Goal: Task Accomplishment & Management: Manage account settings

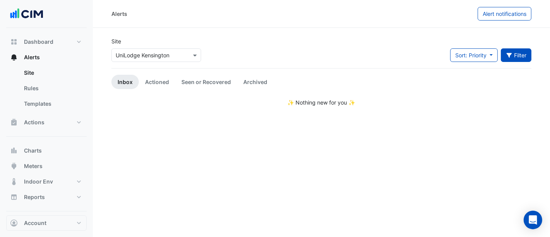
click at [513, 55] on button "Filter" at bounding box center [516, 55] width 31 height 14
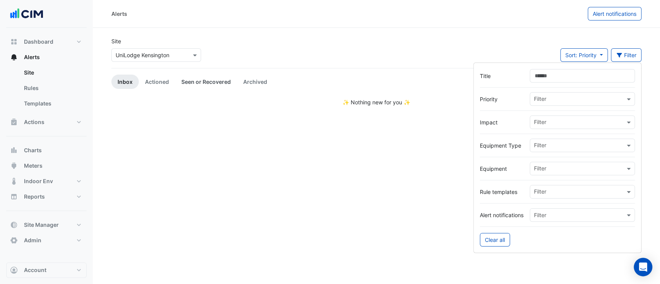
click at [203, 77] on link "Seen or Recovered" at bounding box center [206, 82] width 62 height 14
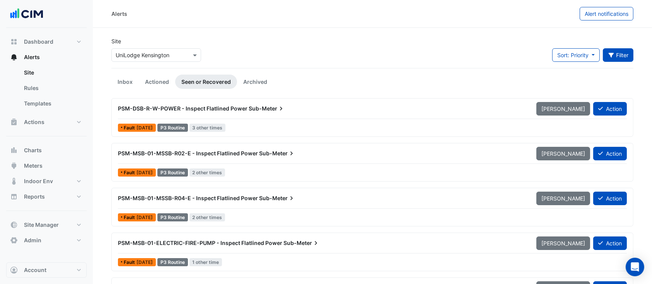
click at [549, 55] on button "Filter" at bounding box center [618, 55] width 31 height 14
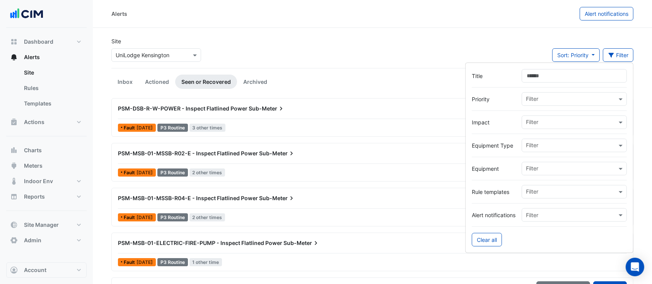
click at [545, 77] on input "Title" at bounding box center [574, 76] width 105 height 14
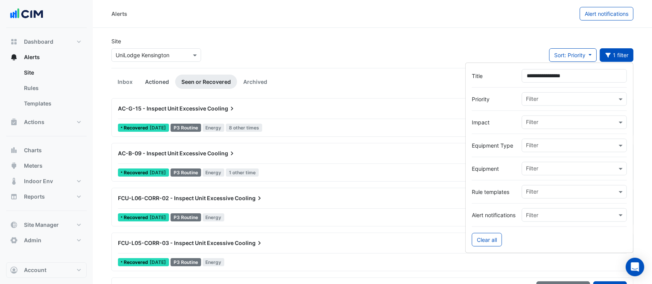
type input "**********"
click at [154, 83] on link "Actioned" at bounding box center [157, 82] width 36 height 14
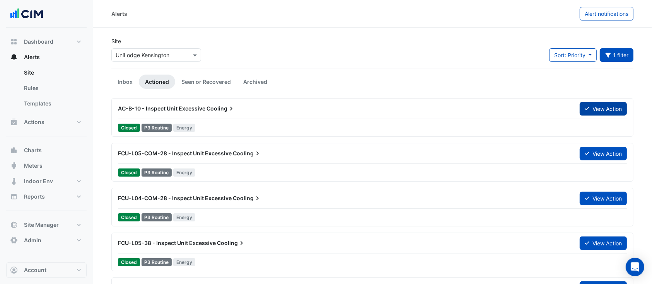
click at [549, 113] on button "View Action" at bounding box center [603, 109] width 47 height 14
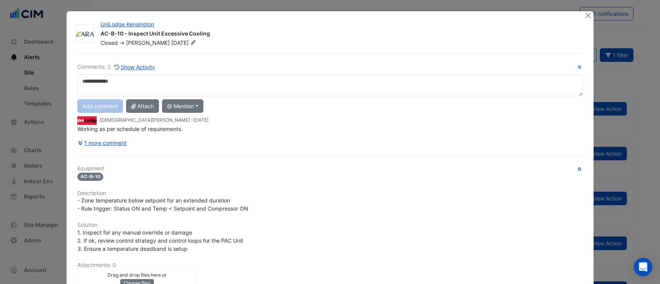
scroll to position [122, 0]
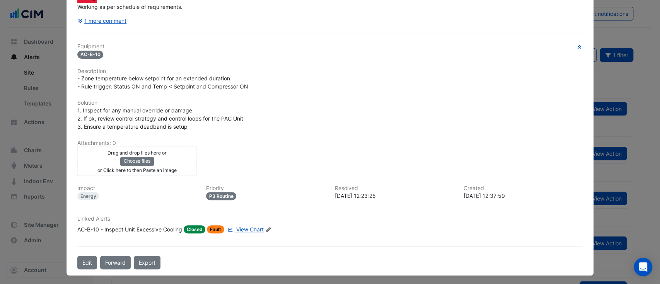
click at [237, 229] on span "View Chart" at bounding box center [249, 229] width 27 height 7
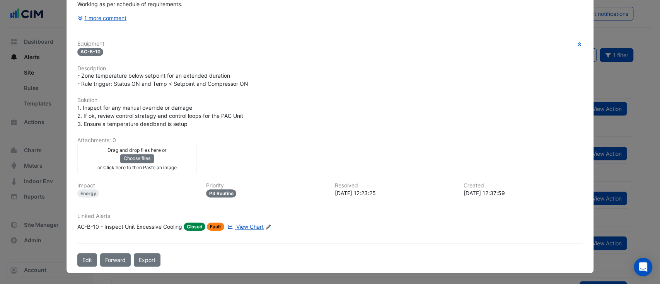
scroll to position [106, 0]
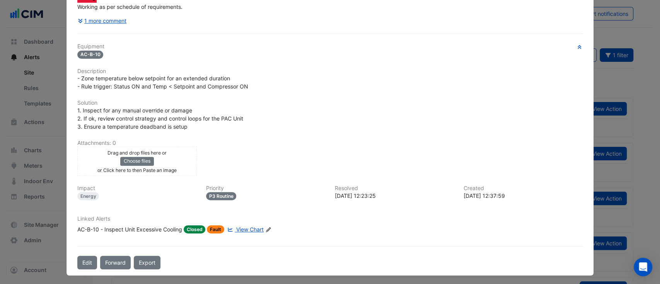
click at [235, 221] on div "Linked Alerts AC-B-10 - Inspect Unit Excessive Cooling Closed Fault View Chart …" at bounding box center [330, 225] width 515 height 18
click at [240, 234] on div "Linked Alerts AC-B-10 - Inspect Unit Excessive Cooling Closed Fault View Chart …" at bounding box center [330, 228] width 515 height 24
click at [241, 230] on link "View Chart" at bounding box center [245, 229] width 38 height 8
click at [265, 225] on div "Edit Linked Alerts" at bounding box center [268, 229] width 6 height 8
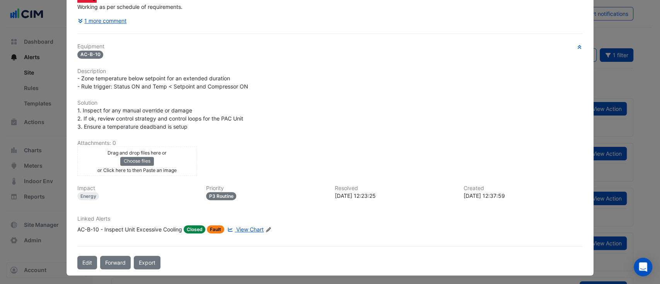
click at [266, 227] on icon "Edit Linked Alerts" at bounding box center [268, 229] width 6 height 5
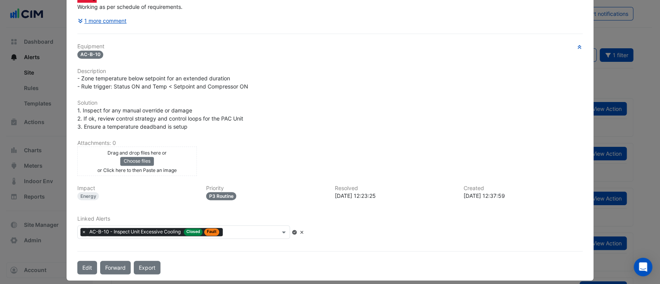
click at [80, 229] on span "×" at bounding box center [83, 232] width 7 height 8
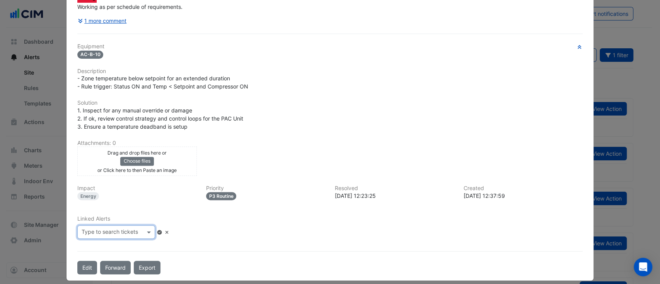
click at [162, 230] on icon at bounding box center [160, 232] width 6 height 5
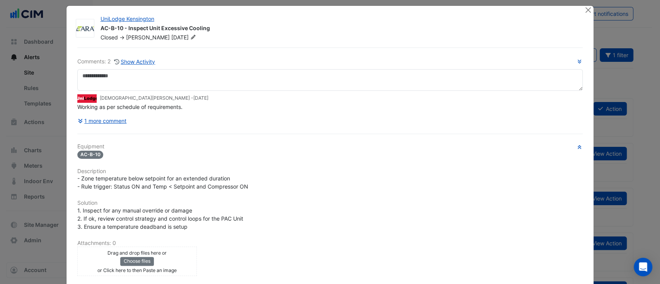
scroll to position [0, 0]
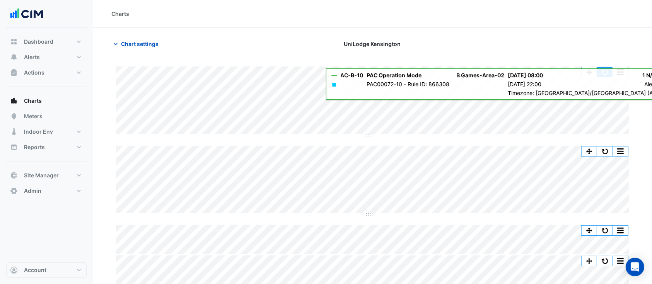
click at [605, 70] on button "button" at bounding box center [604, 72] width 15 height 10
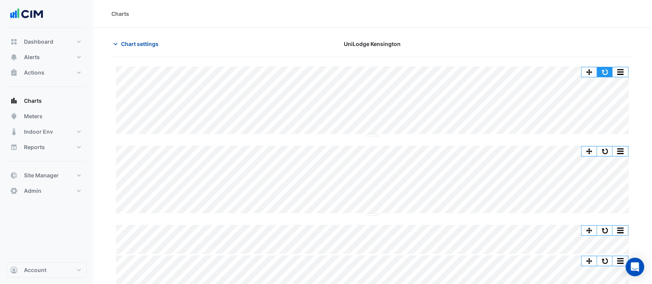
click at [603, 73] on button "button" at bounding box center [604, 72] width 15 height 10
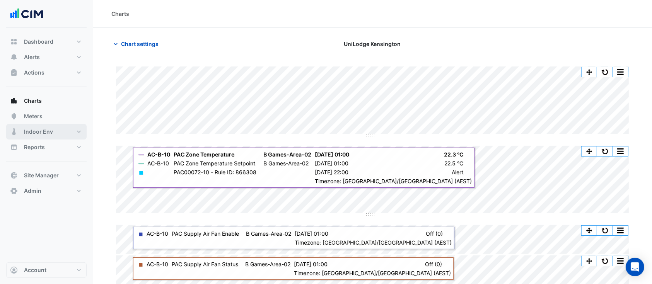
click at [79, 125] on button "Indoor Env" at bounding box center [46, 131] width 80 height 15
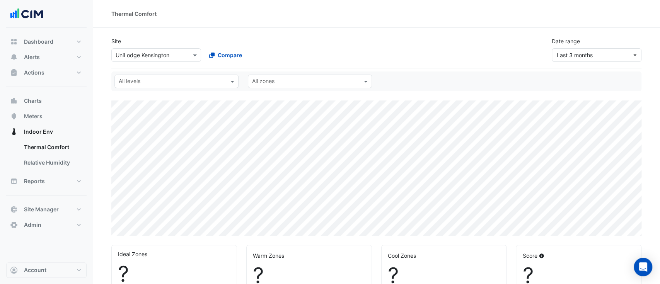
select select "**"
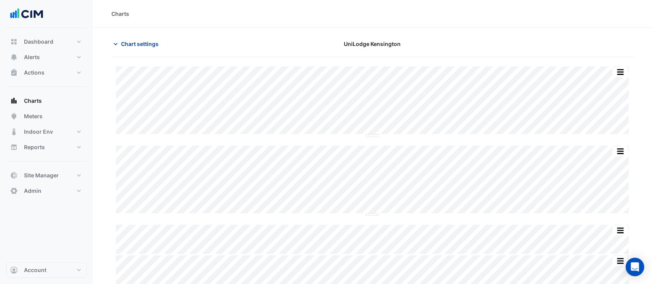
click at [131, 49] on button "Chart settings" at bounding box center [137, 44] width 52 height 14
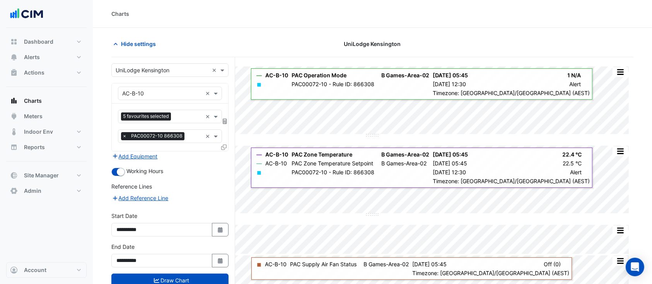
click at [212, 250] on div "**********" at bounding box center [169, 255] width 117 height 25
click at [216, 252] on div "**********" at bounding box center [169, 255] width 117 height 25
click at [225, 270] on div "**********" at bounding box center [170, 258] width 126 height 31
click at [223, 261] on icon "Select Date" at bounding box center [220, 260] width 7 height 5
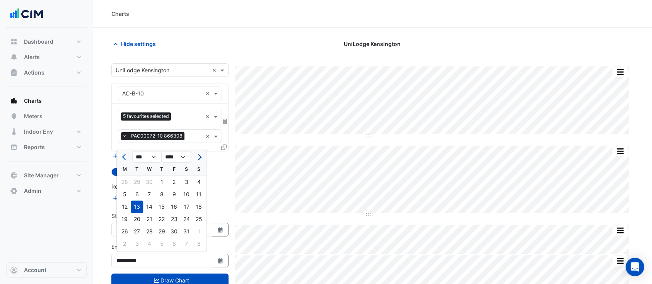
click at [200, 159] on button "Next month" at bounding box center [198, 157] width 9 height 12
click at [204, 157] on div at bounding box center [198, 157] width 15 height 12
click at [198, 158] on span "Next month" at bounding box center [199, 157] width 6 height 6
select select "*"
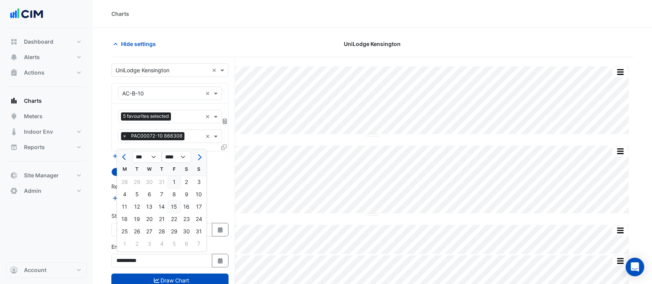
click at [176, 206] on div "15" at bounding box center [174, 207] width 12 height 12
type input "**********"
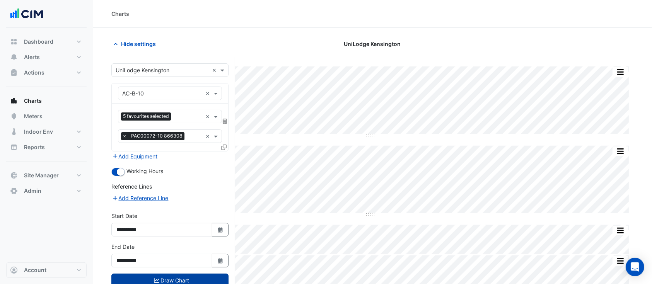
click at [194, 276] on button "Draw Chart" at bounding box center [169, 281] width 117 height 14
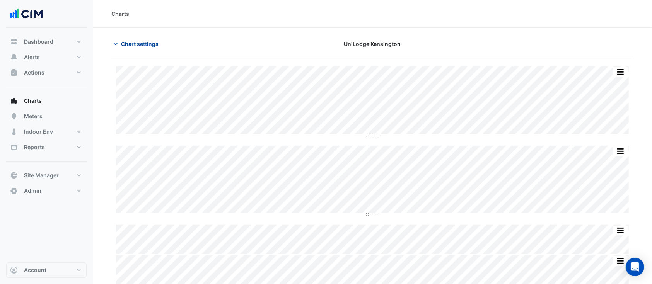
click at [142, 44] on span "Chart settings" at bounding box center [140, 44] width 38 height 8
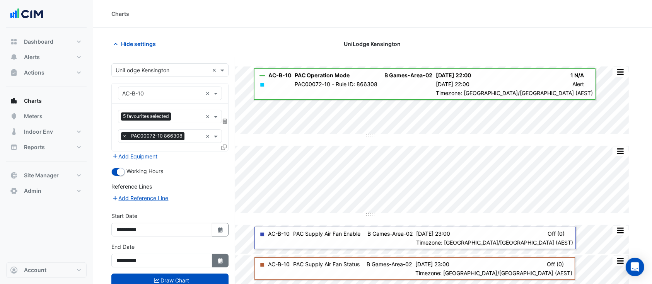
click at [219, 255] on button "Select Date" at bounding box center [220, 261] width 17 height 14
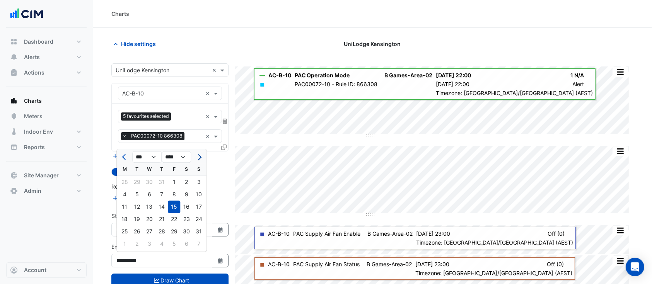
click at [197, 156] on span "Next month" at bounding box center [199, 157] width 6 height 6
select select "*"
click at [191, 203] on div "20" at bounding box center [186, 207] width 12 height 12
type input "**********"
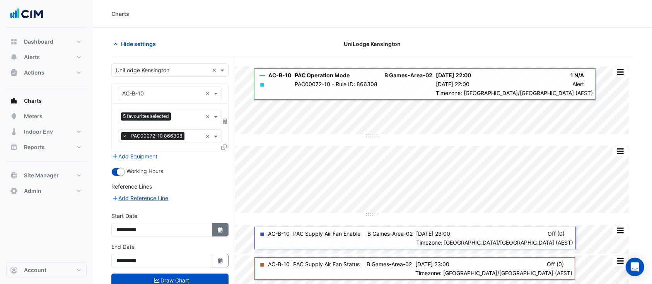
click at [218, 223] on button "Select Date" at bounding box center [220, 230] width 17 height 14
select select "*"
select select "****"
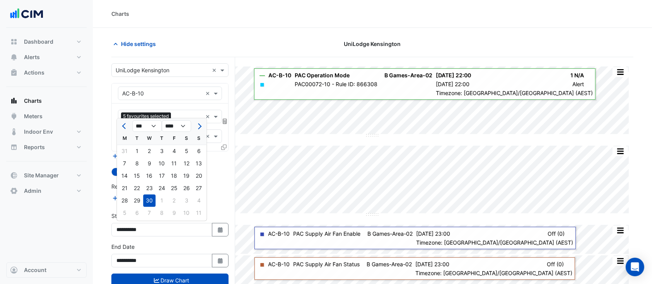
click at [203, 126] on button "Next month" at bounding box center [198, 126] width 9 height 12
click at [201, 125] on button "Next month" at bounding box center [198, 126] width 9 height 12
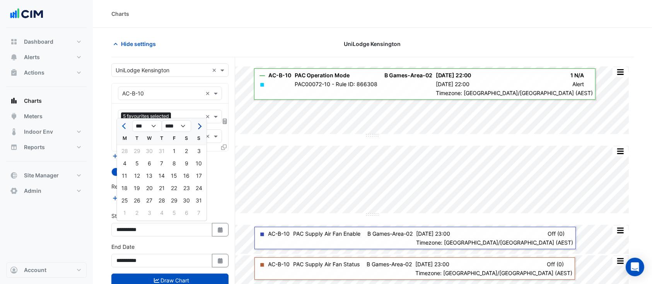
select select "*"
click at [123, 164] on div "8" at bounding box center [124, 163] width 12 height 12
type input "**********"
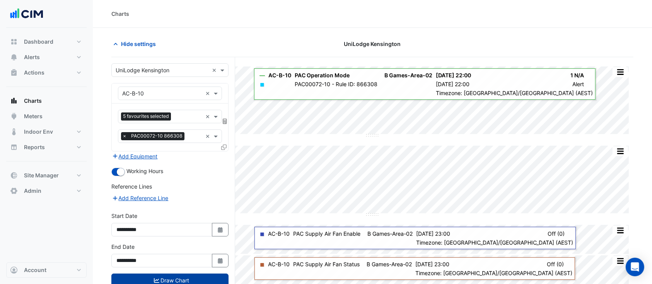
click at [147, 277] on button "Draw Chart" at bounding box center [169, 281] width 117 height 14
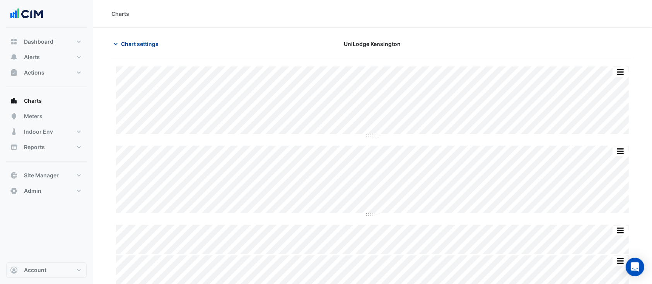
click at [125, 44] on span "Chart settings" at bounding box center [140, 44] width 38 height 8
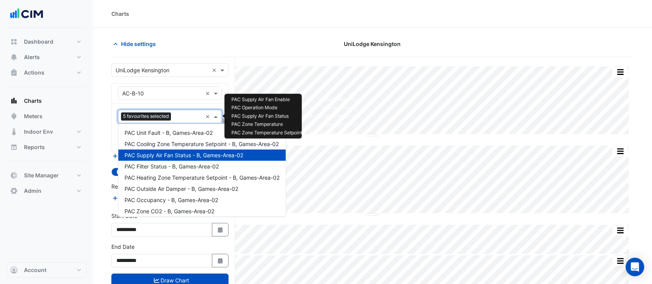
click at [181, 119] on input "text" at bounding box center [188, 117] width 28 height 8
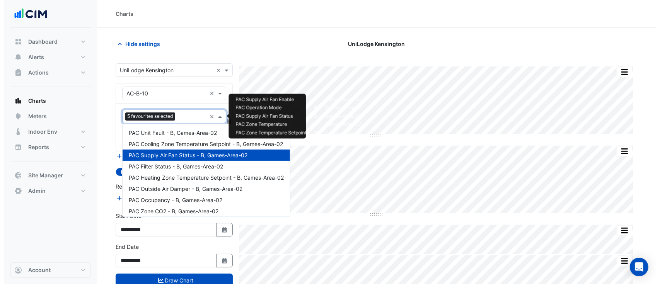
scroll to position [93, 0]
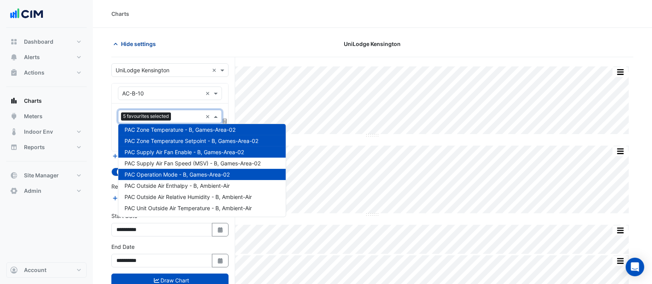
click at [123, 44] on span "Hide settings" at bounding box center [138, 44] width 35 height 8
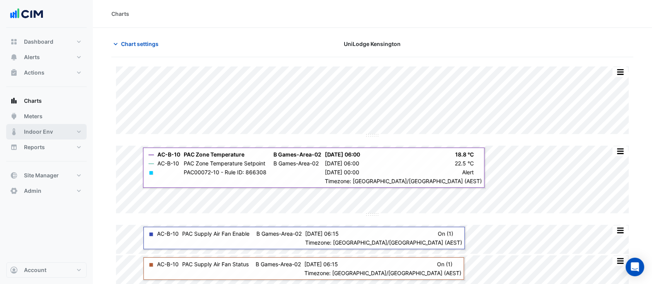
click at [62, 134] on button "Indoor Env" at bounding box center [46, 131] width 80 height 15
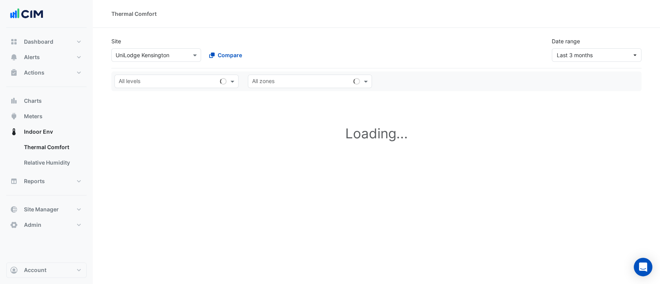
click at [147, 85] on input "text" at bounding box center [168, 82] width 98 height 8
click at [201, 112] on h1 "Loading..." at bounding box center [376, 134] width 530 height 66
click at [231, 82] on span at bounding box center [234, 81] width 10 height 8
type input "***"
click at [193, 98] on section "Site Select a Site × UniLodge Kensington Compare Date range Last 3 months All l…" at bounding box center [376, 132] width 567 height 208
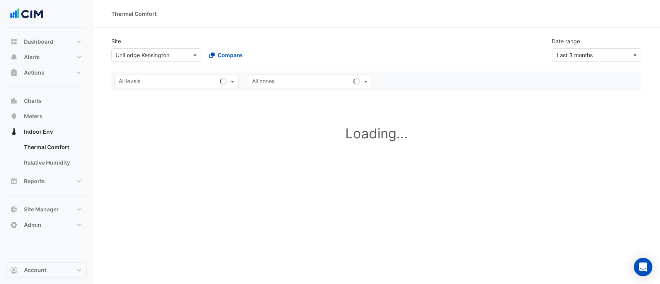
click at [195, 82] on input "text" at bounding box center [168, 82] width 98 height 8
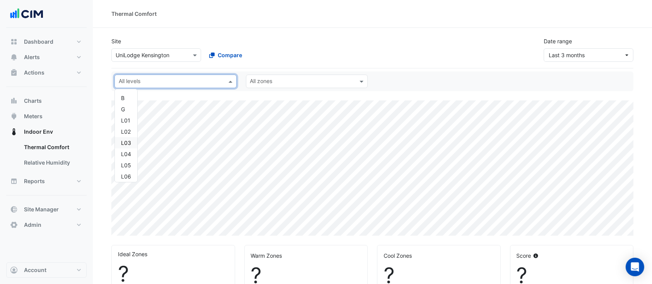
click at [131, 145] on div "L03" at bounding box center [126, 142] width 22 height 11
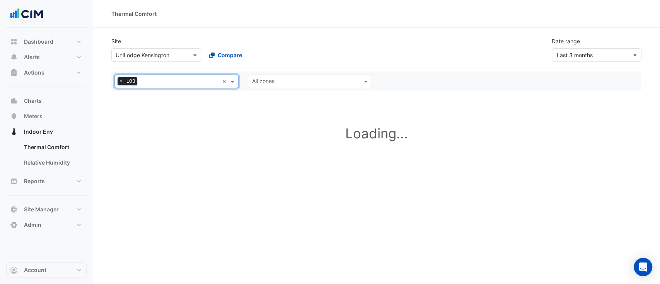
click at [299, 87] on div "All zones" at bounding box center [310, 82] width 124 height 14
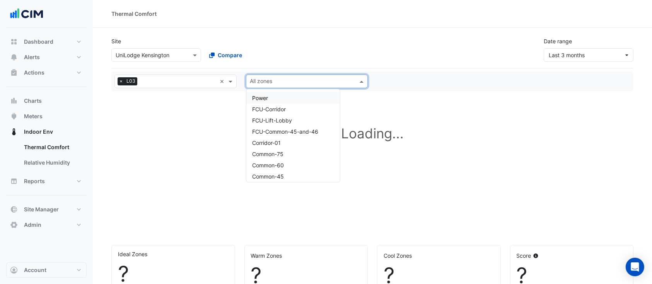
select select "**"
type input "*"
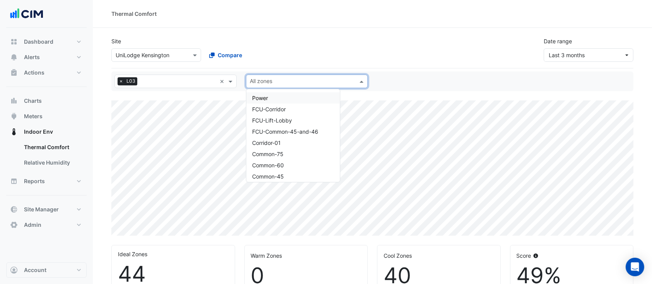
click at [299, 87] on div "All zones" at bounding box center [307, 82] width 122 height 14
type input "*"
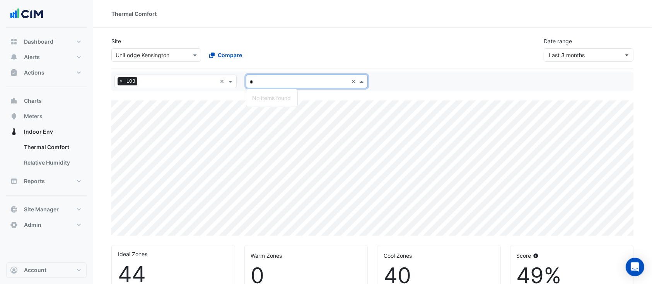
drag, startPoint x: 299, startPoint y: 87, endPoint x: 300, endPoint y: 79, distance: 8.3
click at [300, 79] on div "All zones * ×" at bounding box center [307, 82] width 122 height 14
type input "***"
click at [274, 96] on span "Studio-310" at bounding box center [266, 98] width 28 height 7
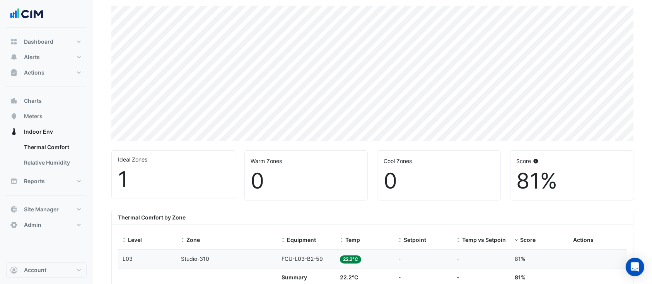
scroll to position [191, 0]
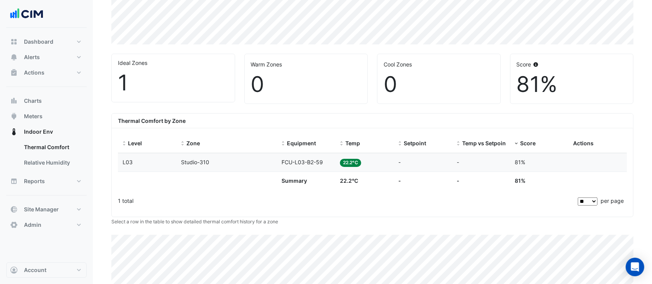
click at [414, 162] on div "Setpoint -" at bounding box center [422, 162] width 49 height 9
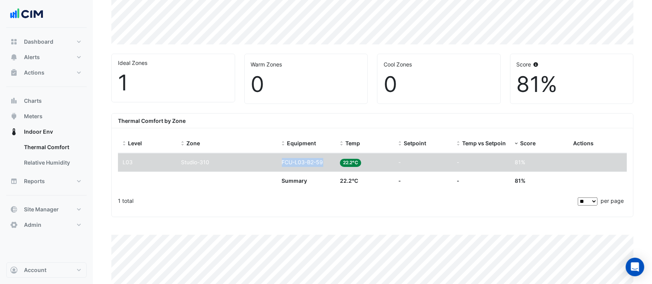
drag, startPoint x: 331, startPoint y: 163, endPoint x: 278, endPoint y: 159, distance: 52.7
click at [278, 159] on datatable-body-cell "Equipment FCU-L03-B2-59" at bounding box center [306, 163] width 58 height 18
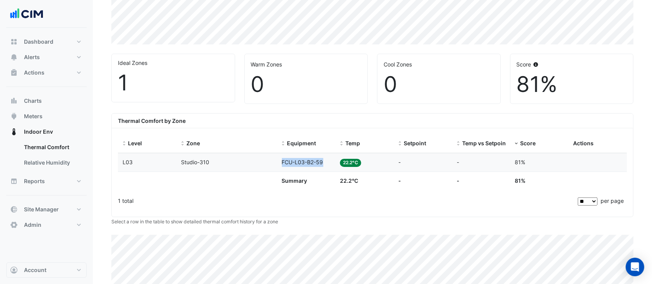
copy span "FCU-L03-B2-59"
click at [49, 62] on button "Alerts" at bounding box center [46, 56] width 80 height 15
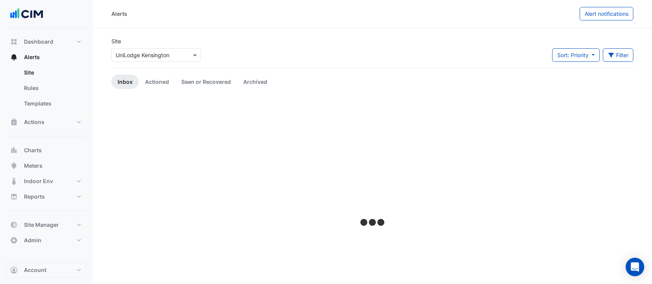
drag, startPoint x: 205, startPoint y: 229, endPoint x: 111, endPoint y: 107, distance: 153.3
click at [111, 107] on div at bounding box center [372, 223] width 522 height 250
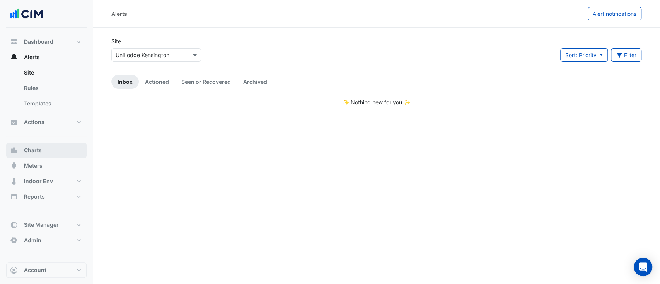
click at [45, 147] on button "Charts" at bounding box center [46, 150] width 80 height 15
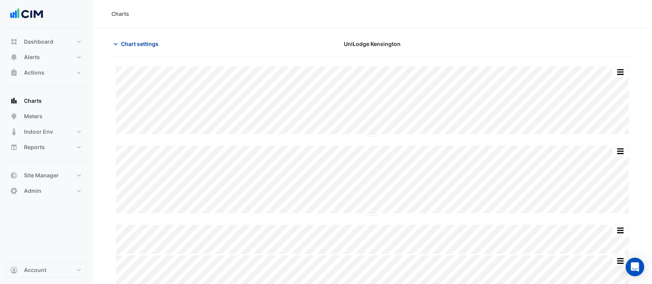
click at [143, 50] on button "Chart settings" at bounding box center [137, 44] width 52 height 14
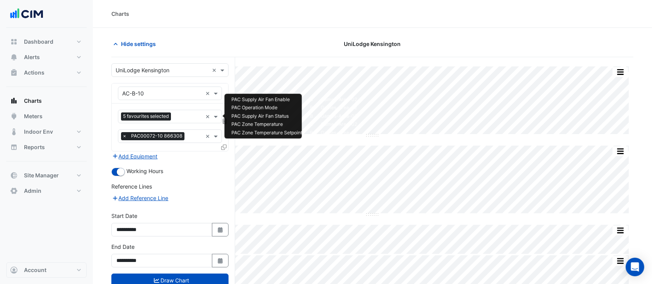
click at [148, 119] on span "5 favourites selected" at bounding box center [146, 117] width 50 height 8
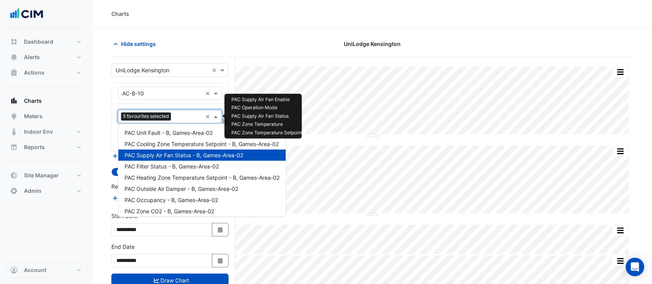
scroll to position [93, 0]
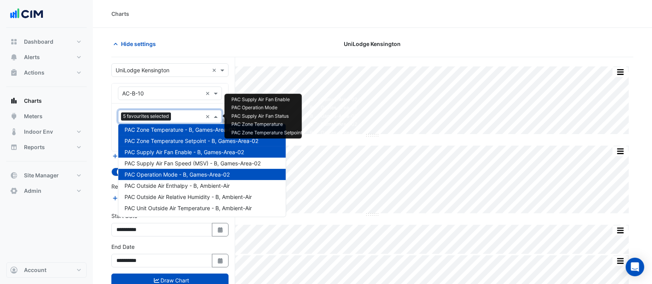
click at [161, 101] on div "Equipment × AC-B-10 ×" at bounding box center [170, 94] width 116 height 20
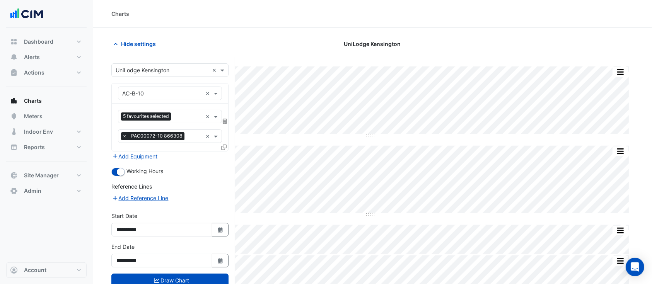
click at [159, 94] on input "text" at bounding box center [162, 94] width 80 height 8
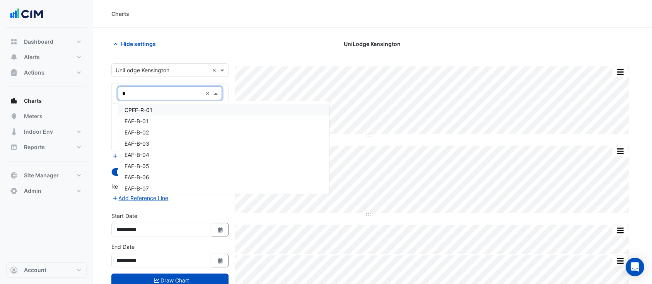
scroll to position [104, 0]
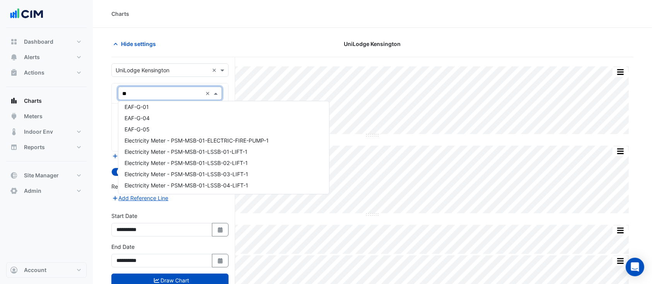
type input "***"
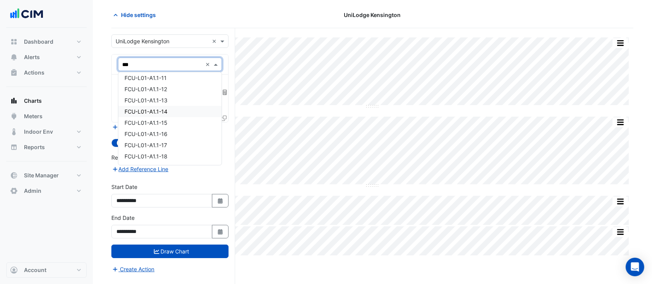
scroll to position [441, 0]
click at [155, 115] on div "FCU-L01-A3-40" at bounding box center [169, 111] width 103 height 11
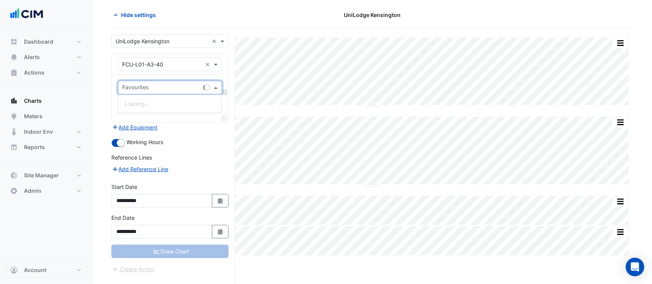
click at [143, 92] on div at bounding box center [160, 89] width 79 height 10
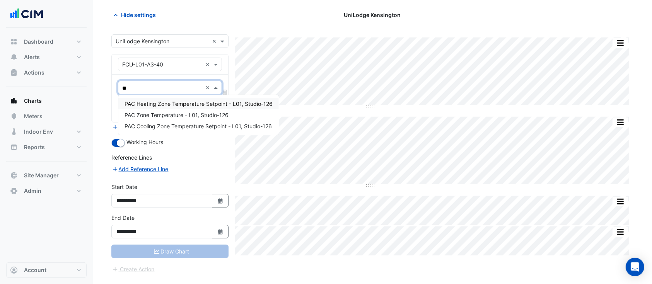
type input "***"
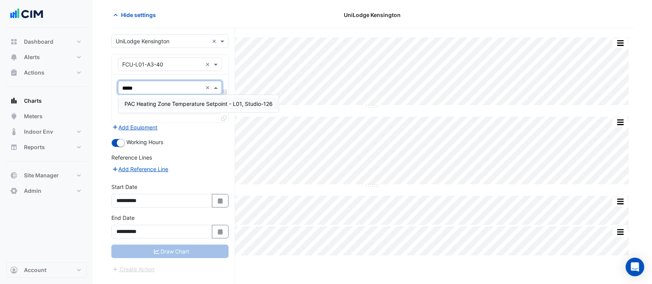
type input "******"
type input "**"
click at [145, 63] on input "text" at bounding box center [162, 65] width 80 height 8
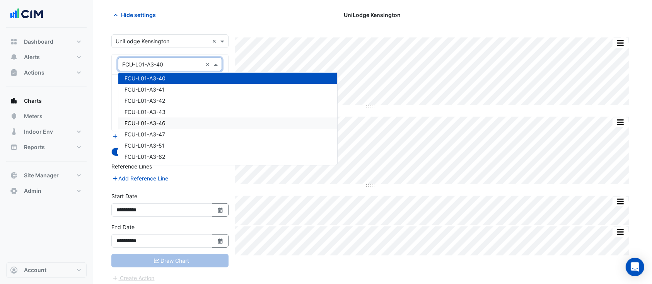
scroll to position [2397, 0]
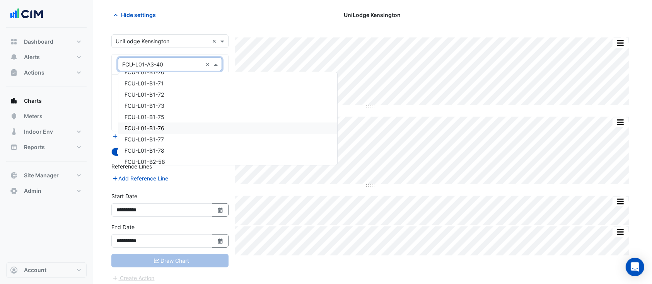
click at [163, 125] on span "FCU-L01-B1-76" at bounding box center [145, 128] width 40 height 7
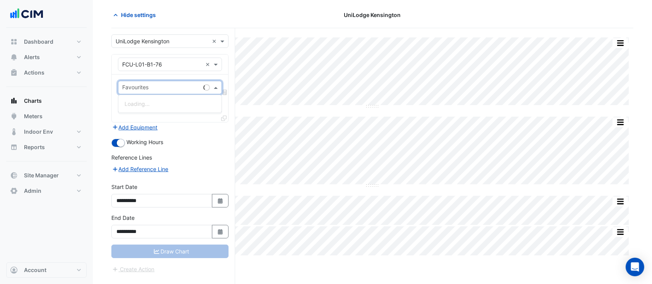
click at [170, 85] on input "text" at bounding box center [161, 88] width 78 height 8
type input "*"
type input "*****"
click at [47, 56] on button "Alerts" at bounding box center [46, 56] width 80 height 15
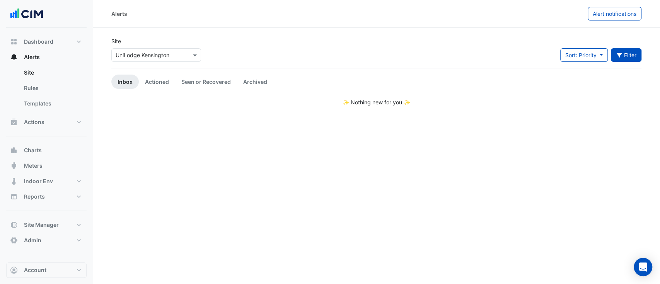
click at [621, 53] on icon "button" at bounding box center [618, 55] width 5 height 5
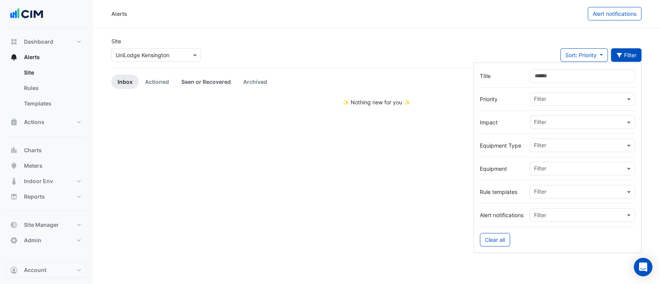
click at [205, 82] on link "Seen or Recovered" at bounding box center [206, 82] width 62 height 14
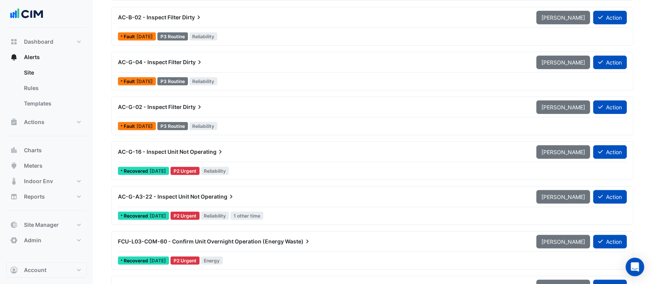
scroll to position [360, 0]
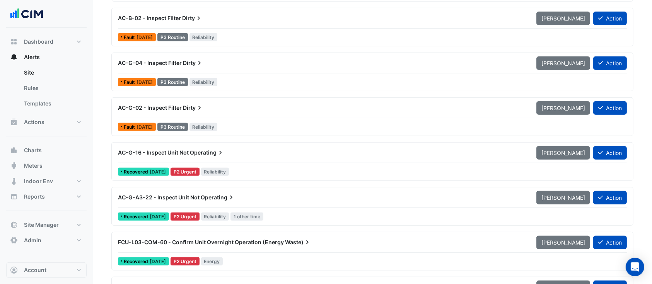
click at [181, 69] on div "AC-G-04 - Inspect Filter Dirty Mark Unseen Action" at bounding box center [372, 64] width 509 height 17
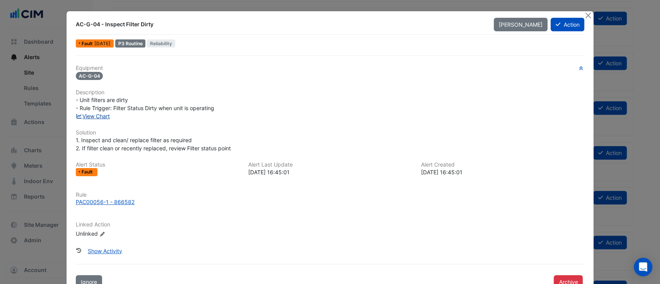
click at [90, 116] on link "View Chart" at bounding box center [93, 116] width 34 height 7
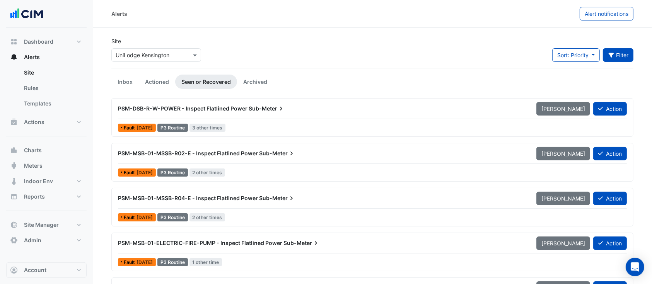
click at [153, 117] on div "PSM-DSB-R-W-POWER - Inspect Flatlined Power Sub-Meter Mark Unseen Action" at bounding box center [372, 110] width 509 height 17
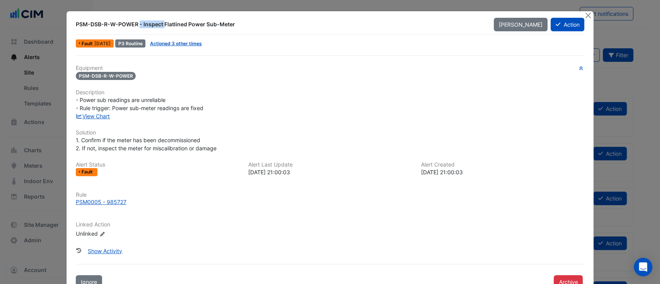
drag, startPoint x: 90, startPoint y: 27, endPoint x: 124, endPoint y: 26, distance: 34.0
click at [124, 26] on div "PSM-DSB-R-W-POWER - Inspect Flatlined Power Sub-Meter" at bounding box center [280, 24] width 409 height 8
click at [176, 48] on div "Fault 5 days ago P3 Routine Actioned 3 other times" at bounding box center [330, 43] width 510 height 11
click at [176, 44] on link "Actioned 3 other times" at bounding box center [176, 44] width 52 height 6
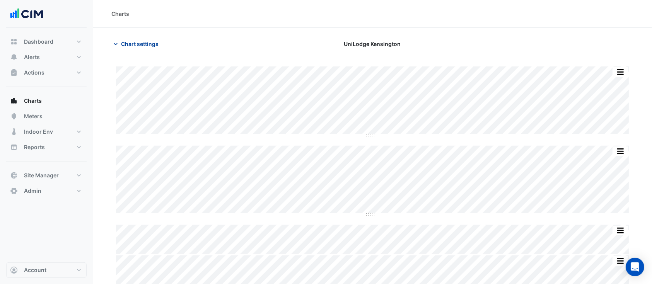
click at [150, 46] on span "Chart settings" at bounding box center [140, 44] width 38 height 8
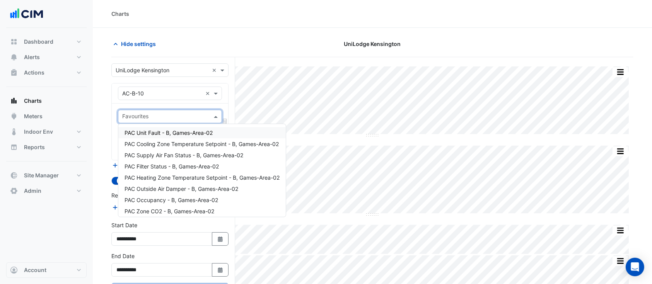
click at [190, 118] on input "text" at bounding box center [165, 117] width 87 height 8
click at [146, 96] on input "text" at bounding box center [162, 94] width 80 height 8
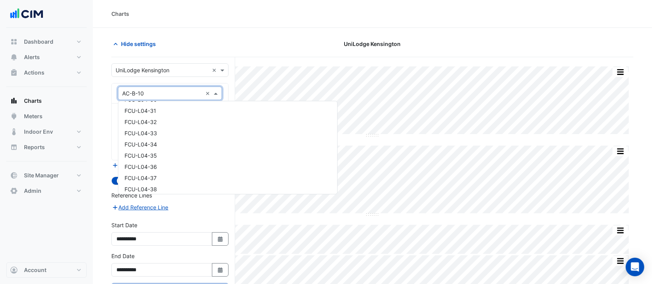
scroll to position [4552, 0]
click at [180, 154] on div "FCU-L04-35" at bounding box center [227, 155] width 219 height 11
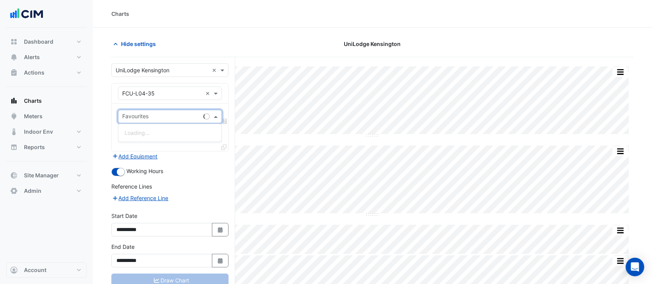
click at [135, 120] on input "text" at bounding box center [161, 117] width 78 height 8
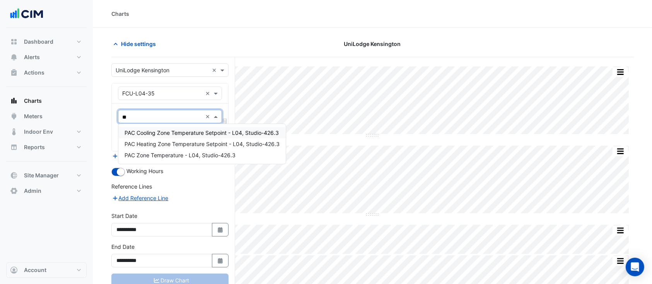
type input "***"
click at [167, 134] on span "PAC Cooling Zone Temperature Setpoint - L04, Studio-426.3" at bounding box center [202, 133] width 154 height 7
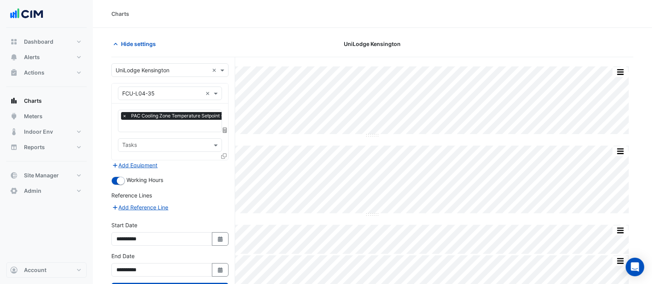
click at [167, 134] on div "Favourites × PAC Cooling Zone Temperature Setpoint - L04, Studio-426.3 × Tasks" at bounding box center [170, 132] width 116 height 56
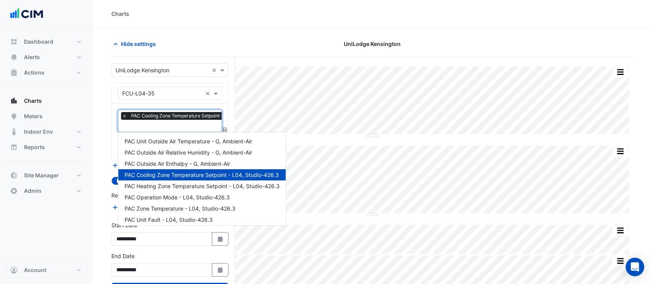
scroll to position [0, 3]
click at [169, 127] on input "text" at bounding box center [192, 127] width 147 height 8
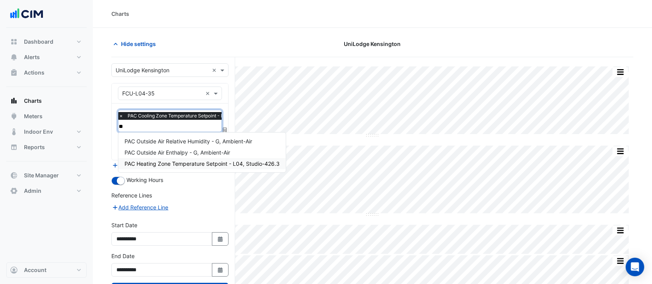
type input "***"
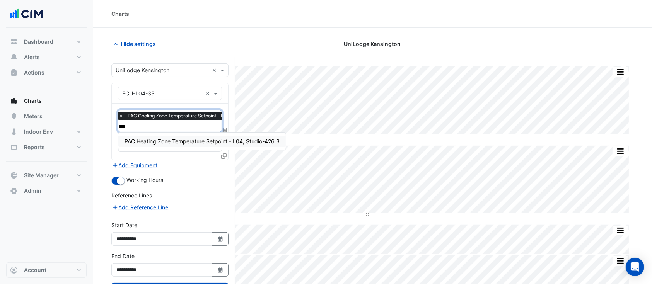
click at [164, 139] on span "PAC Heating Zone Temperature Setpoint - L04, Studio-426.3" at bounding box center [202, 141] width 155 height 7
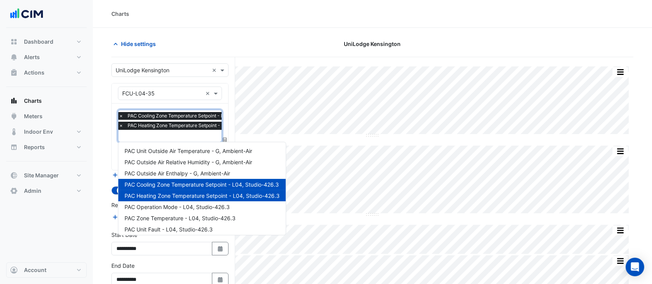
click at [164, 139] on input "text" at bounding box center [192, 137] width 147 height 8
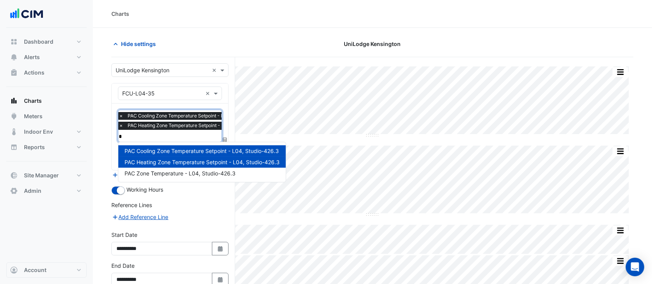
type input "**"
click at [158, 171] on span "PAC Zone Temperature - L04, Studio-426.3" at bounding box center [180, 173] width 111 height 7
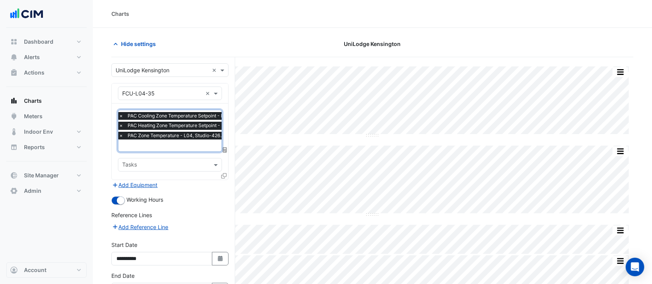
scroll to position [51, 0]
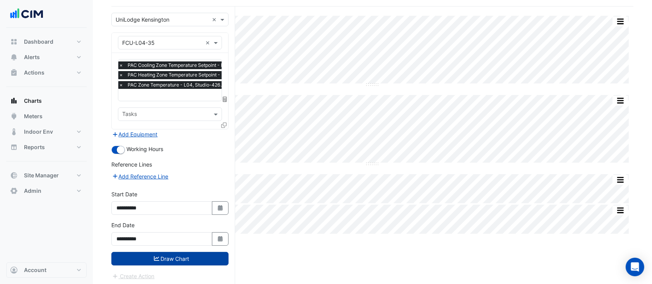
click at [202, 213] on button "Draw Chart" at bounding box center [169, 259] width 117 height 14
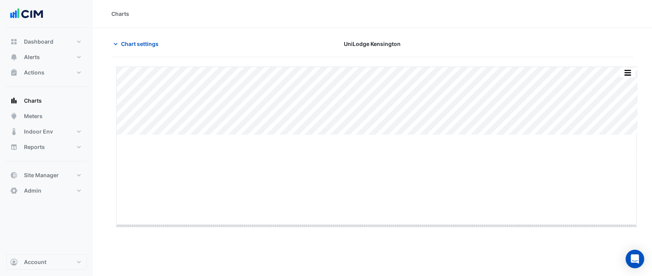
drag, startPoint x: 378, startPoint y: 136, endPoint x: 423, endPoint y: 226, distance: 100.6
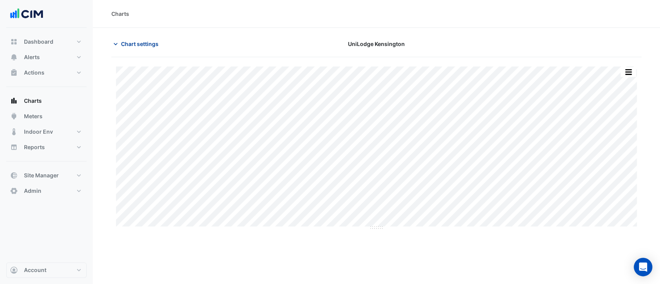
click at [158, 46] on span "Chart settings" at bounding box center [140, 44] width 38 height 8
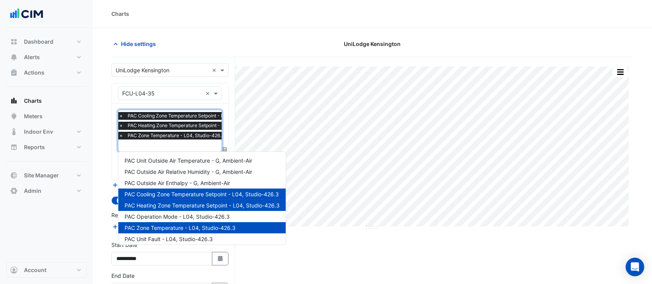
click at [178, 138] on span "PAC Zone Temperature - L04, Studio-426.3" at bounding box center [176, 136] width 101 height 8
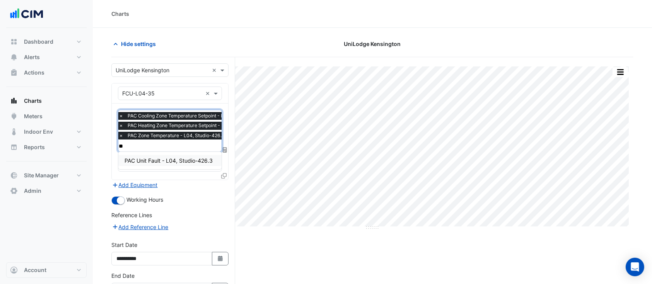
type input "*"
type input "**"
click at [172, 166] on div "PAC Operation Mode - L04, Studio-426.3" at bounding box center [177, 160] width 118 height 11
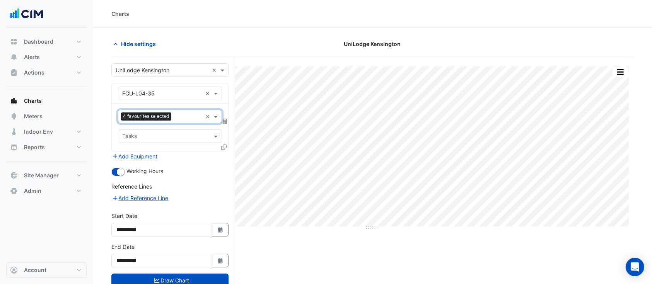
scroll to position [29, 0]
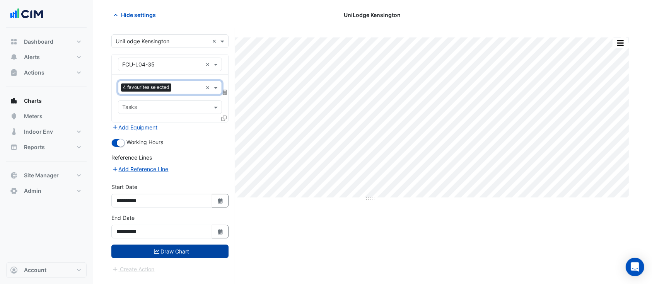
click at [136, 213] on button "Draw Chart" at bounding box center [169, 252] width 117 height 14
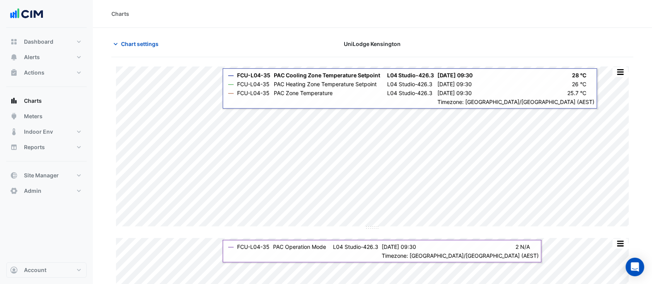
scroll to position [33, 0]
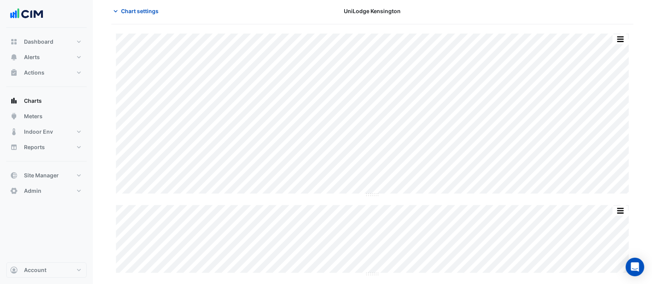
click at [147, 20] on div "Chart settings UniLodge Kensington" at bounding box center [372, 14] width 522 height 20
click at [149, 11] on span "Chart settings" at bounding box center [140, 11] width 38 height 8
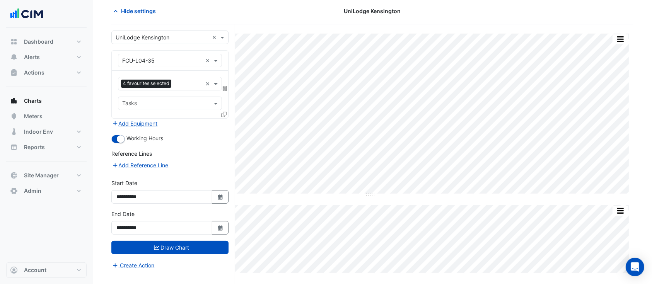
click at [220, 203] on div "**********" at bounding box center [170, 194] width 126 height 31
click at [226, 198] on button "Select Date" at bounding box center [220, 197] width 17 height 14
select select "*"
select select "****"
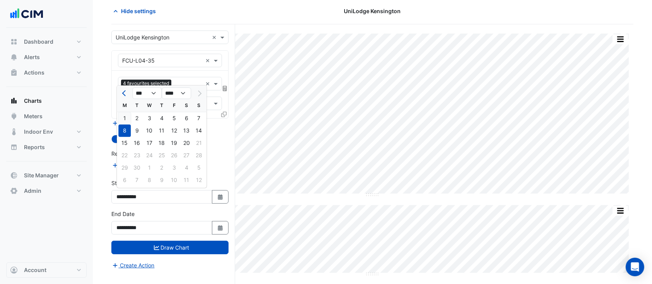
click at [127, 120] on div "1" at bounding box center [124, 118] width 12 height 12
type input "**********"
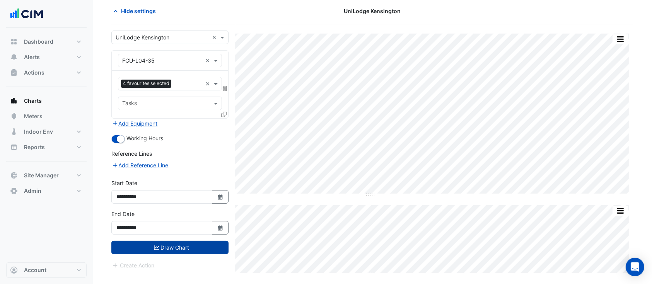
click at [176, 213] on button "Draw Chart" at bounding box center [169, 248] width 117 height 14
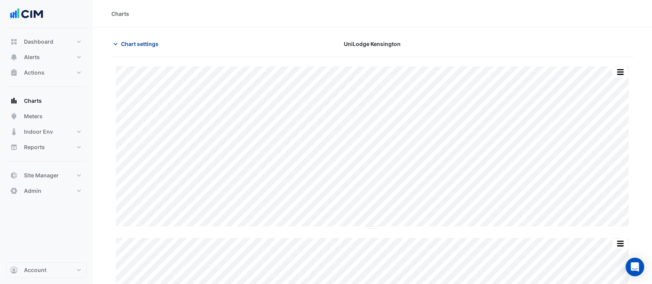
click at [151, 44] on span "Chart settings" at bounding box center [140, 44] width 38 height 8
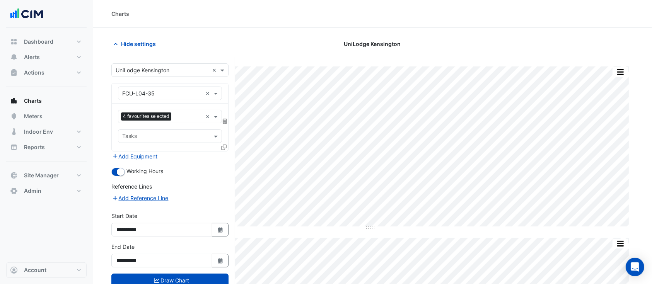
click at [223, 149] on icon at bounding box center [223, 147] width 5 height 5
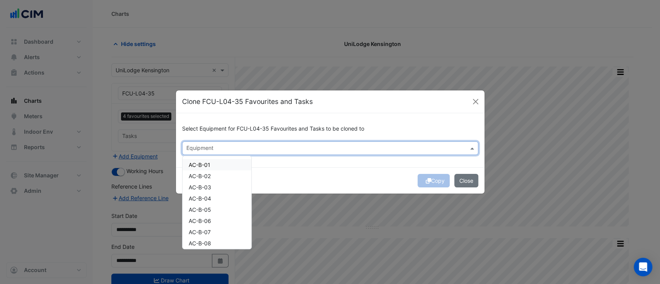
click at [213, 142] on div "Equipment" at bounding box center [330, 149] width 296 height 14
type input "*"
paste input "**********"
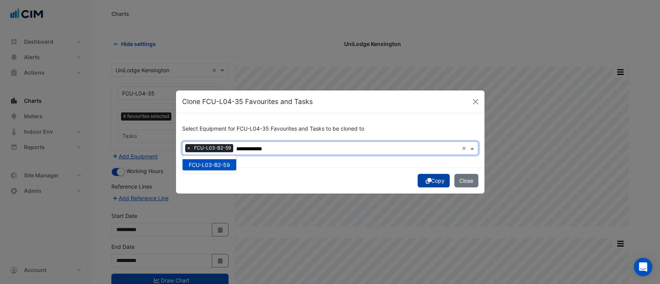
type input "**********"
click at [432, 180] on button "Copy" at bounding box center [434, 181] width 32 height 14
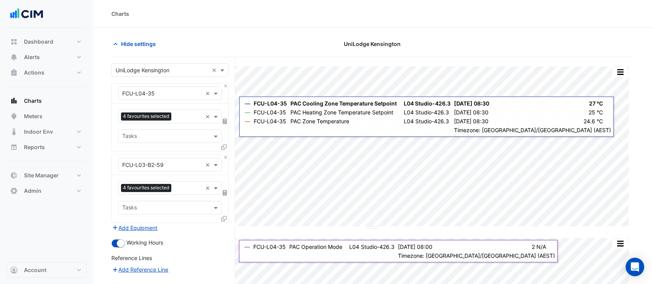
click at [229, 88] on div "Select a Site × UniLodge Kensington × Equipment × FCU-L04-35 × Favourites 4 fav…" at bounding box center [173, 218] width 124 height 323
click at [225, 85] on button "Close" at bounding box center [225, 86] width 5 height 5
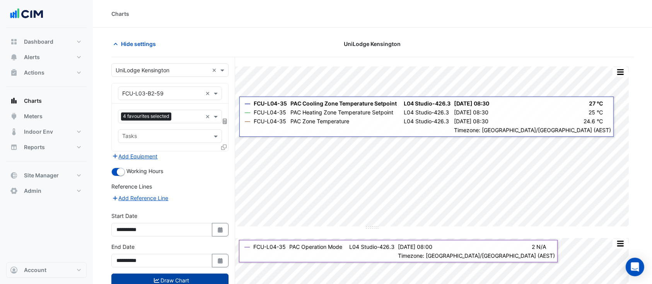
click at [192, 213] on button "Draw Chart" at bounding box center [169, 281] width 117 height 14
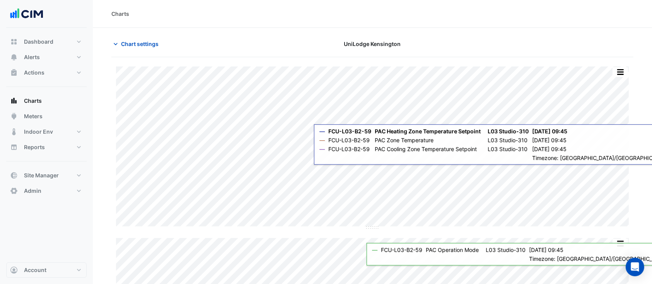
scroll to position [33, 0]
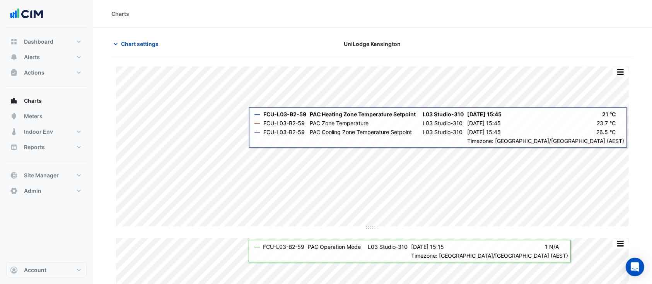
scroll to position [33, 0]
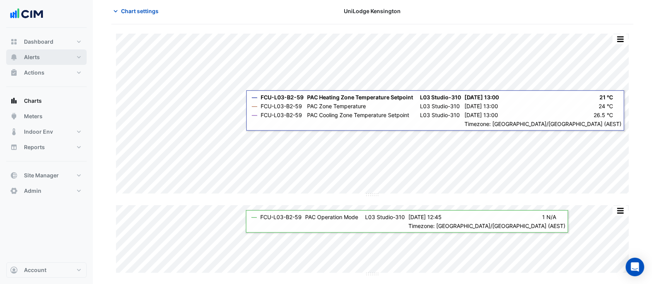
click at [241, 133] on div "Charts Chart settings UniLodge Kensington Split All Split None Print Save as JP…" at bounding box center [326, 125] width 652 height 317
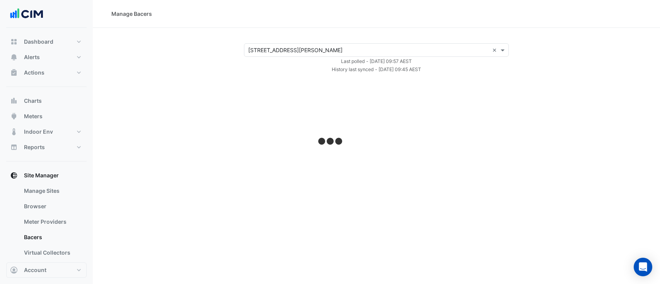
select select "**"
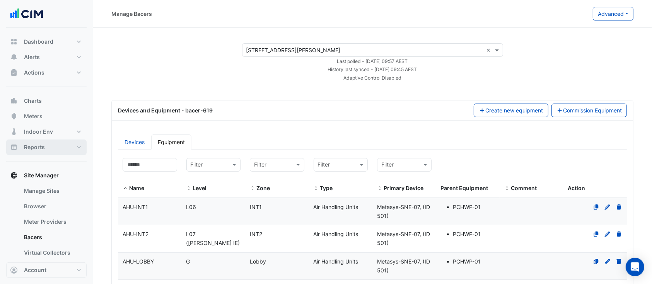
scroll to position [19, 0]
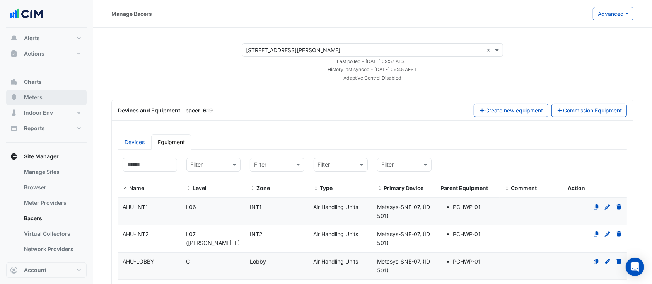
click at [42, 96] on span "Meters" at bounding box center [33, 98] width 19 height 8
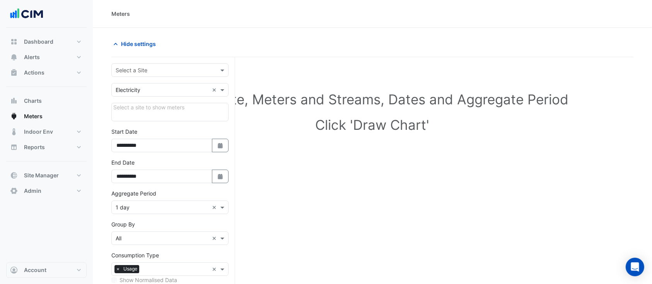
click at [135, 68] on input "text" at bounding box center [162, 71] width 93 height 8
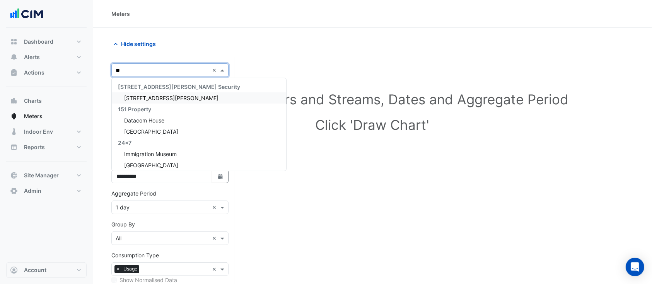
type input "***"
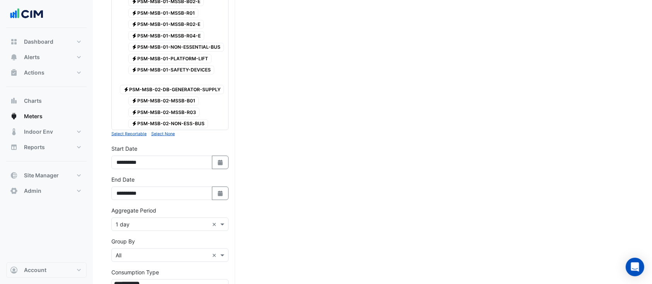
scroll to position [1049, 0]
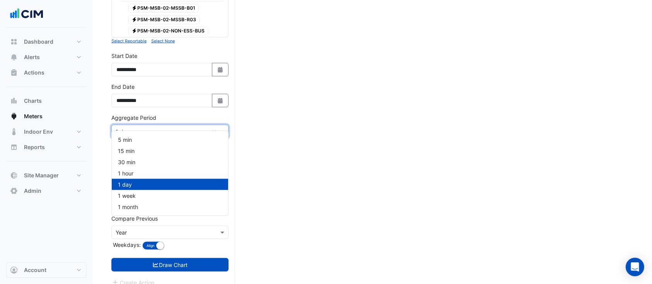
click at [140, 127] on div "Aggregate Period × 1 day ×" at bounding box center [169, 132] width 117 height 14
click at [150, 177] on div "1 hour" at bounding box center [170, 173] width 116 height 11
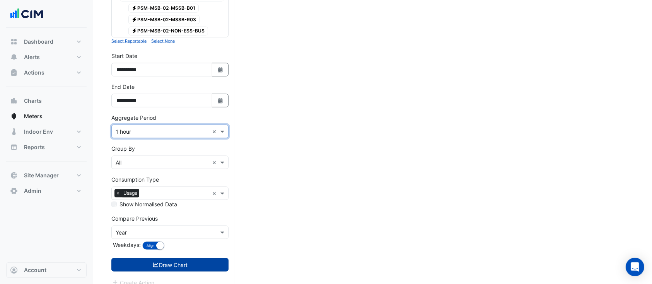
click at [155, 258] on button "Draw Chart" at bounding box center [169, 265] width 117 height 14
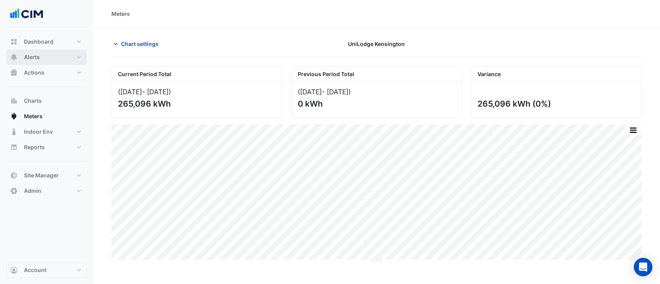
click at [57, 56] on button "Alerts" at bounding box center [46, 56] width 80 height 15
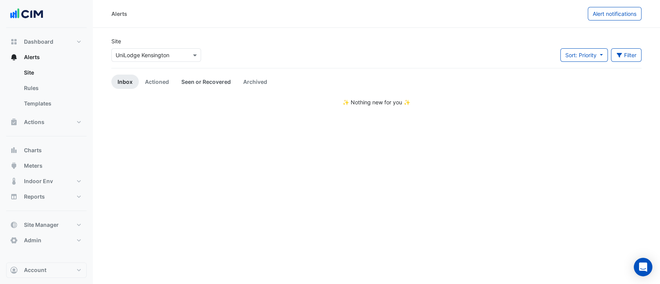
click at [201, 85] on link "Seen or Recovered" at bounding box center [206, 82] width 62 height 14
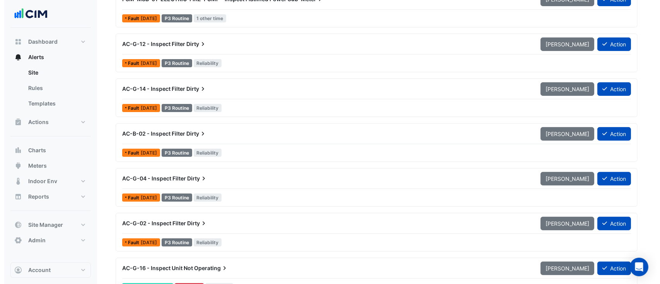
scroll to position [243, 0]
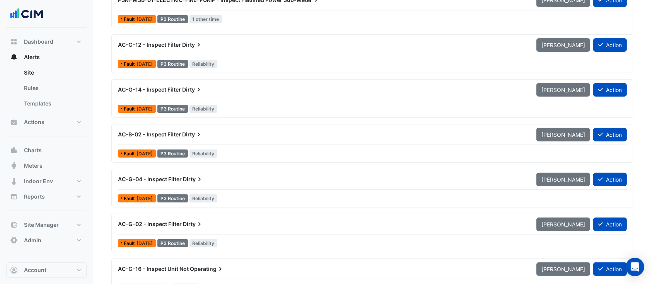
click at [168, 99] on div "AC-G-14 - Inspect Filter Dirty [PERSON_NAME] Action" at bounding box center [372, 91] width 509 height 17
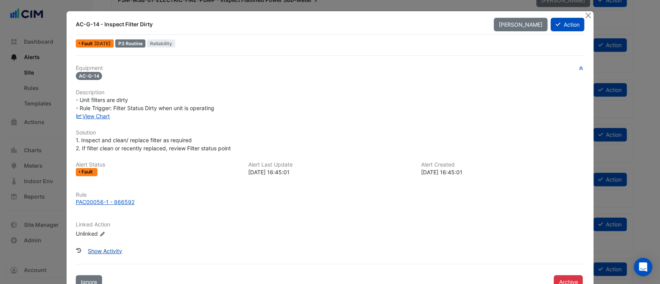
click at [96, 252] on button "Show Activity" at bounding box center [105, 251] width 44 height 14
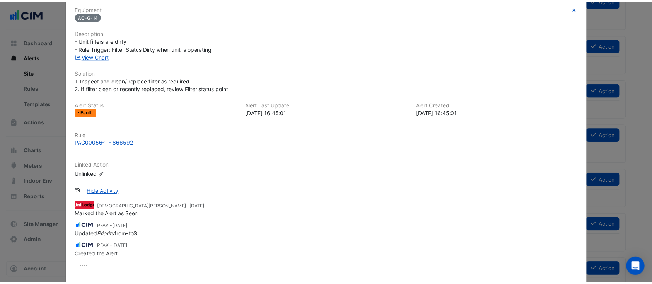
scroll to position [60, 0]
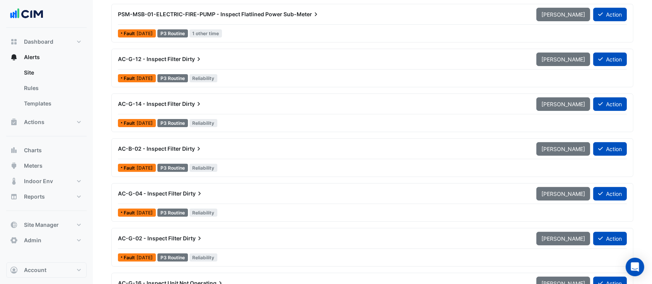
scroll to position [300, 0]
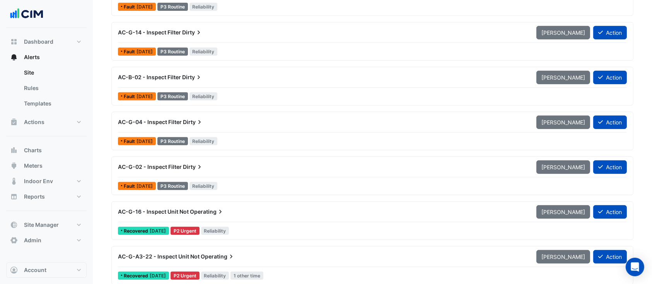
click at [235, 77] on div "AC-B-02 - Inspect Filter Dirty" at bounding box center [322, 77] width 409 height 8
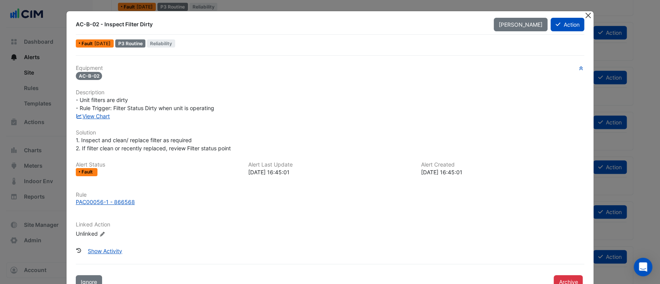
click at [586, 16] on button "Close" at bounding box center [588, 15] width 8 height 8
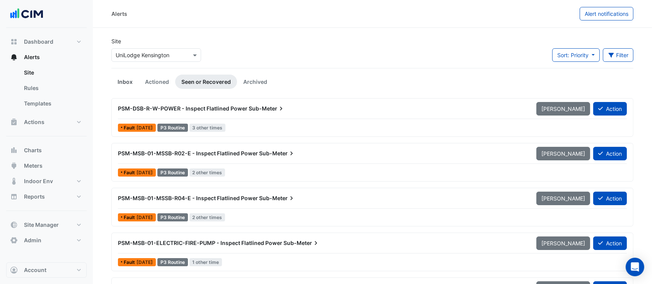
click at [115, 80] on link "Inbox" at bounding box center [124, 82] width 27 height 14
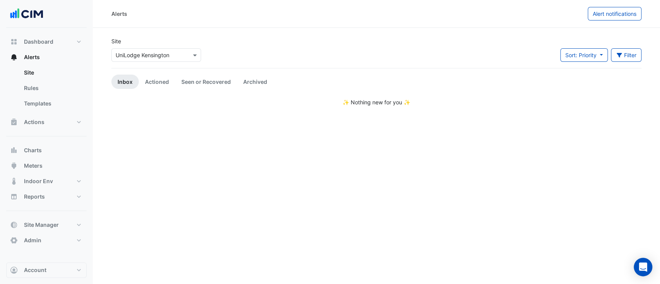
click at [206, 95] on app-alert-tickets "Site Select a Site × UniLodge [GEOGRAPHIC_DATA] Sort: Priority Priority Updated…" at bounding box center [376, 71] width 530 height 69
click at [201, 85] on link "Seen or Recovered" at bounding box center [206, 82] width 62 height 14
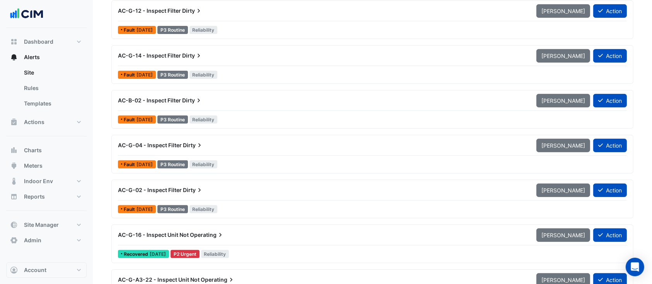
scroll to position [276, 0]
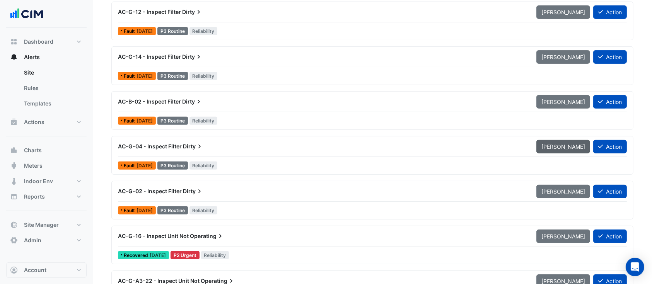
click at [568, 148] on span "Mark Unseen" at bounding box center [563, 146] width 44 height 7
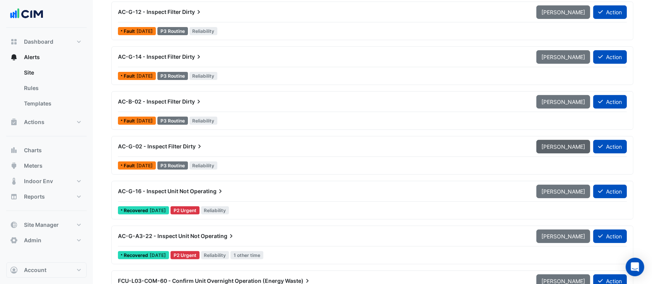
click at [563, 147] on span "Mark Unseen" at bounding box center [563, 146] width 44 height 7
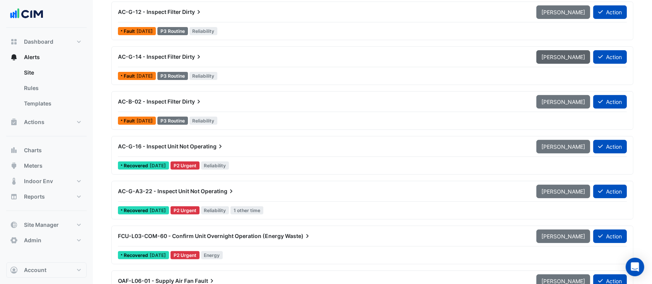
click at [563, 58] on span "Mark Unseen" at bounding box center [563, 57] width 44 height 7
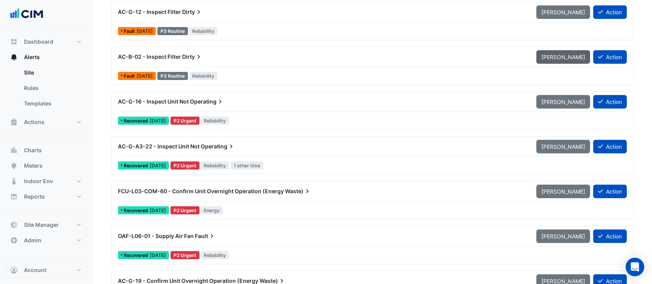
click at [563, 58] on span "Mark Unseen" at bounding box center [563, 57] width 44 height 7
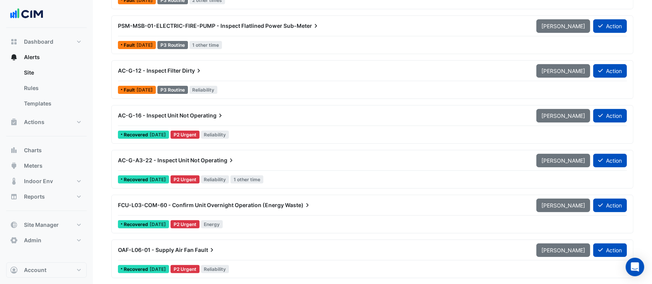
scroll to position [211, 0]
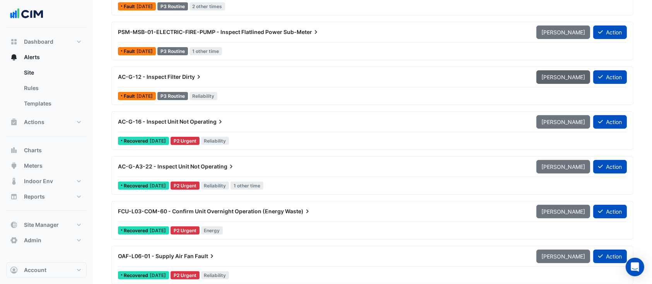
click at [568, 71] on button "Mark Unseen" at bounding box center [563, 77] width 54 height 14
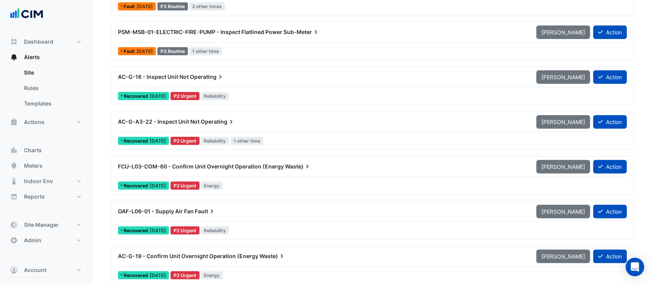
scroll to position [0, 0]
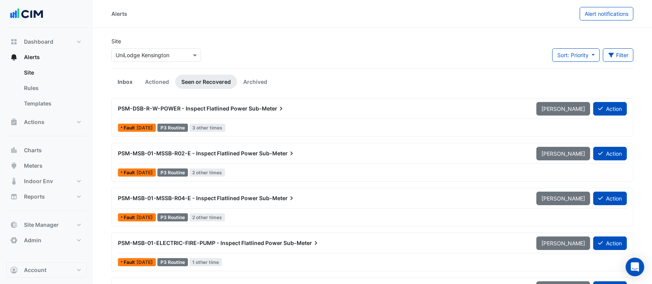
click at [127, 85] on link "Inbox" at bounding box center [124, 82] width 27 height 14
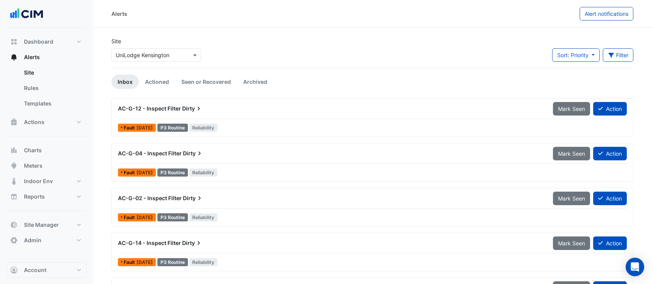
click at [268, 114] on div "AC-G-12 - Inspect Filter Dirty" at bounding box center [330, 109] width 435 height 14
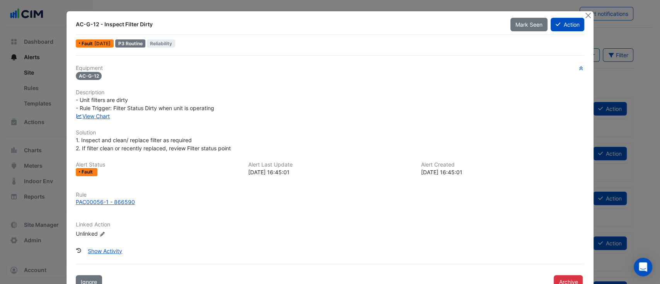
click at [92, 194] on h6 "Rule" at bounding box center [330, 195] width 509 height 7
click at [94, 202] on div "PAC00056-1 - 866590" at bounding box center [105, 202] width 59 height 8
click at [100, 115] on link "View Chart" at bounding box center [93, 116] width 34 height 7
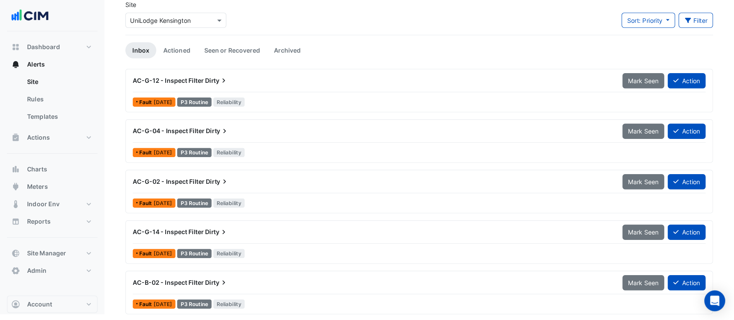
scroll to position [3, 0]
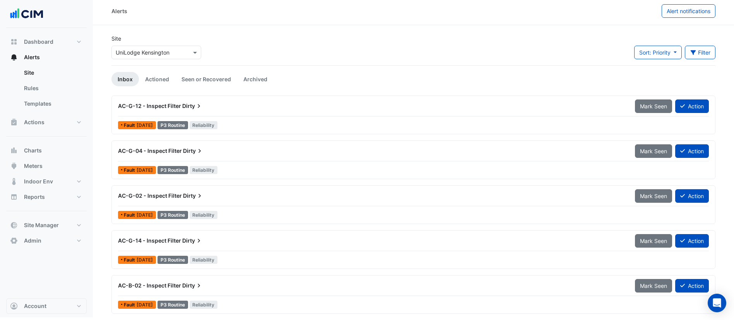
click at [200, 99] on div "AC-G-12 - Inspect Filter Dirty" at bounding box center [371, 106] width 517 height 14
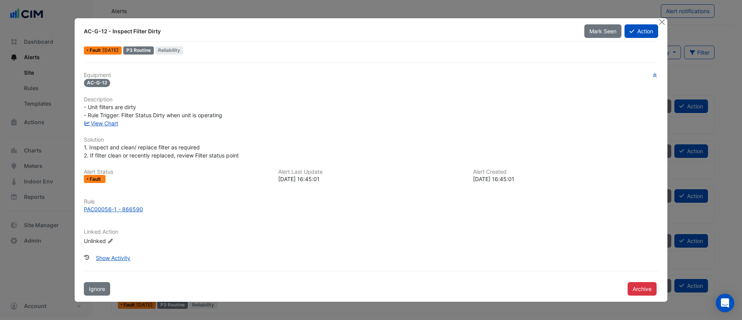
click at [105, 127] on div "View Chart" at bounding box center [371, 123] width 584 height 8
click at [95, 122] on link "View Chart" at bounding box center [101, 123] width 34 height 7
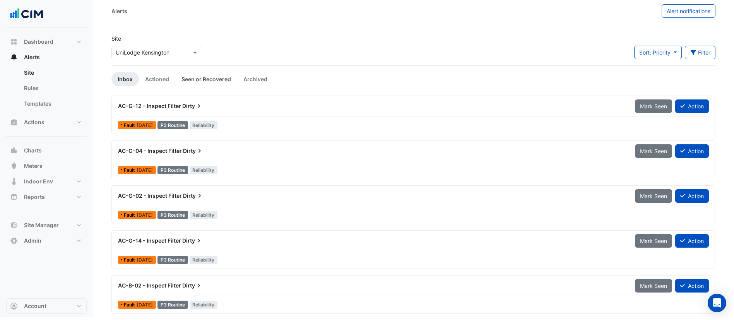
click at [212, 82] on link "Seen or Recovered" at bounding box center [206, 79] width 62 height 14
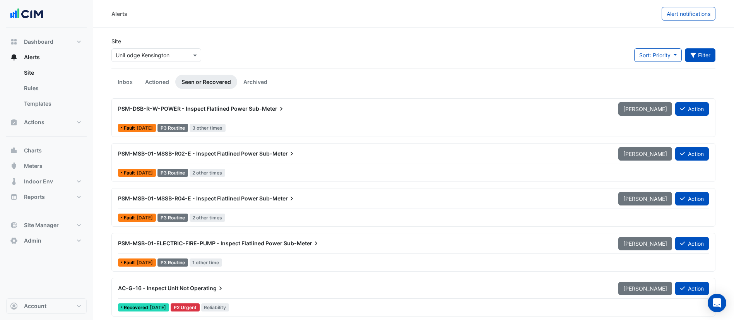
click at [660, 57] on button "Filter" at bounding box center [699, 55] width 31 height 14
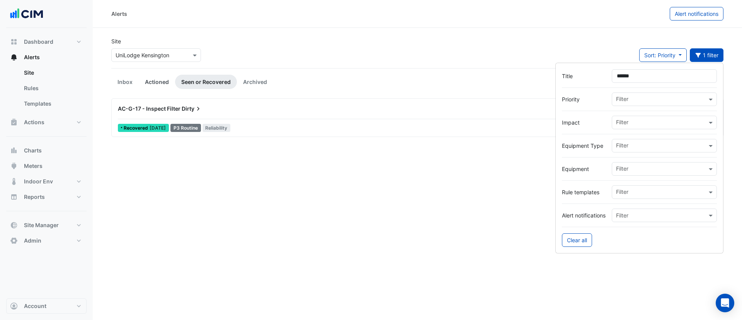
type input "******"
click at [154, 82] on link "Actioned" at bounding box center [157, 82] width 36 height 14
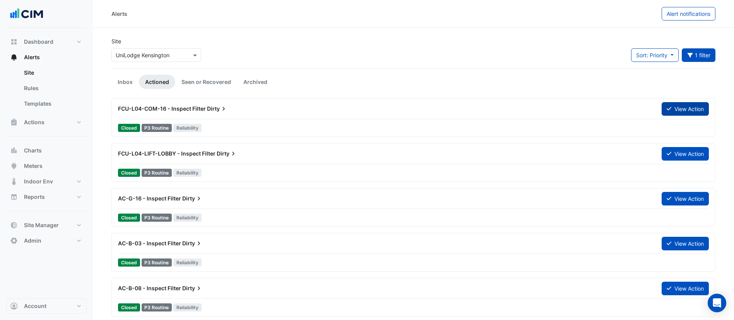
click at [660, 111] on button "View Action" at bounding box center [684, 109] width 47 height 14
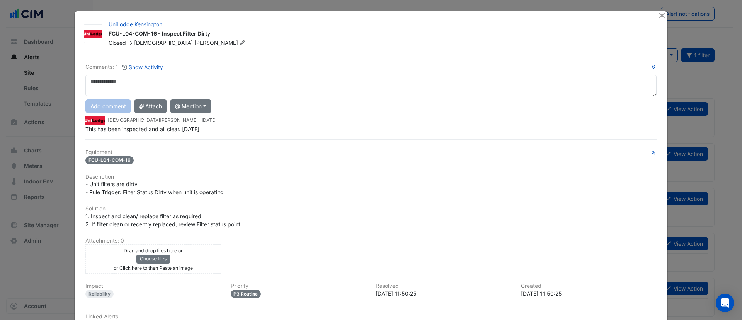
scroll to position [65, 0]
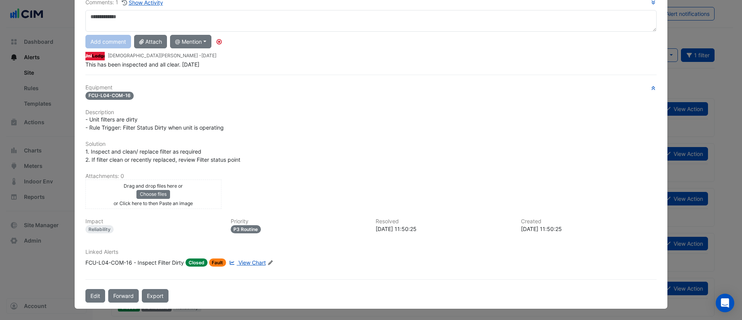
click at [253, 263] on span "View Chart" at bounding box center [252, 262] width 27 height 7
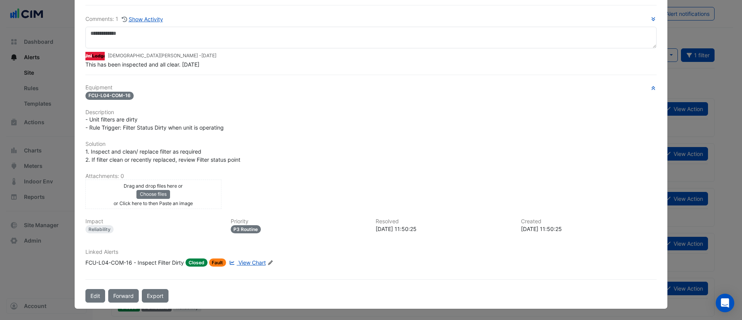
scroll to position [0, 0]
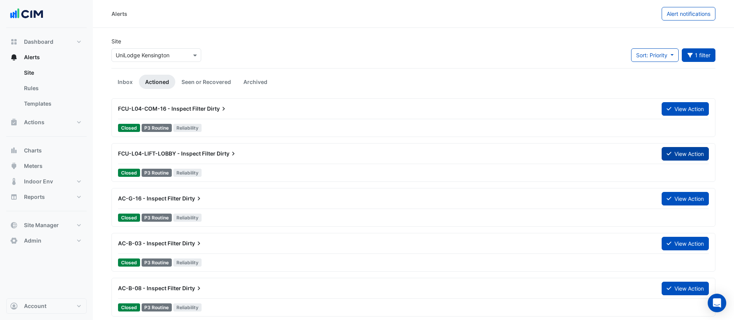
click at [660, 155] on button "View Action" at bounding box center [684, 154] width 47 height 14
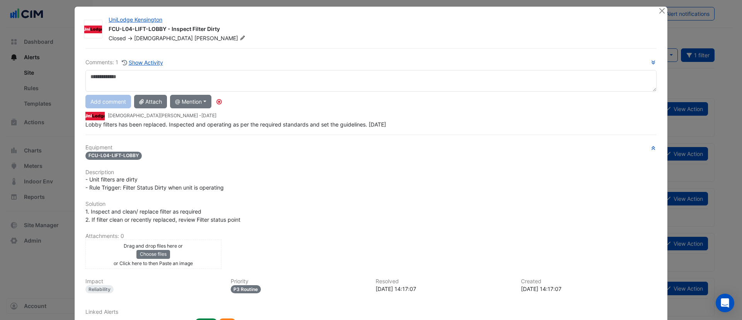
scroll to position [52, 0]
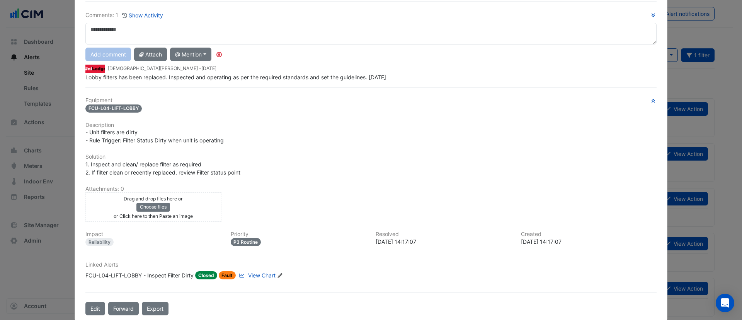
click at [247, 260] on div "Equipment FCU-L04-LIFT-LOBBY Description - Unit filters are dirty - Rule Trigge…" at bounding box center [370, 191] width 571 height 188
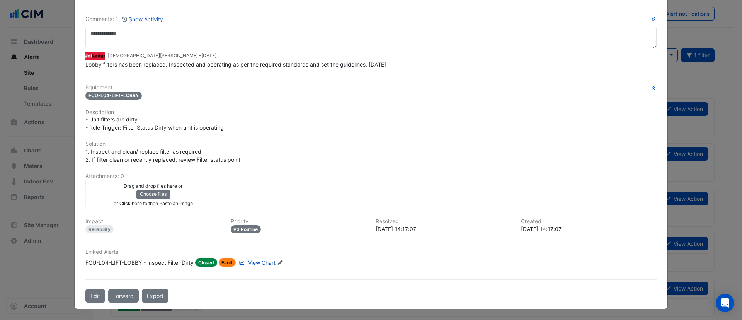
click at [251, 269] on div "Linked Alerts FCU-L04-LIFT-LOBBY - Inspect Filter Dirty Closed Fault View Chart…" at bounding box center [371, 261] width 581 height 24
click at [258, 266] on link "View Chart" at bounding box center [256, 262] width 38 height 8
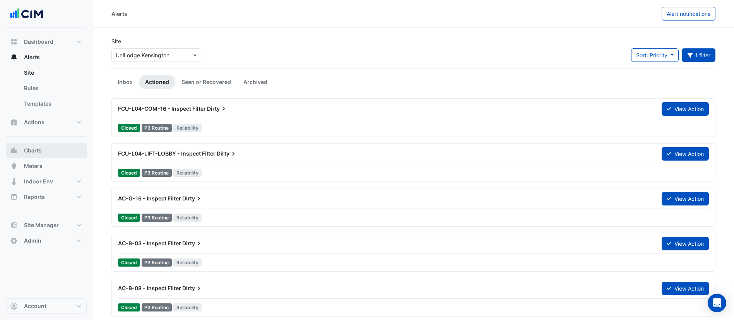
click at [41, 151] on span "Charts" at bounding box center [33, 151] width 18 height 8
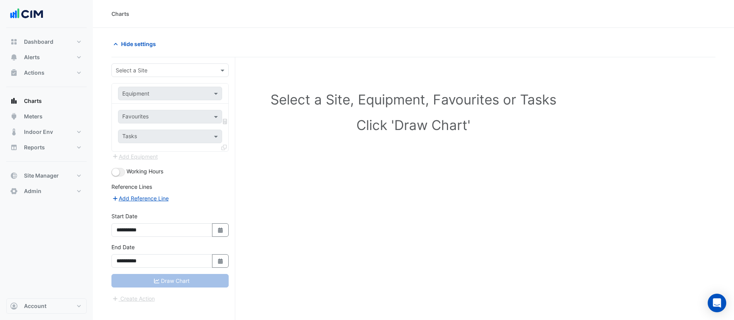
click at [178, 70] on input "text" at bounding box center [162, 71] width 93 height 8
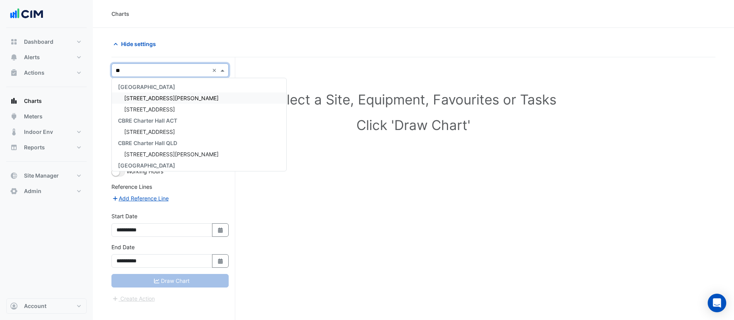
type input "***"
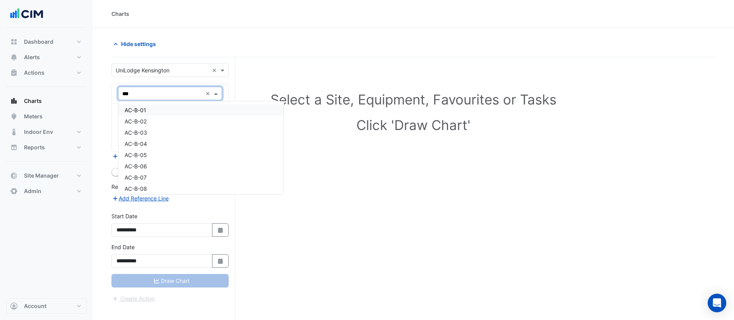
type input "****"
click at [148, 126] on div "EAF-B-05" at bounding box center [169, 121] width 103 height 11
click at [155, 120] on input "text" at bounding box center [161, 117] width 78 height 8
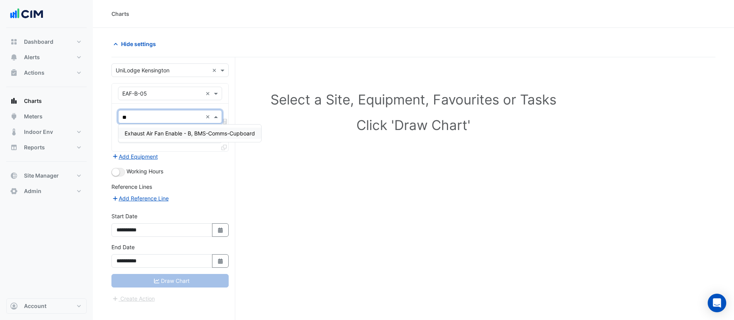
type input "***"
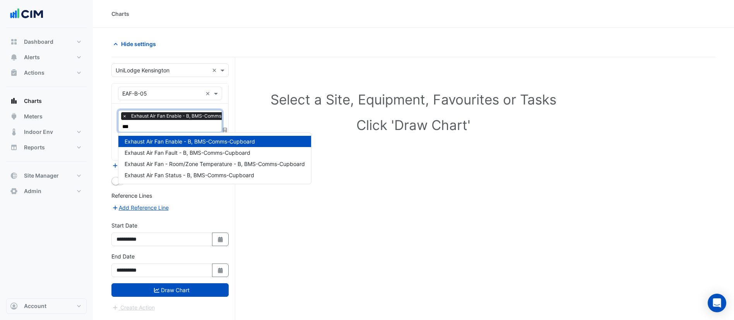
type input "****"
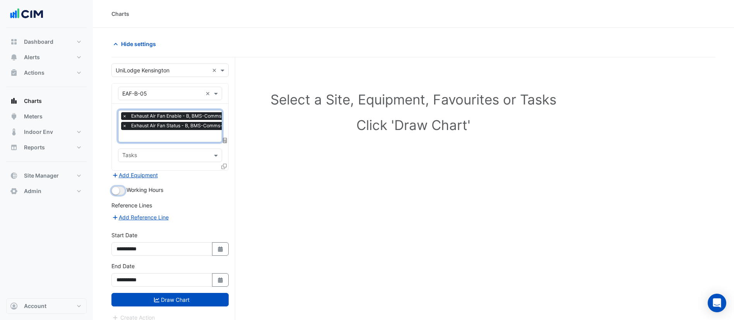
click at [120, 189] on button "button" at bounding box center [118, 190] width 14 height 9
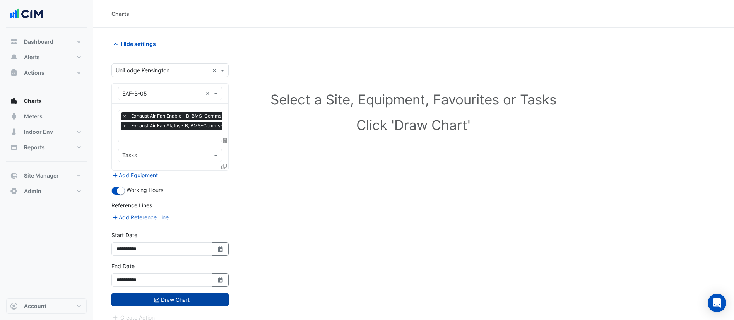
click at [163, 284] on button "Draw Chart" at bounding box center [169, 300] width 117 height 14
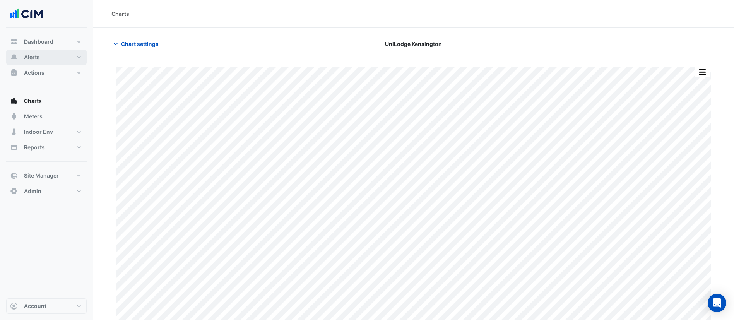
click at [60, 56] on button "Alerts" at bounding box center [46, 56] width 80 height 15
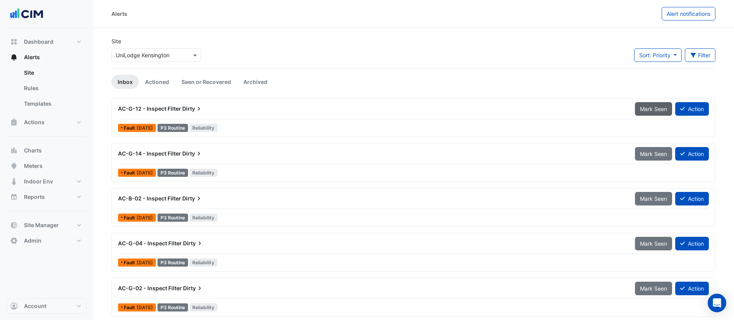
click at [645, 106] on span "Mark Seen" at bounding box center [653, 109] width 27 height 7
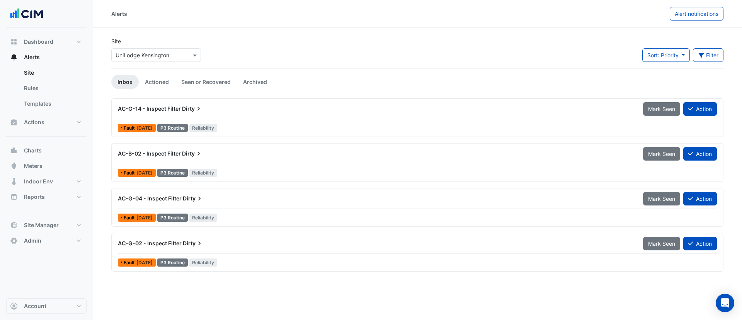
drag, startPoint x: 150, startPoint y: 111, endPoint x: 193, endPoint y: 114, distance: 43.1
click at [193, 114] on div "AC-G-14 - Inspect Filter Dirty" at bounding box center [375, 109] width 525 height 14
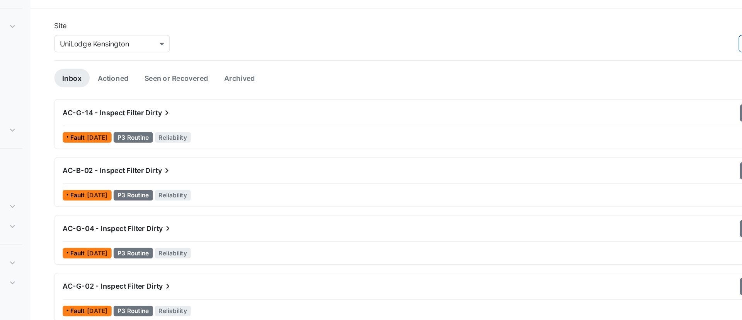
click at [354, 78] on ul "Inbox Actioned Seen or Recovered Archived" at bounding box center [417, 82] width 612 height 14
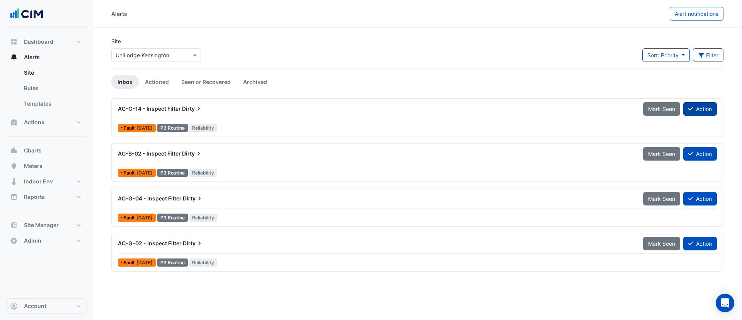
click at [660, 110] on button "Action" at bounding box center [701, 109] width 34 height 14
click at [252, 122] on div "Fault 7 months ago P3 Routine Reliability" at bounding box center [417, 127] width 601 height 11
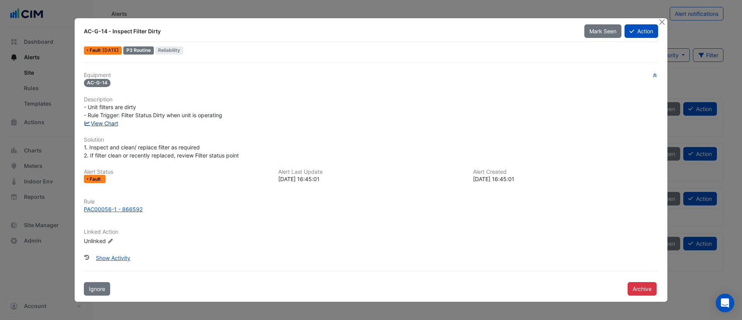
click at [106, 125] on link "View Chart" at bounding box center [101, 123] width 34 height 7
click at [660, 22] on button "Close" at bounding box center [662, 22] width 8 height 8
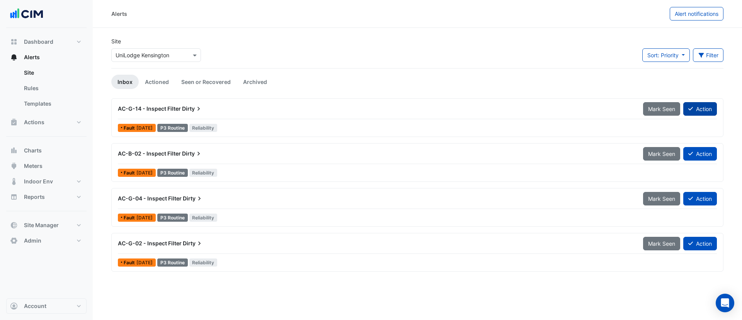
click at [660, 105] on button "Action" at bounding box center [701, 109] width 34 height 14
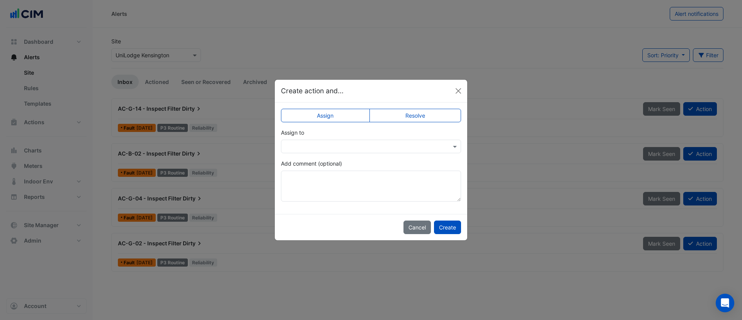
click at [429, 148] on input "text" at bounding box center [363, 147] width 156 height 8
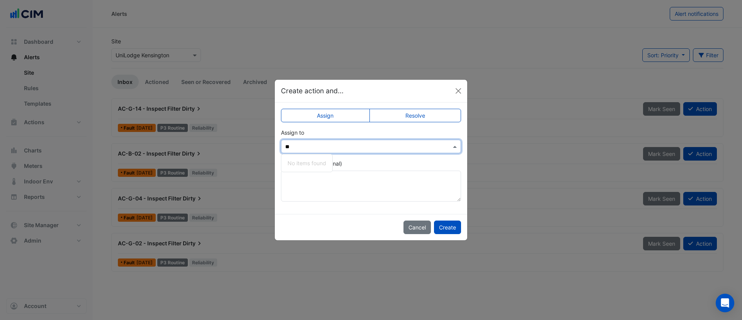
type input "***"
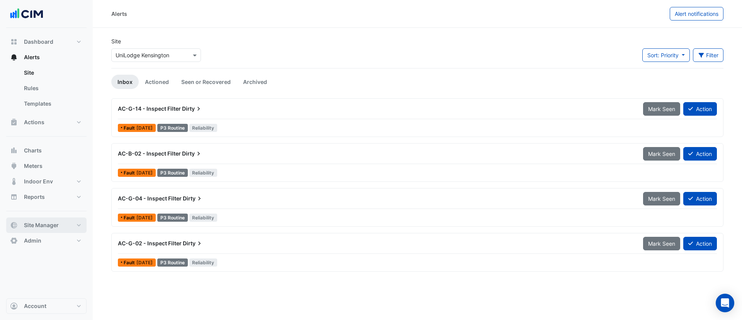
click at [67, 224] on button "Site Manager" at bounding box center [46, 224] width 80 height 15
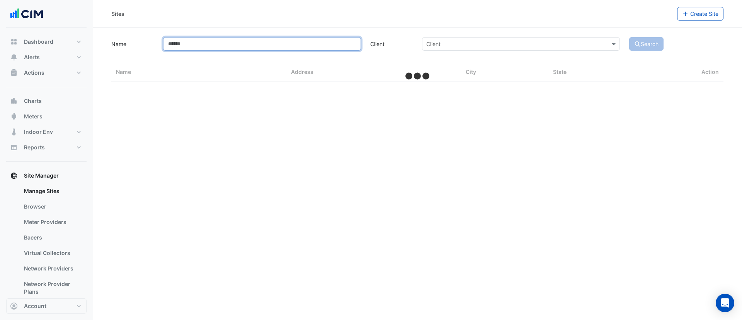
click at [243, 42] on input "Name" at bounding box center [262, 44] width 198 height 14
type input "***"
click at [629, 37] on button "Search" at bounding box center [646, 44] width 35 height 14
select select "**"
type input "*"
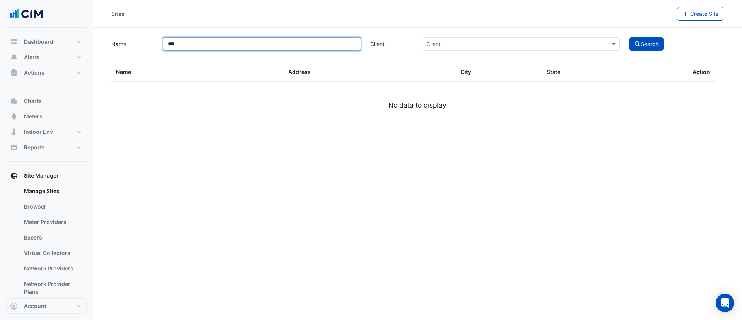
type input "***"
click at [629, 37] on button "Search" at bounding box center [646, 44] width 35 height 14
select select "**"
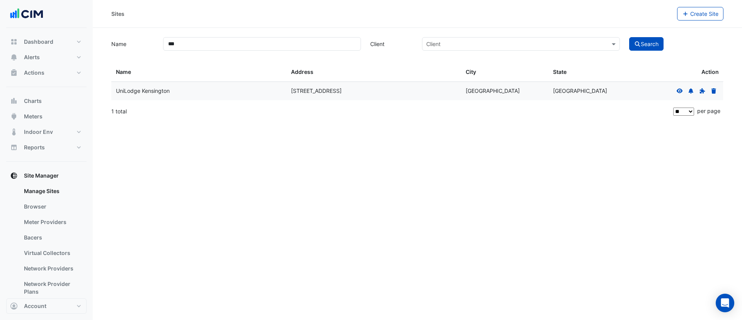
click at [660, 91] on icon at bounding box center [680, 90] width 6 height 5
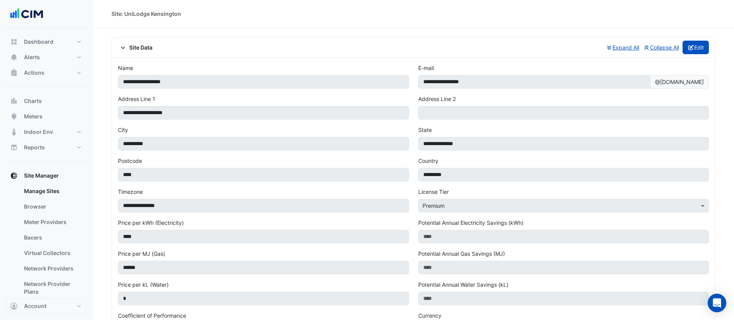
click at [660, 44] on button "Edit" at bounding box center [695, 48] width 27 height 14
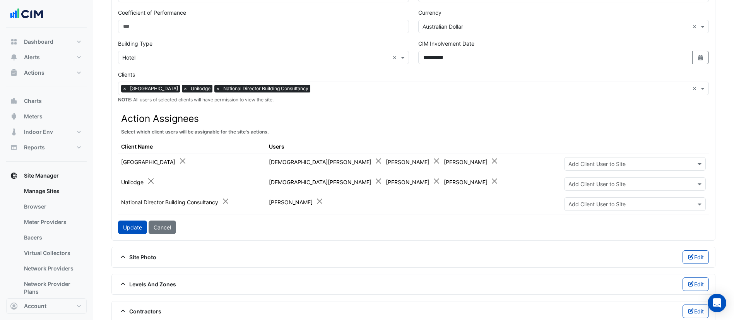
scroll to position [312, 0]
click at [647, 182] on input "text" at bounding box center [627, 183] width 118 height 8
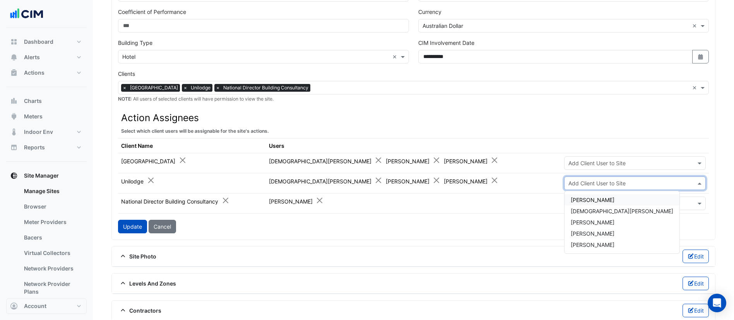
type input "*"
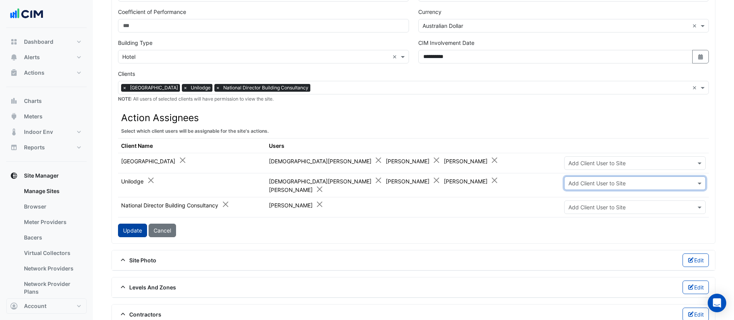
click at [129, 228] on button "Update" at bounding box center [132, 230] width 29 height 14
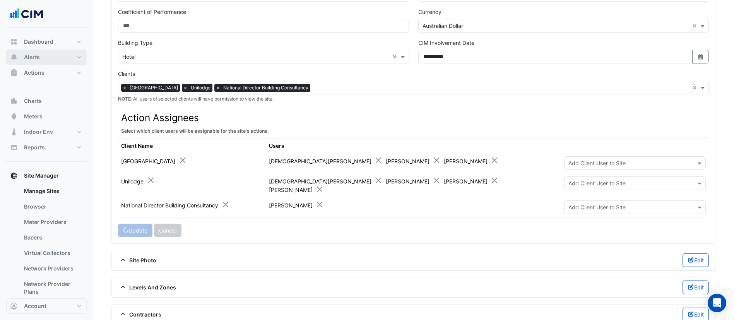
scroll to position [304, 0]
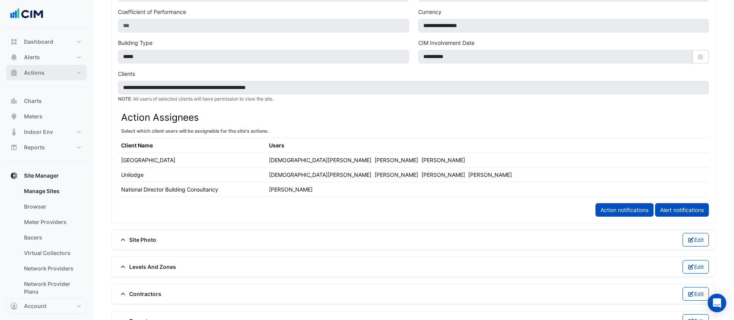
click at [46, 77] on button "Actions" at bounding box center [46, 72] width 80 height 15
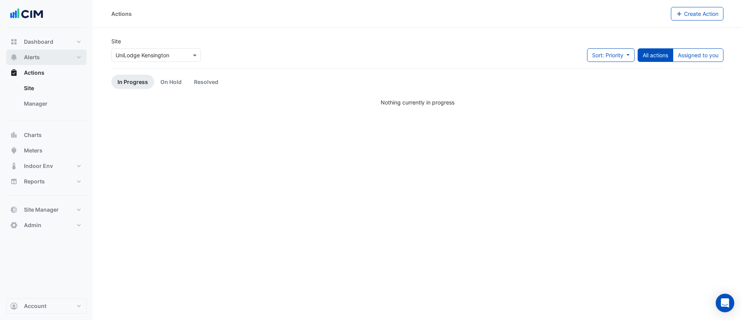
click at [72, 54] on button "Alerts" at bounding box center [46, 56] width 80 height 15
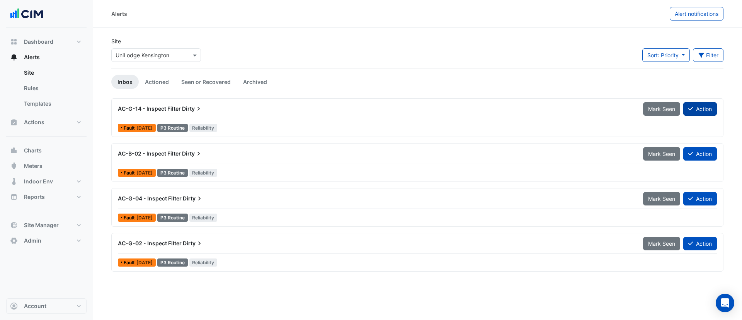
click at [660, 108] on button "Action" at bounding box center [701, 109] width 34 height 14
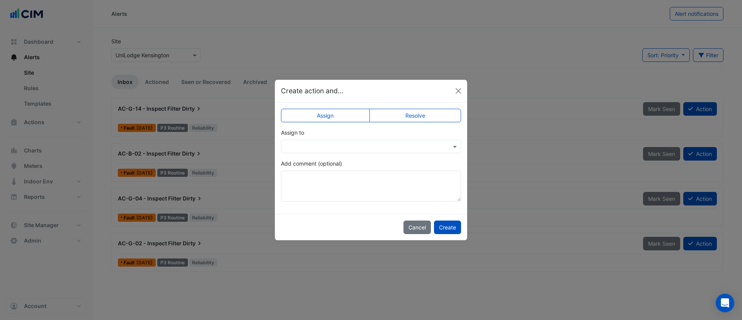
click at [372, 156] on app-escalated-ticket-simple-upsert "Assign Resolve Assign to Add comment (optional)" at bounding box center [371, 157] width 180 height 87
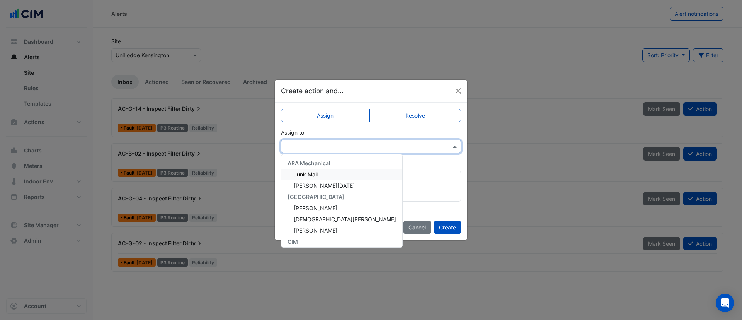
click at [350, 149] on input "text" at bounding box center [363, 147] width 156 height 8
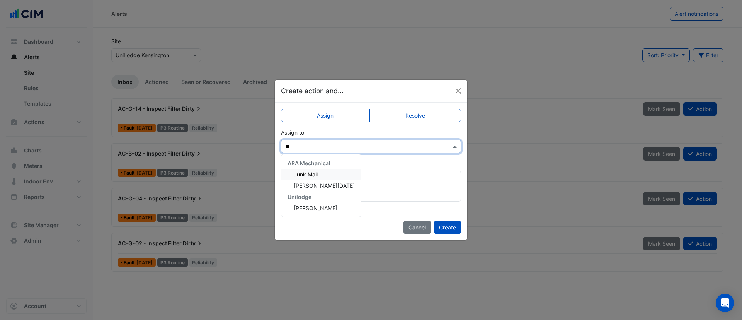
type input "***"
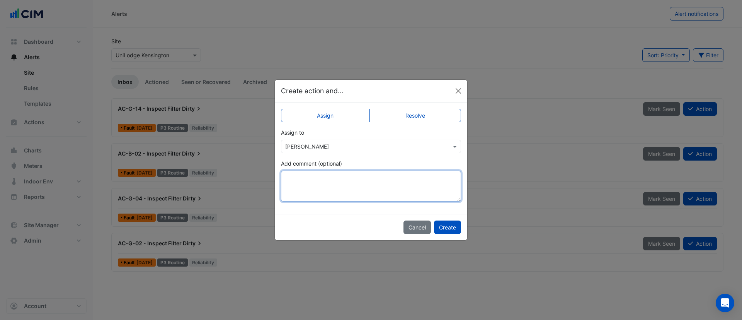
click at [348, 193] on textarea "Add comment (optional)" at bounding box center [371, 186] width 180 height 31
type textarea "**********"
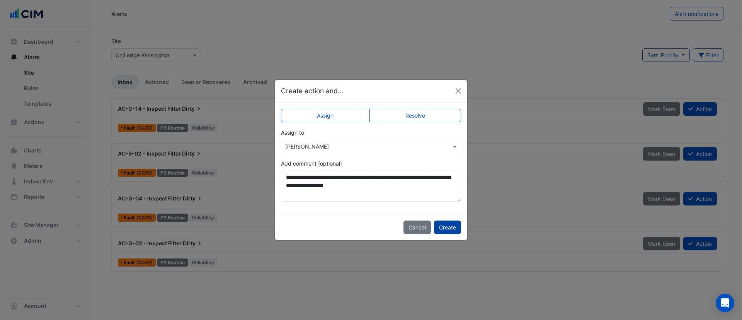
click at [453, 231] on button "Create" at bounding box center [447, 227] width 27 height 14
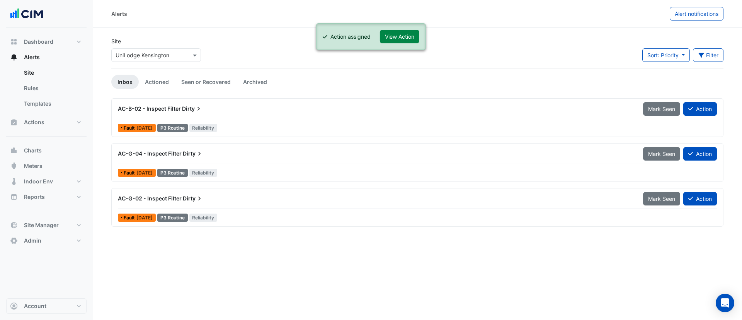
click at [407, 25] on ngb-alert "Action assigned View Action" at bounding box center [371, 36] width 110 height 27
click at [403, 29] on ngb-alert "Action assigned View Action" at bounding box center [371, 36] width 110 height 27
click at [400, 36] on button "View Action" at bounding box center [399, 37] width 39 height 14
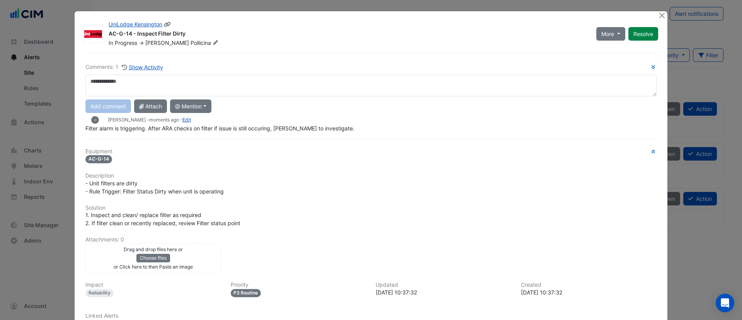
click at [191, 44] on span "Pollicina" at bounding box center [205, 43] width 29 height 8
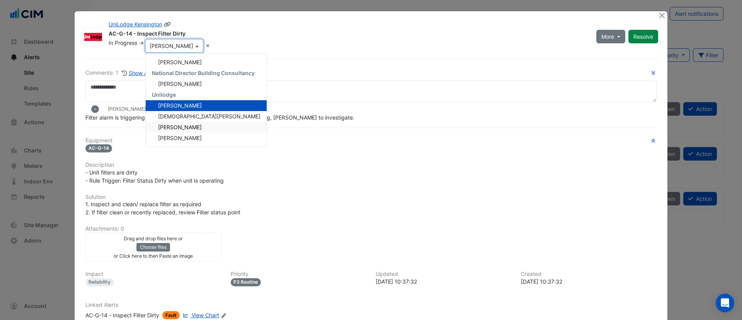
scroll to position [53, 0]
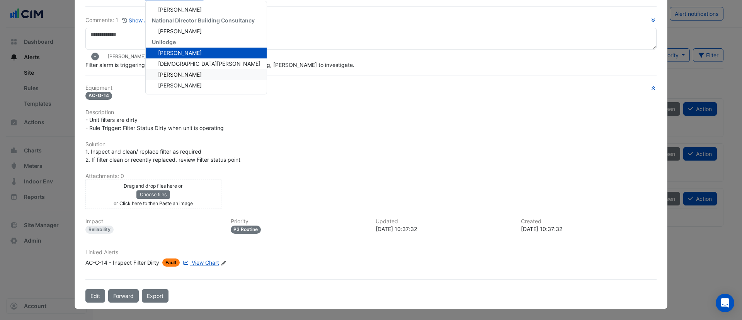
click at [201, 276] on div "Comments: 1 Show Activity - Manuel Margelis - moments ago - Edit Filter alarm i…" at bounding box center [371, 154] width 581 height 296
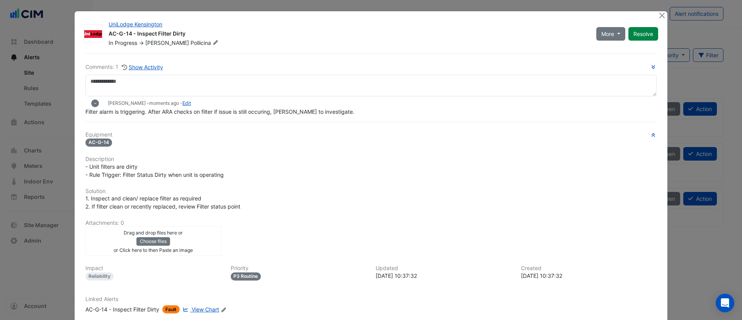
scroll to position [1, 0]
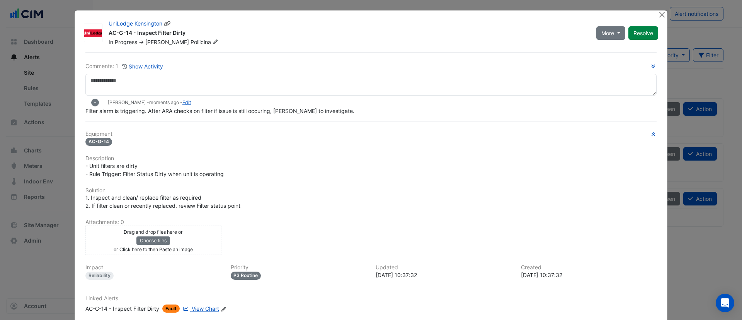
click at [191, 43] on span "Pollicina" at bounding box center [205, 42] width 29 height 8
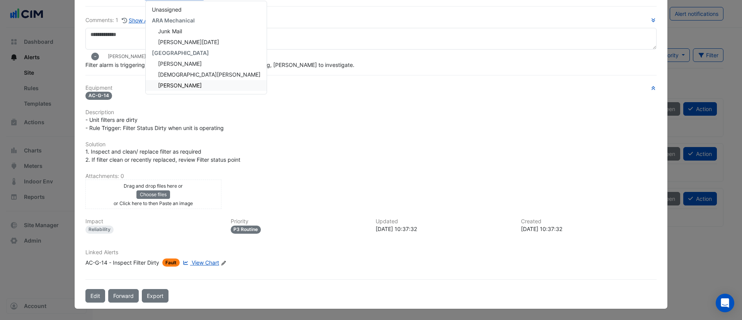
scroll to position [0, 0]
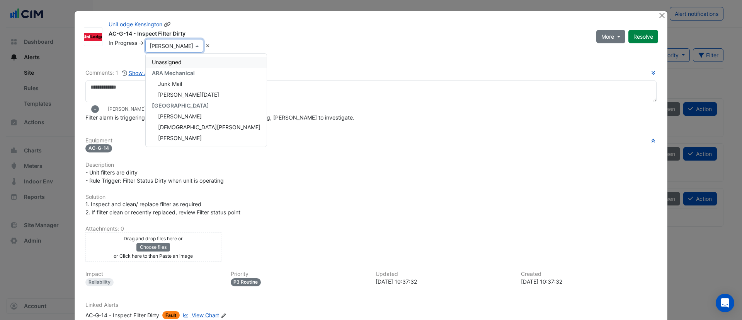
click at [284, 30] on div "AC-G-14 - Inspect Filter Dirty" at bounding box center [348, 34] width 479 height 9
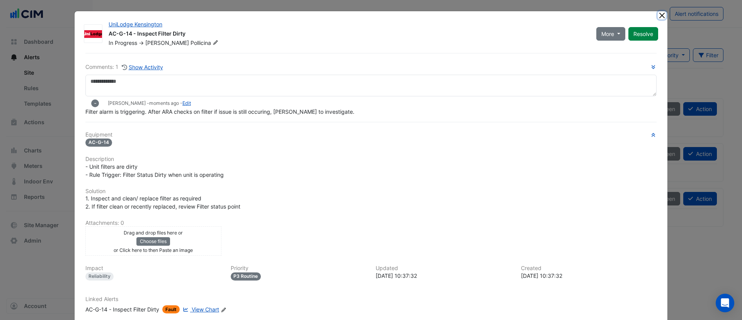
click at [658, 17] on button "Close" at bounding box center [662, 15] width 8 height 8
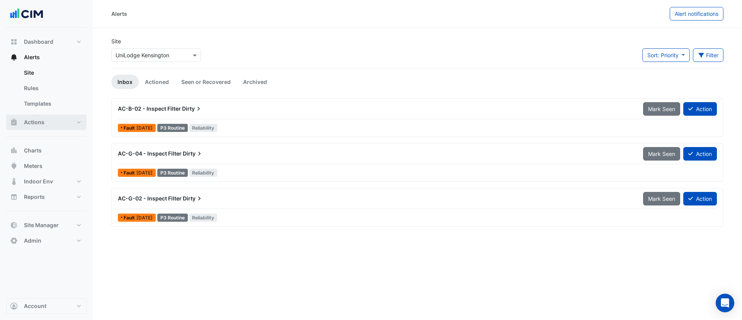
click at [31, 125] on span "Actions" at bounding box center [34, 122] width 20 height 8
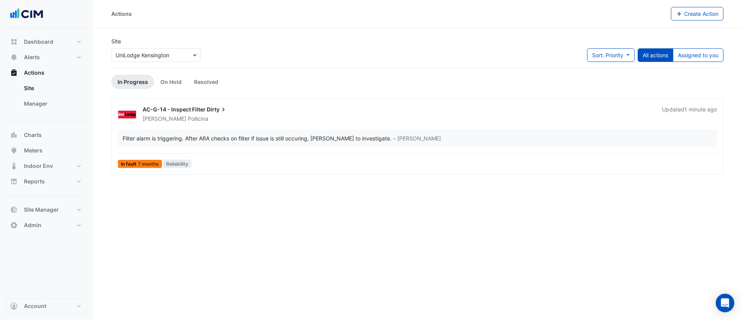
click at [188, 120] on span "Pollicina" at bounding box center [198, 119] width 20 height 8
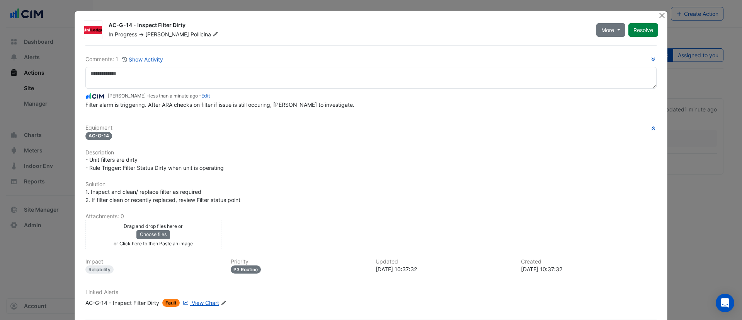
click at [191, 37] on span "Pollicina" at bounding box center [205, 35] width 29 height 8
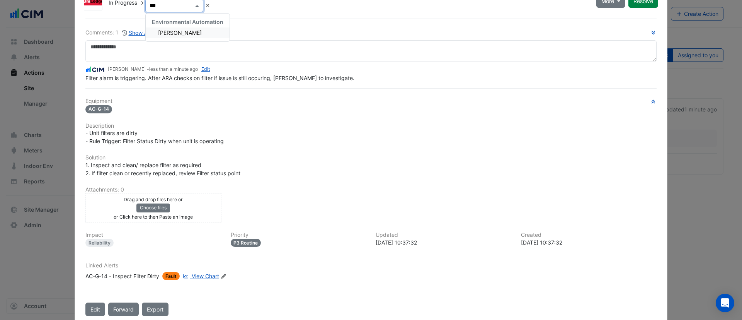
type input "***"
click at [237, 191] on h6 "Attachments: 0" at bounding box center [370, 189] width 571 height 7
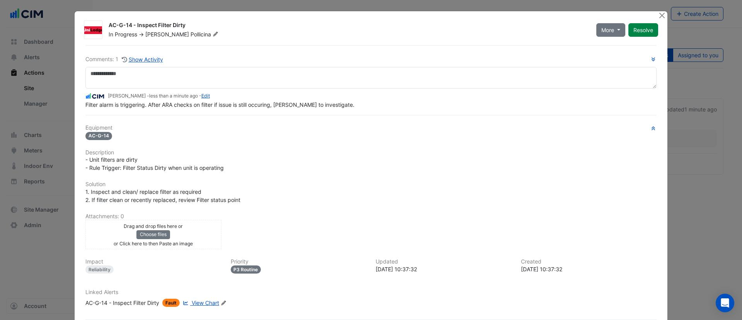
click at [169, 110] on div "Comments: 1 Show Activity Manuel Margelis - less than a minute ago - Edit Filte…" at bounding box center [371, 193] width 581 height 297
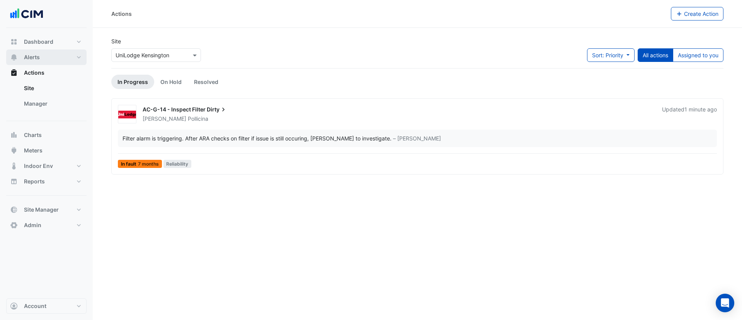
click at [65, 63] on button "Alerts" at bounding box center [46, 56] width 80 height 15
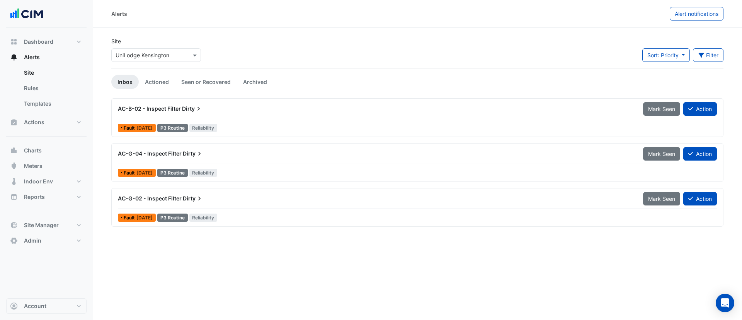
click at [304, 111] on div "AC-B-02 - Inspect Filter Dirty" at bounding box center [376, 109] width 516 height 8
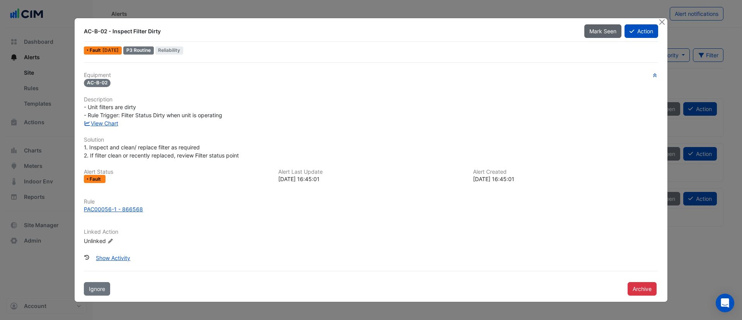
click at [601, 34] on span "Mark Seen" at bounding box center [603, 31] width 27 height 7
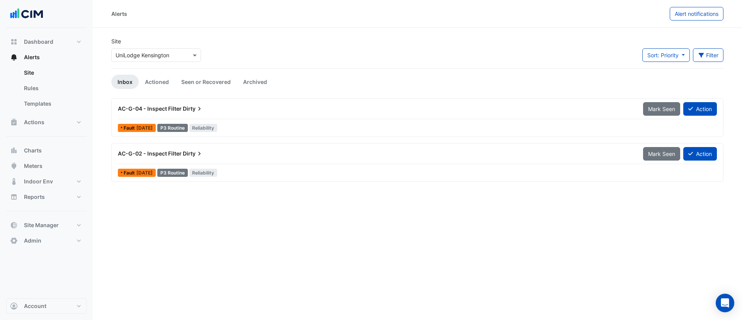
click at [336, 119] on div at bounding box center [417, 119] width 599 height 0
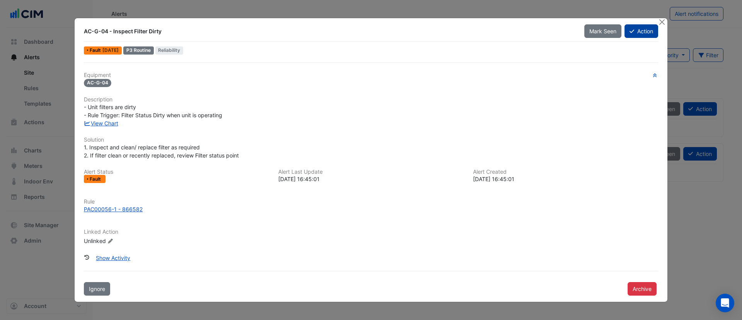
click at [647, 34] on button "Action" at bounding box center [642, 31] width 34 height 14
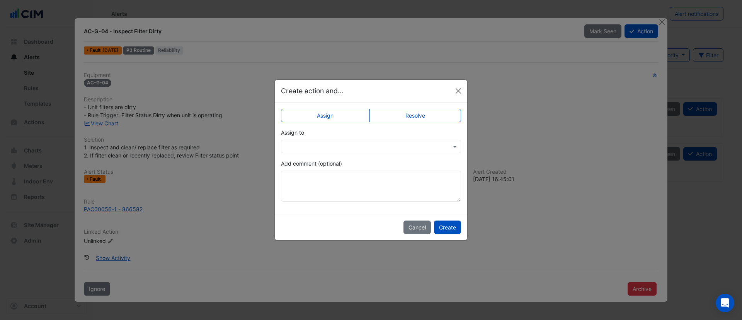
click at [376, 152] on div at bounding box center [371, 147] width 180 height 14
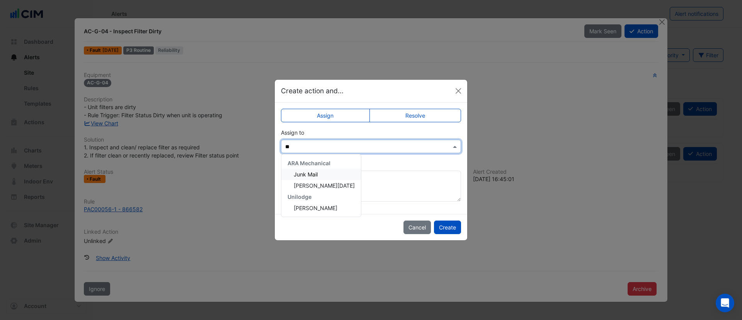
type input "***"
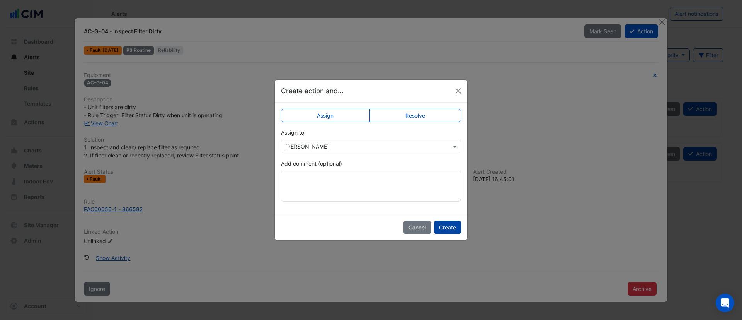
click at [454, 225] on button "Create" at bounding box center [447, 227] width 27 height 14
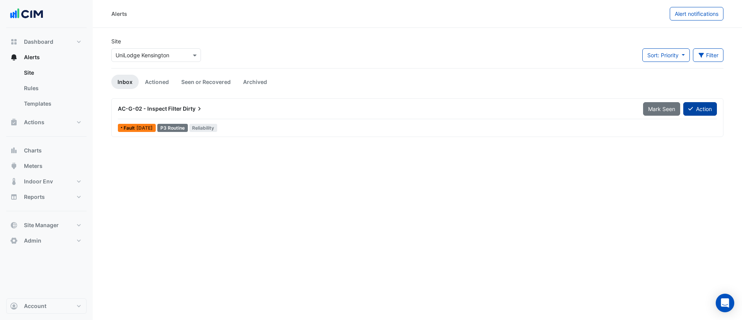
click at [660, 113] on button "Action" at bounding box center [701, 109] width 34 height 14
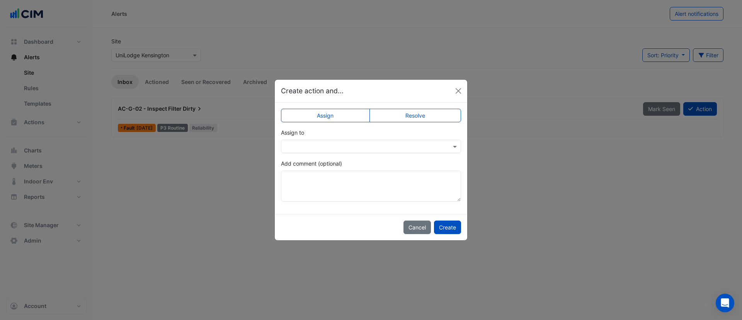
click at [348, 147] on input "text" at bounding box center [363, 147] width 156 height 8
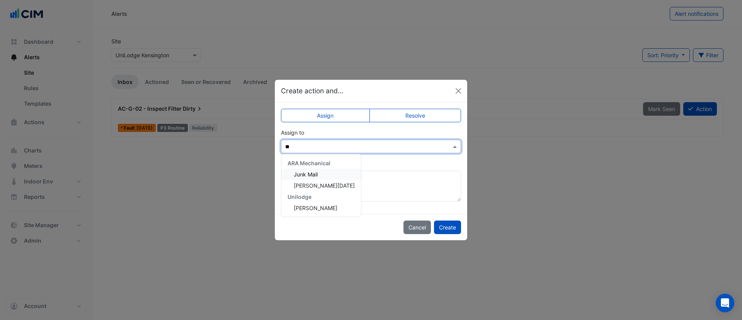
type input "***"
click at [457, 222] on button "Create" at bounding box center [447, 227] width 27 height 14
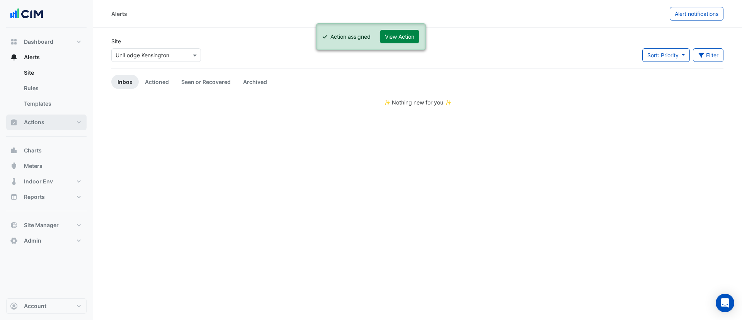
click at [66, 127] on button "Actions" at bounding box center [46, 121] width 80 height 15
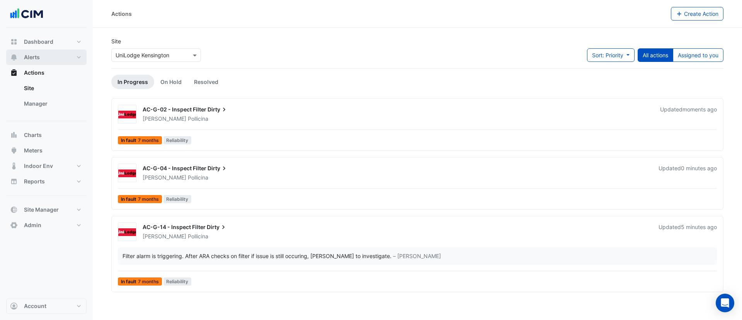
click at [48, 63] on button "Alerts" at bounding box center [46, 56] width 80 height 15
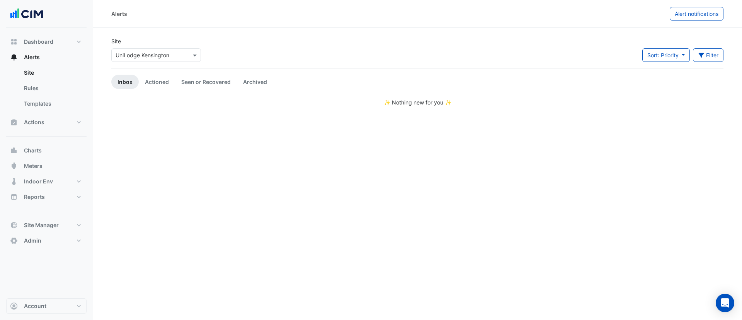
click at [76, 130] on div "Actions Site Manager" at bounding box center [46, 125] width 80 height 22
click at [204, 85] on link "Seen or Recovered" at bounding box center [206, 82] width 62 height 14
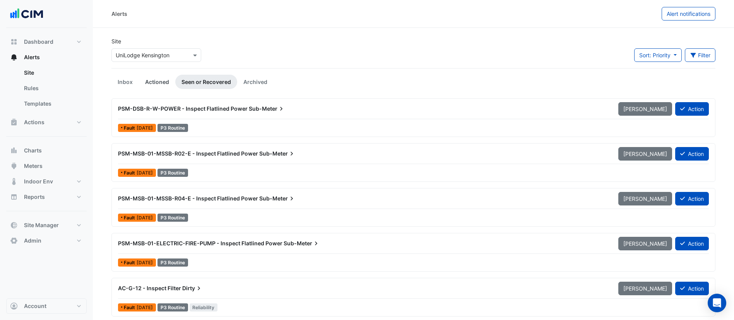
click at [160, 87] on link "Actioned" at bounding box center [157, 82] width 36 height 14
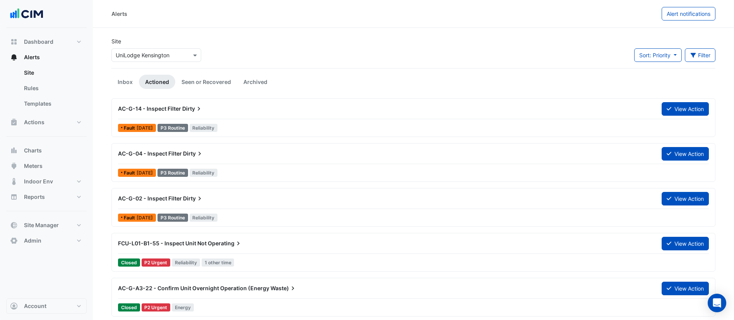
click at [660, 62] on div "Sort: Priority Priority Updated Filter Title Priority Filter Impact Filter Equi…" at bounding box center [674, 58] width 81 height 20
click at [660, 57] on icon "button" at bounding box center [692, 55] width 7 height 5
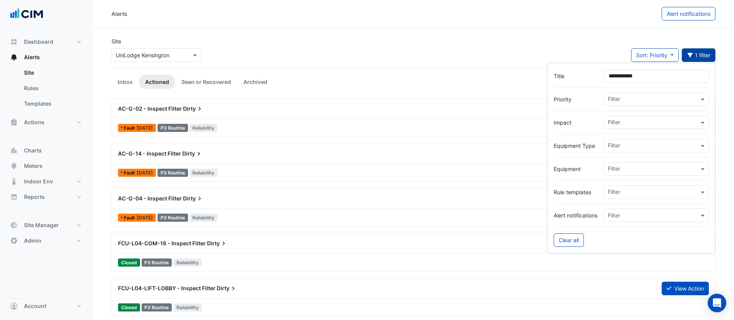
type input "**********"
click at [376, 64] on div "Site Select a Site × UniLodge Kensington Sort: Priority Priority Updated 1 filt…" at bounding box center [413, 52] width 613 height 31
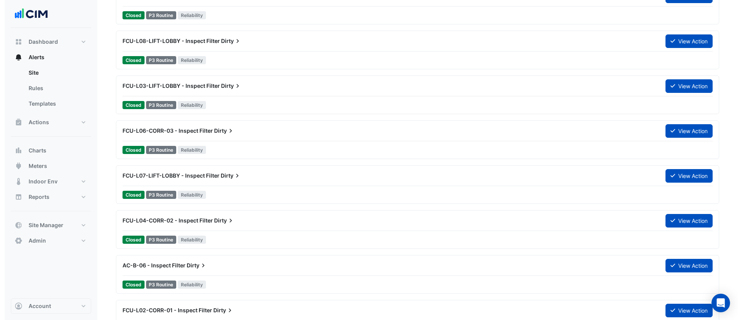
scroll to position [785, 0]
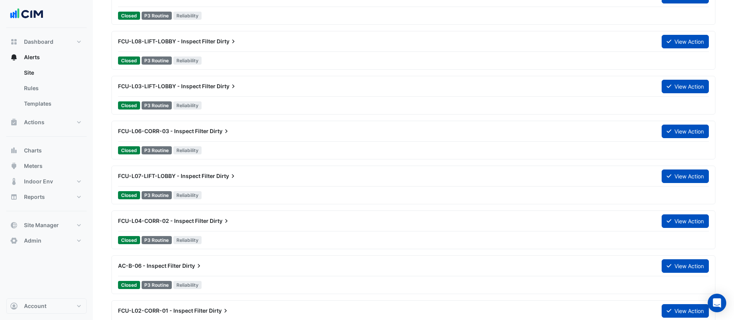
click at [210, 137] on div "FCU-L06-CORR-03 - Inspect Filter Dirty" at bounding box center [384, 131] width 543 height 14
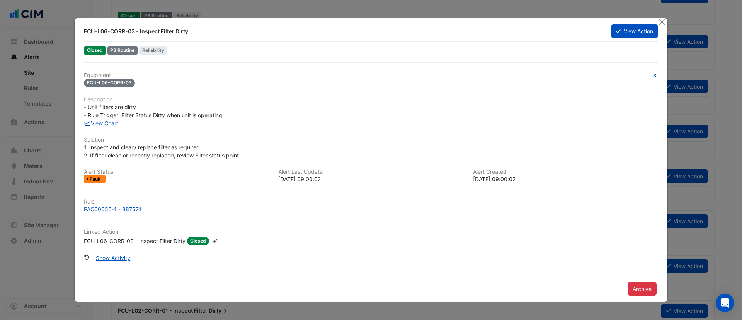
click at [637, 38] on div "FCU-L06-CORR-03 - Inspect Filter Dirty View Action" at bounding box center [371, 31] width 584 height 14
click at [614, 30] on button "View Action" at bounding box center [634, 31] width 47 height 14
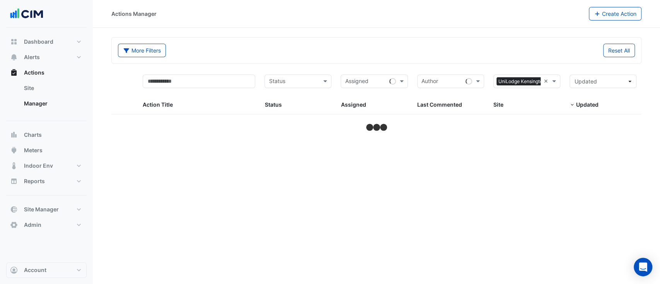
select select "**"
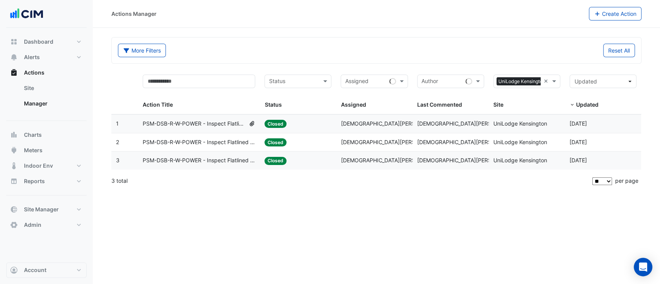
click at [440, 117] on datatable-body-cell "Last Commented: [PERSON_NAME]" at bounding box center [451, 124] width 76 height 18
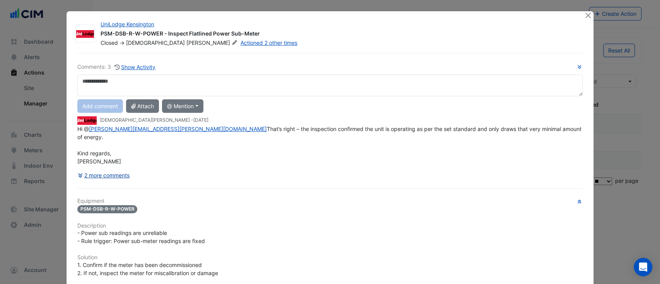
click at [106, 182] on button "2 more comments" at bounding box center [103, 176] width 53 height 14
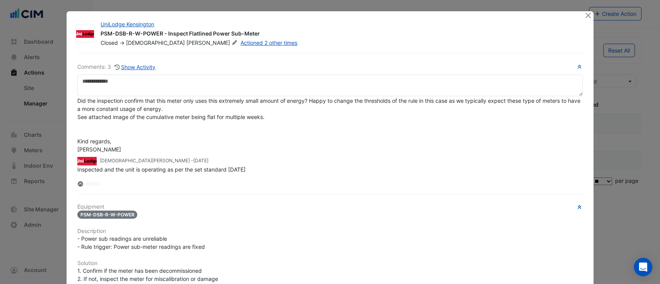
scroll to position [158, 0]
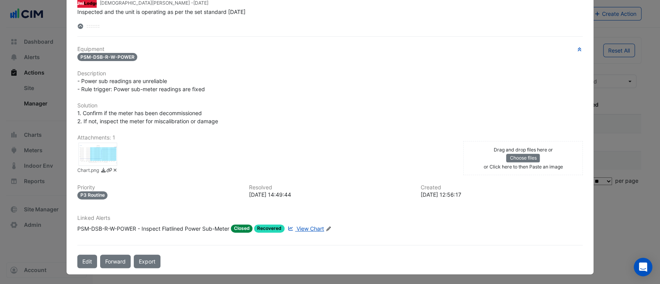
click at [107, 161] on div at bounding box center [97, 154] width 39 height 23
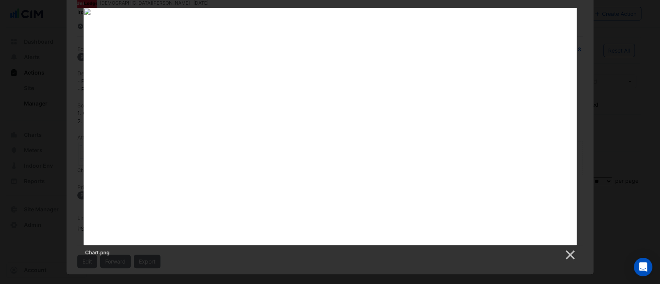
click at [566, 249] on div "Chart.png" at bounding box center [330, 253] width 493 height 15
click at [570, 252] on link at bounding box center [570, 255] width 12 height 12
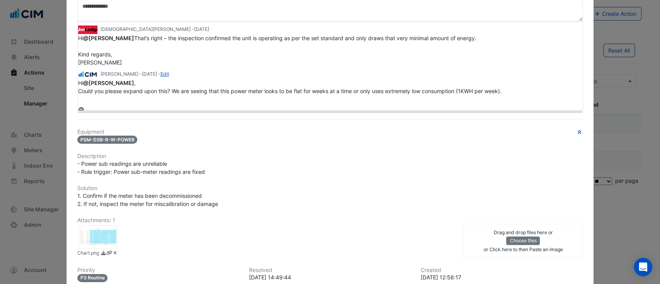
scroll to position [90, 0]
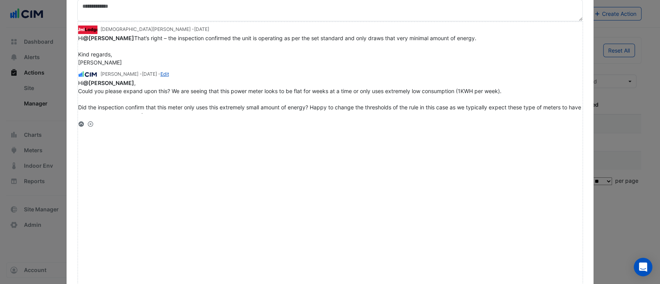
drag, startPoint x: 90, startPoint y: 123, endPoint x: 74, endPoint y: 308, distance: 186.3
click at [74, 284] on html "Actions Manager Create Action More Filters Reset All Status Assigned Sites × Un…" at bounding box center [330, 142] width 660 height 284
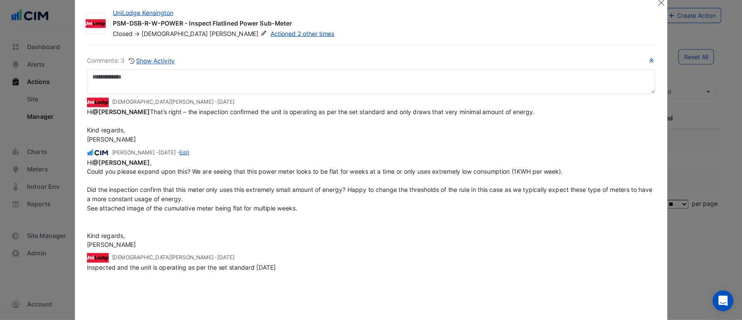
scroll to position [0, 0]
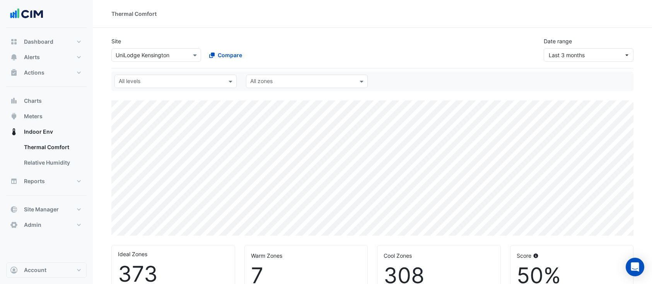
select select "**"
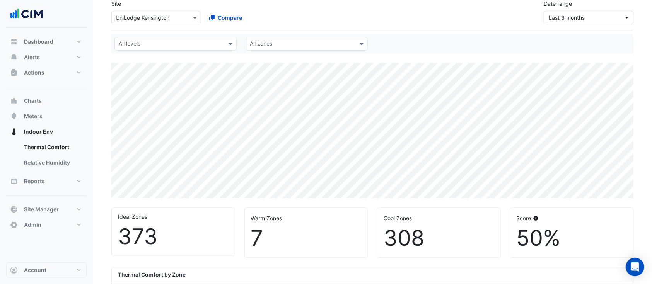
scroll to position [125, 0]
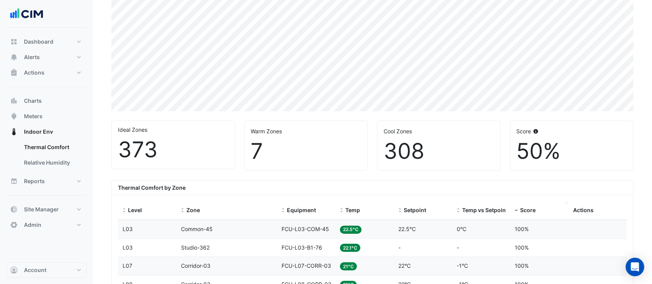
click at [525, 210] on span "Score" at bounding box center [527, 210] width 15 height 7
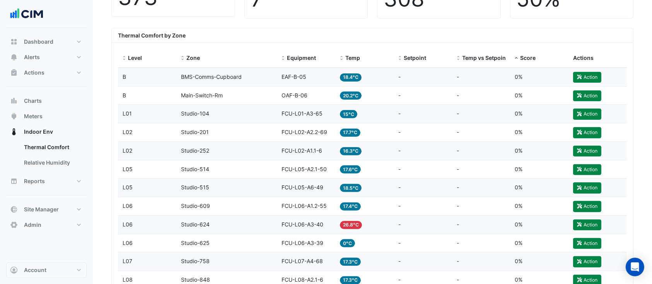
scroll to position [277, 0]
click at [288, 154] on div "Equipment FCU-L02-A1.1-6" at bounding box center [306, 150] width 49 height 9
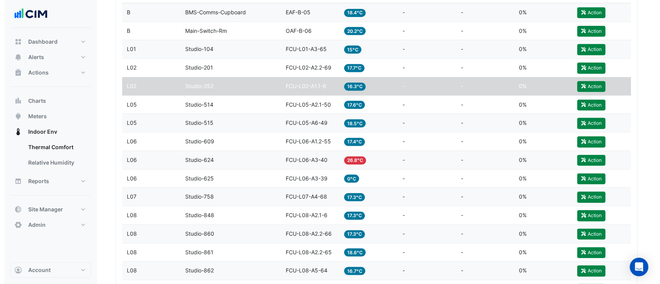
scroll to position [303, 0]
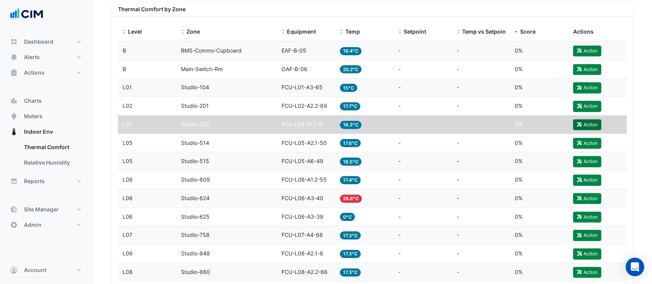
click at [587, 126] on button "Action" at bounding box center [587, 124] width 28 height 11
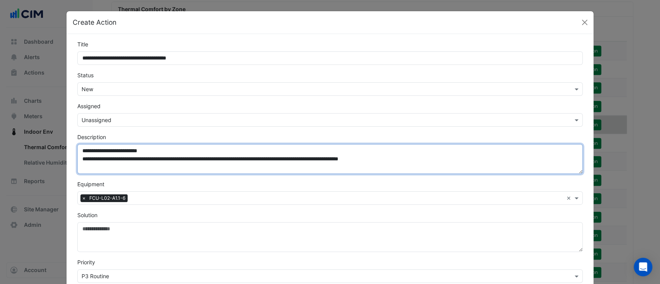
drag, startPoint x: 483, startPoint y: 162, endPoint x: 83, endPoint y: 164, distance: 399.8
click at [83, 164] on textarea "**********" at bounding box center [330, 159] width 506 height 30
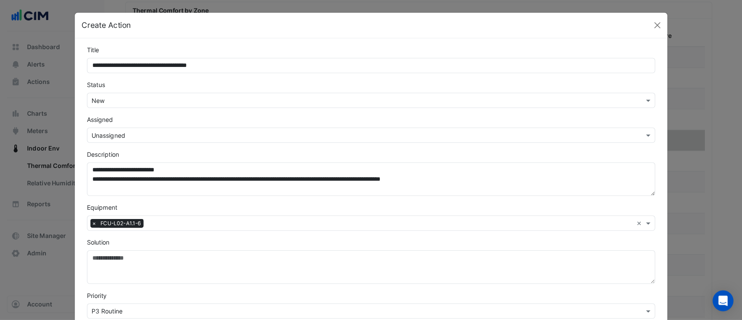
scroll to position [304, 0]
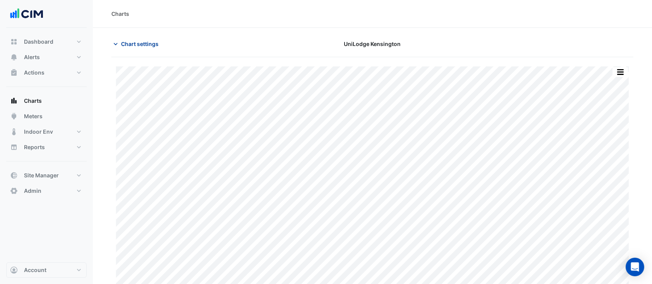
click at [132, 48] on button "Chart settings" at bounding box center [137, 44] width 52 height 14
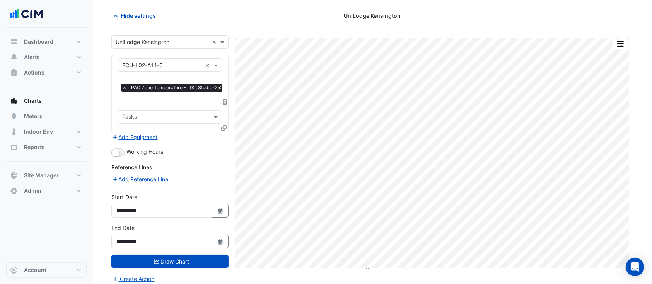
scroll to position [29, 0]
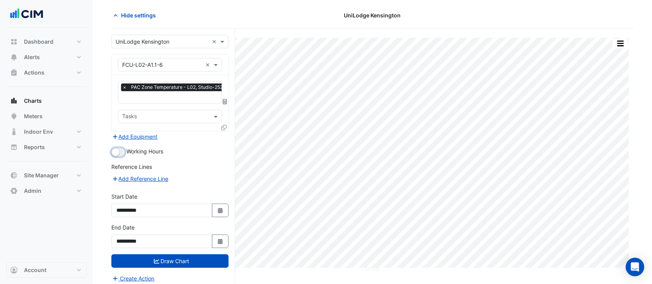
click at [118, 150] on small "button" at bounding box center [116, 152] width 8 height 8
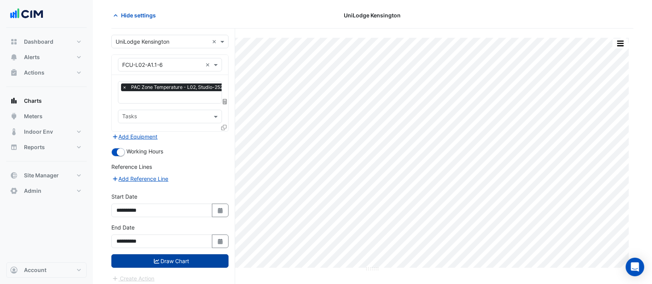
click at [171, 258] on button "Draw Chart" at bounding box center [169, 261] width 117 height 14
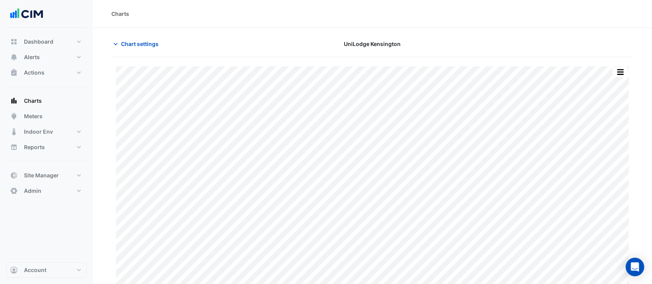
click at [137, 58] on div "Print Save as JPEG Save as PNG Pivot Data Table Export CSV - Flat Export CSV - …" at bounding box center [372, 178] width 522 height 243
click at [140, 44] on span "Chart settings" at bounding box center [140, 44] width 38 height 8
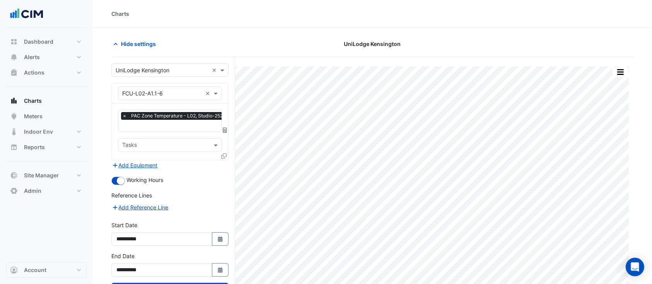
scroll to position [31, 0]
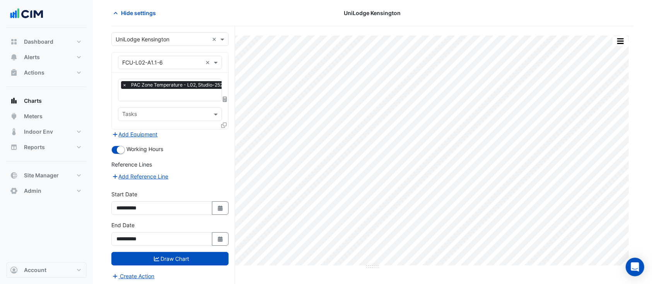
click at [217, 228] on div "**********" at bounding box center [169, 233] width 117 height 25
click at [218, 233] on button "Select Date" at bounding box center [220, 239] width 17 height 14
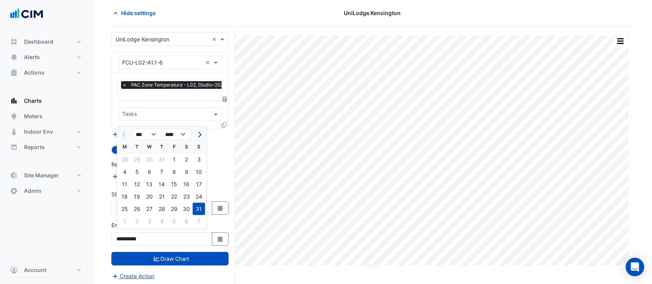
click at [199, 134] on span "Next month" at bounding box center [199, 134] width 6 height 6
select select "*"
click at [171, 174] on div "12" at bounding box center [174, 172] width 12 height 12
type input "**********"
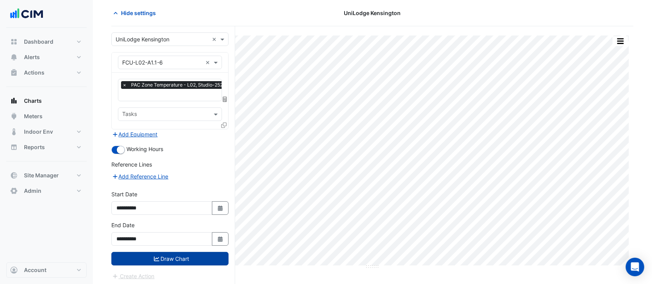
click at [191, 254] on button "Draw Chart" at bounding box center [169, 259] width 117 height 14
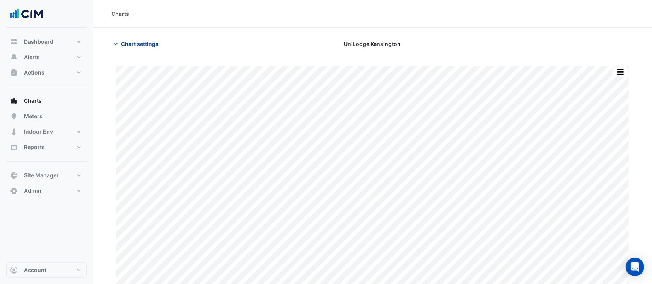
click at [143, 45] on span "Chart settings" at bounding box center [140, 44] width 38 height 8
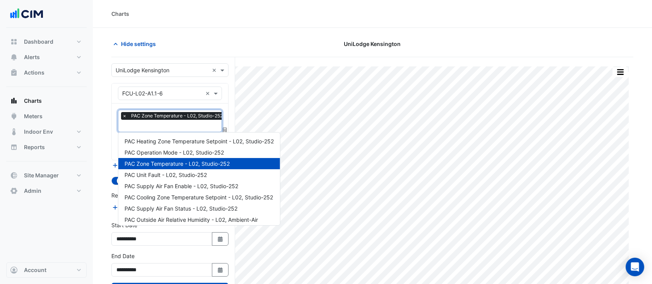
click at [156, 119] on span "PAC Zone Temperature - L02, Studio-252" at bounding box center [177, 116] width 96 height 8
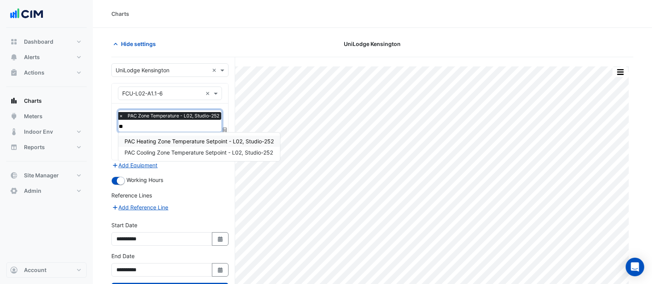
type input "***"
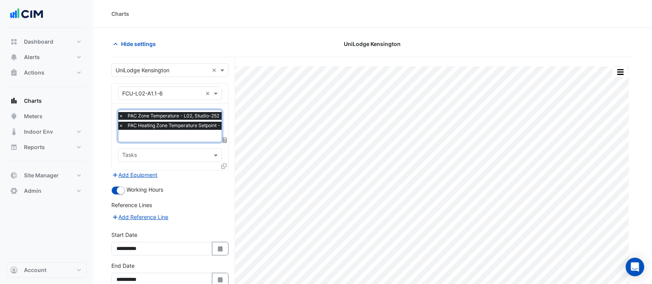
paste input "***"
type input "***"
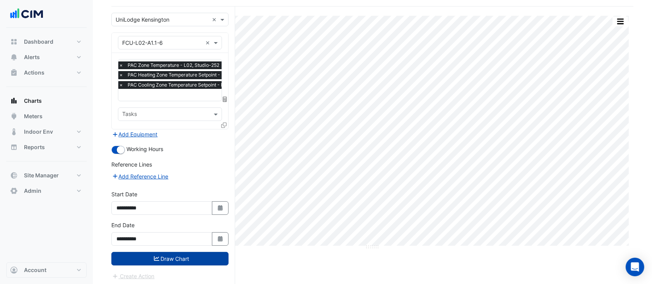
click at [164, 259] on button "Draw Chart" at bounding box center [169, 259] width 117 height 14
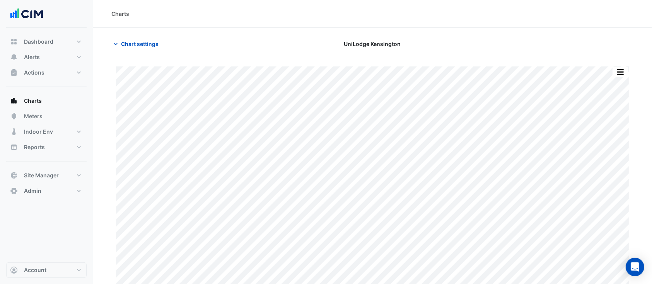
scroll to position [16, 0]
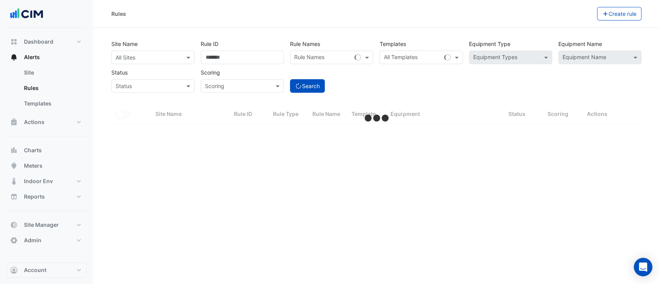
select select "**"
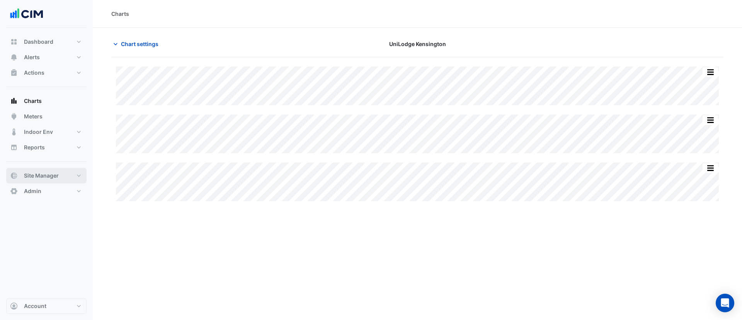
click at [57, 176] on span "Site Manager" at bounding box center [41, 176] width 35 height 8
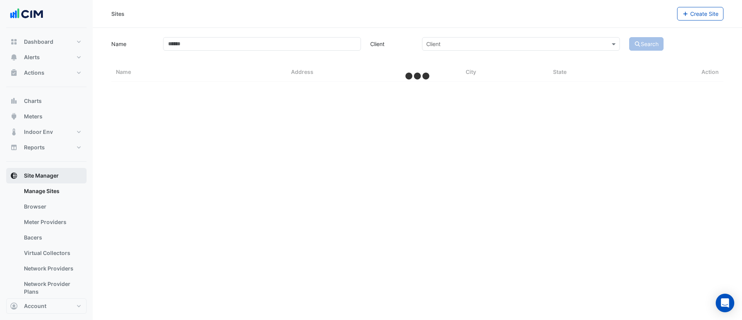
select select "**"
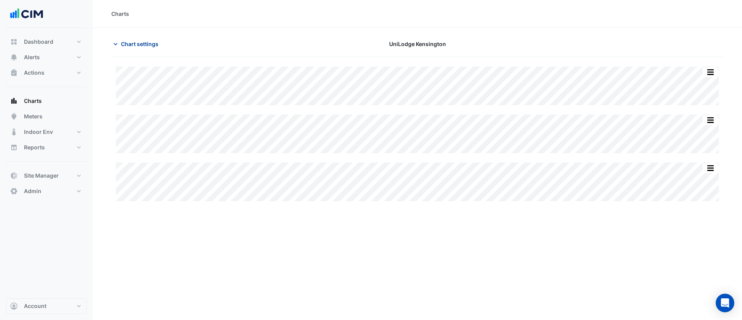
click at [135, 44] on span "Chart settings" at bounding box center [140, 44] width 38 height 8
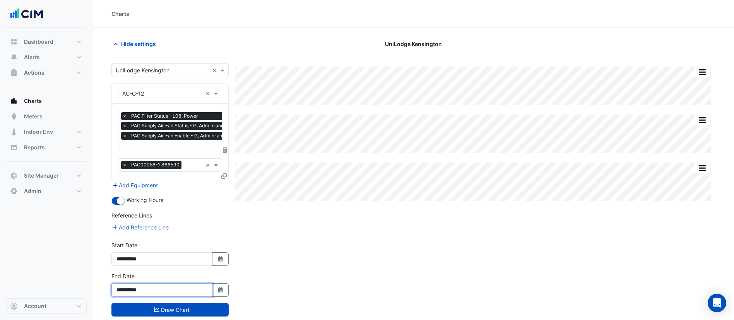
click at [145, 288] on input "**********" at bounding box center [161, 290] width 101 height 14
type input "**********"
click at [222, 262] on button "Select Date" at bounding box center [220, 259] width 17 height 14
select select "****"
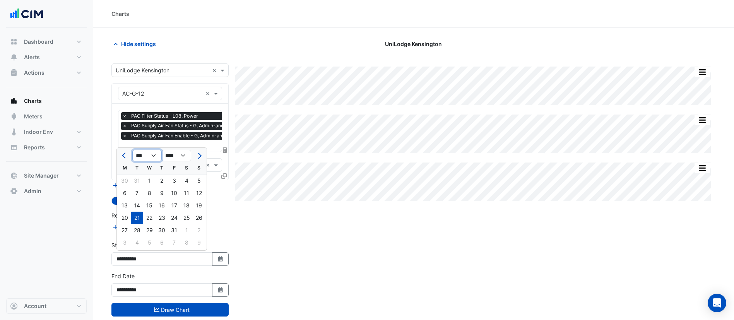
click at [148, 159] on select "*** *** *** *** *** *** *** *** ***" at bounding box center [146, 156] width 29 height 12
select select "*"
click at [132, 150] on select "*** *** *** *** *** *** *** *** ***" at bounding box center [146, 156] width 29 height 12
click at [126, 179] on div "1" at bounding box center [124, 180] width 12 height 12
type input "**********"
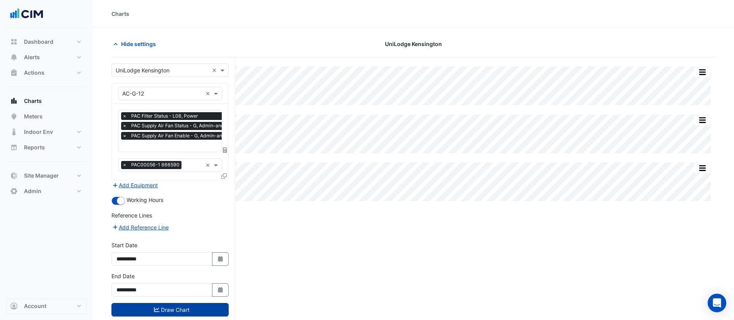
click at [198, 309] on button "Draw Chart" at bounding box center [169, 310] width 117 height 14
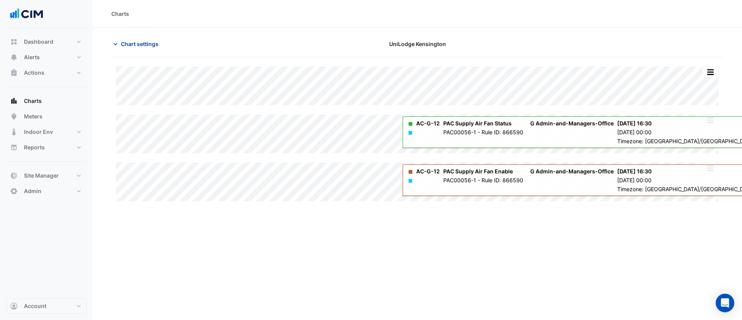
click at [157, 47] on span "Chart settings" at bounding box center [140, 44] width 38 height 8
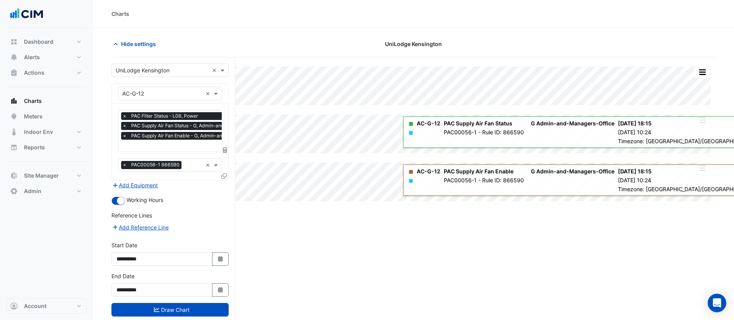
click at [153, 120] on div "× PAC Filter Status - L08, Power × PAC Supply Air Fan Status - G, Admin-and-Man…" at bounding box center [195, 126] width 148 height 29
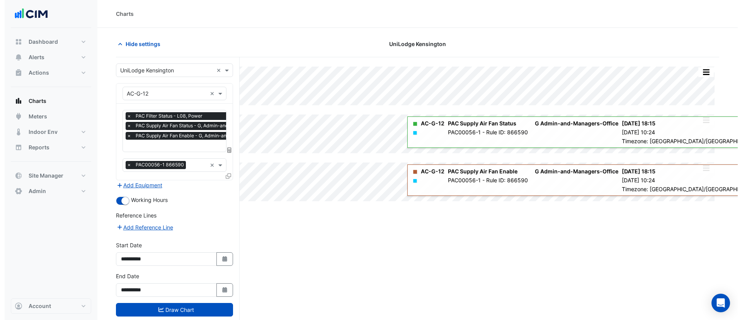
scroll to position [0, 4]
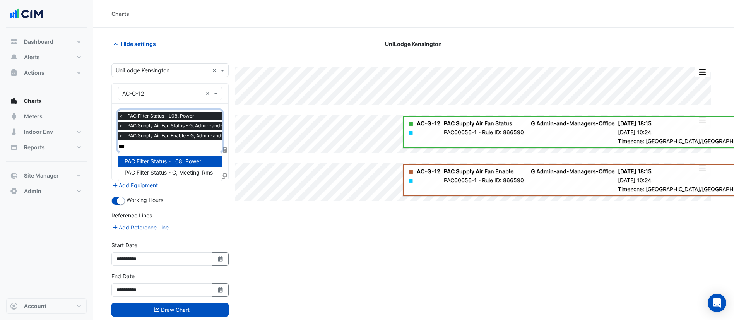
type input "****"
click at [172, 164] on span "PAC Filter Status - L08, Power" at bounding box center [163, 161] width 77 height 7
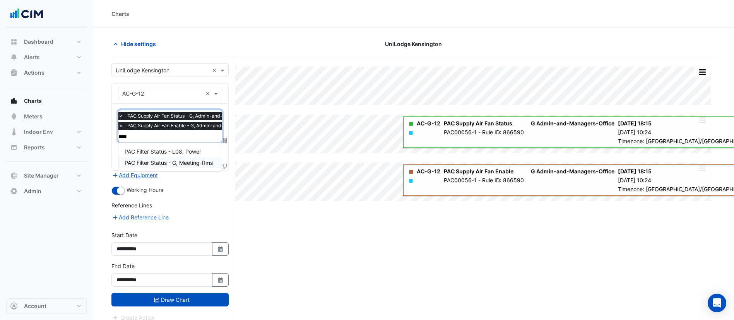
click at [167, 163] on span "PAC Filter Status - G, Meeting-Rms" at bounding box center [169, 162] width 88 height 7
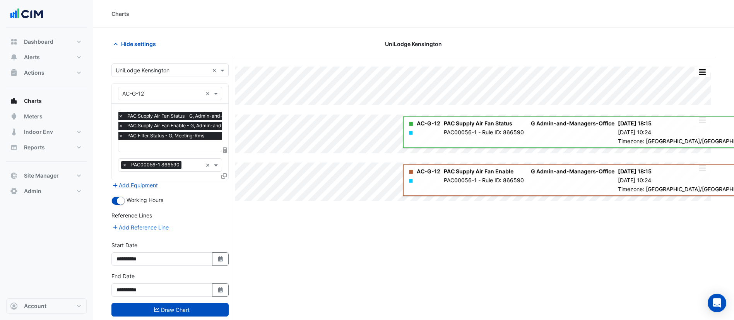
click at [192, 301] on div "**********" at bounding box center [170, 287] width 126 height 31
click at [194, 311] on button "Draw Chart" at bounding box center [169, 310] width 117 height 14
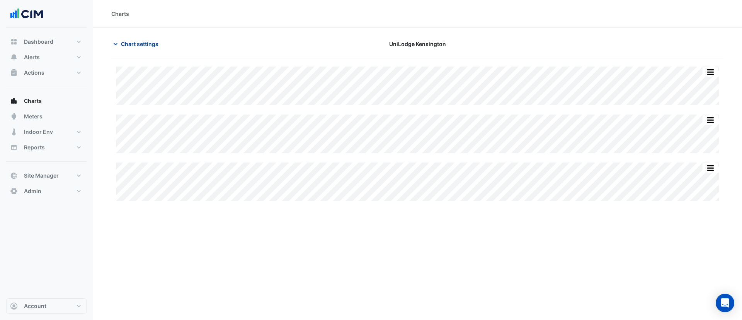
click at [128, 42] on span "Chart settings" at bounding box center [140, 44] width 38 height 8
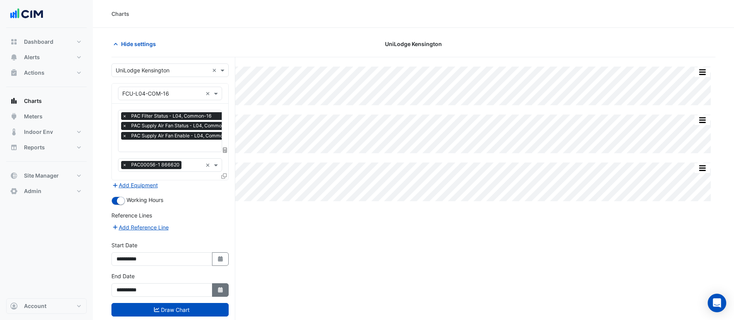
click at [217, 294] on button "Select Date" at bounding box center [220, 290] width 17 height 14
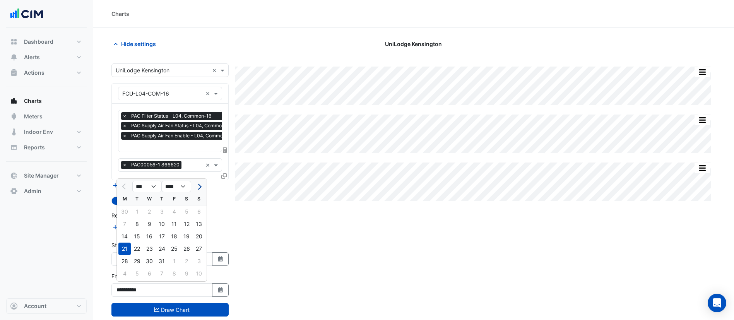
click at [201, 186] on span "Next month" at bounding box center [199, 187] width 6 height 6
select select "*"
click at [198, 239] on div "17" at bounding box center [199, 236] width 12 height 12
type input "**********"
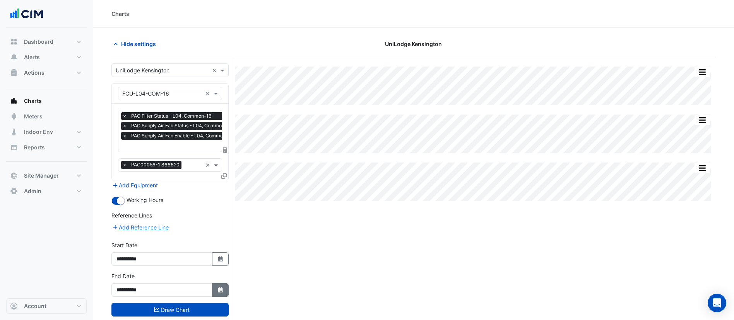
click at [221, 291] on icon "button" at bounding box center [220, 289] width 5 height 5
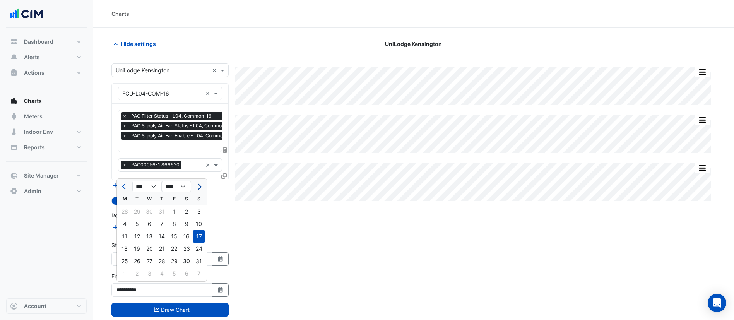
click at [201, 190] on button "Next month" at bounding box center [198, 186] width 9 height 12
select select "*"
click at [167, 229] on div "11" at bounding box center [161, 224] width 12 height 12
type input "**********"
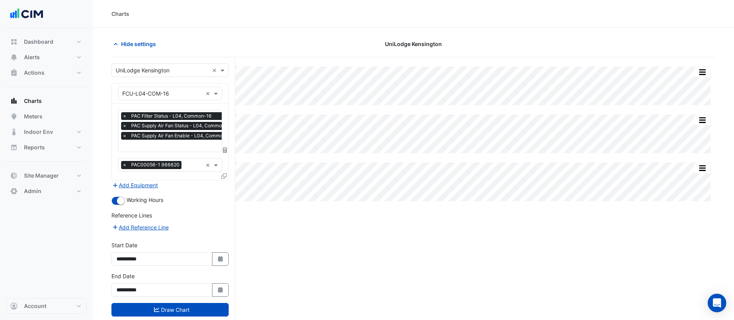
click at [181, 301] on div "**********" at bounding box center [170, 287] width 126 height 31
click at [174, 307] on button "Draw Chart" at bounding box center [169, 310] width 117 height 14
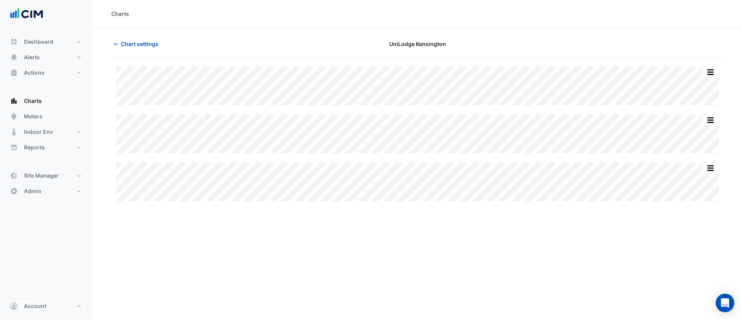
type input "**********"
click at [147, 45] on span "Chart settings" at bounding box center [140, 44] width 38 height 8
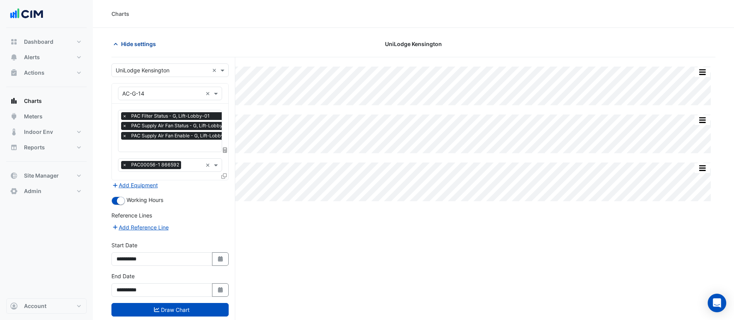
click at [147, 49] on button "Hide settings" at bounding box center [135, 44] width 49 height 14
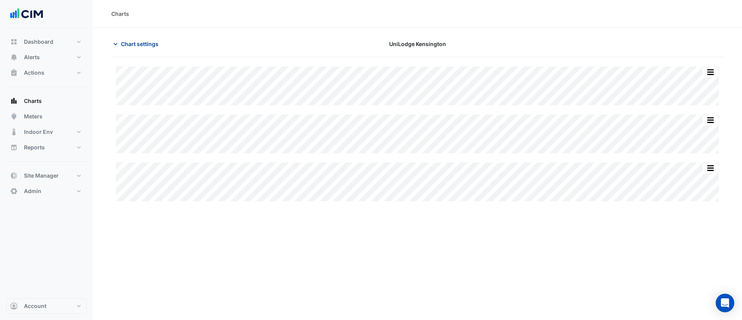
click at [154, 45] on span "Chart settings" at bounding box center [140, 44] width 38 height 8
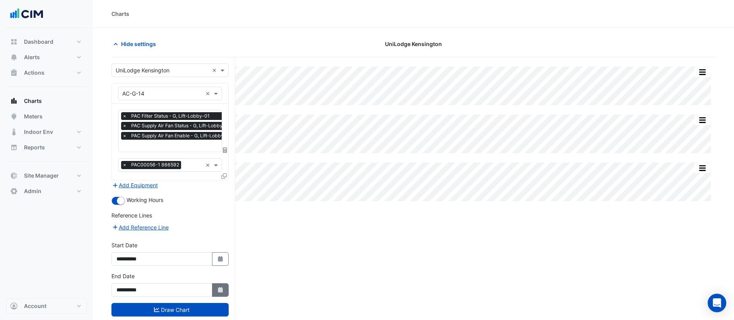
click at [221, 291] on icon "button" at bounding box center [220, 289] width 5 height 5
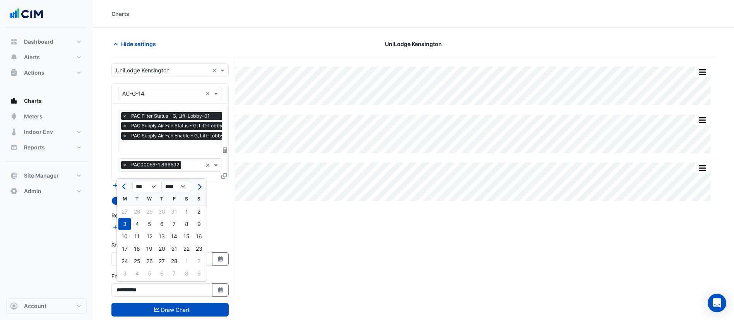
click at [201, 188] on button "Next month" at bounding box center [198, 186] width 9 height 12
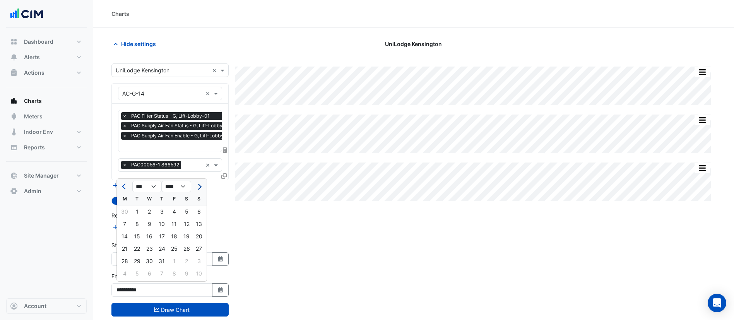
click at [201, 188] on button "Next month" at bounding box center [198, 186] width 9 height 12
select select "*"
click at [189, 228] on div "13" at bounding box center [186, 224] width 12 height 12
type input "**********"
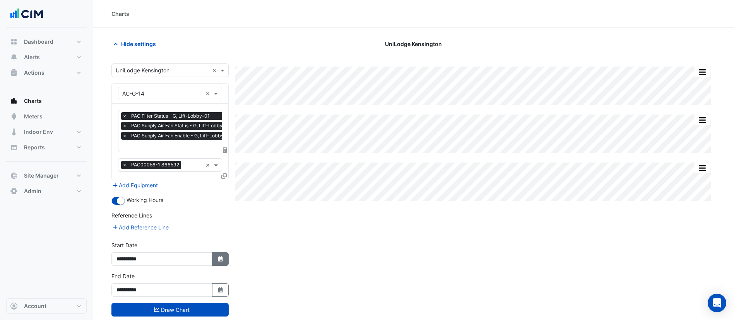
click at [225, 261] on button "Select Date" at bounding box center [220, 259] width 17 height 14
select select "****"
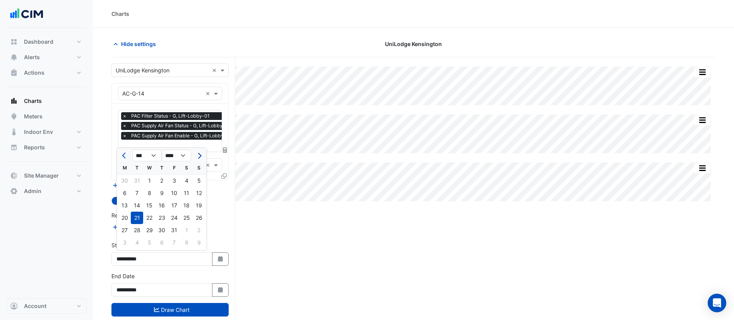
click at [201, 153] on button "Next month" at bounding box center [198, 155] width 9 height 12
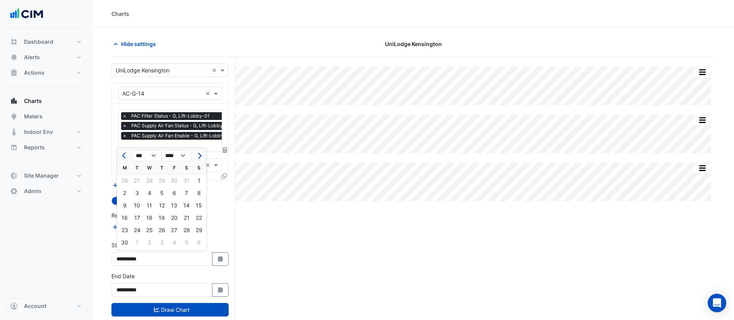
click at [201, 153] on button "Next month" at bounding box center [198, 155] width 9 height 12
select select "*"
click at [126, 205] on div "11" at bounding box center [124, 205] width 12 height 12
type input "**********"
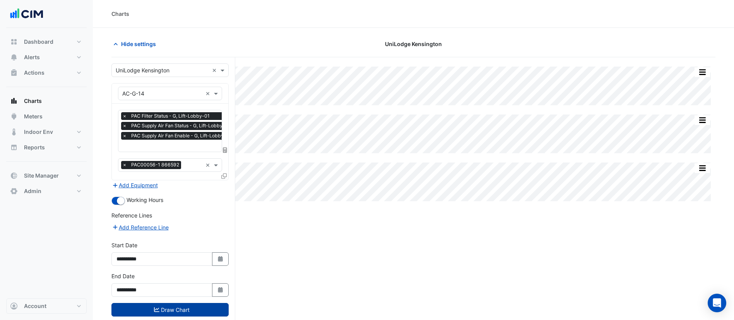
click at [166, 309] on button "Draw Chart" at bounding box center [169, 310] width 117 height 14
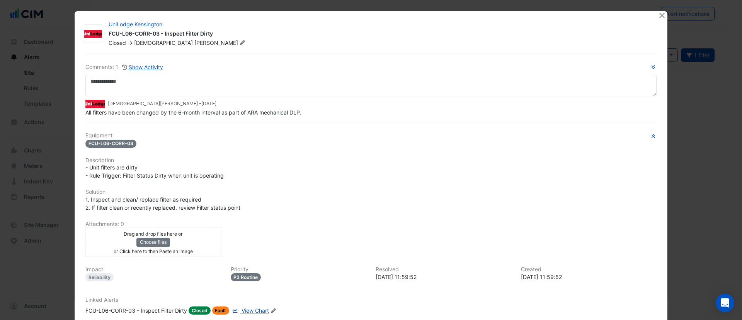
scroll to position [785, 0]
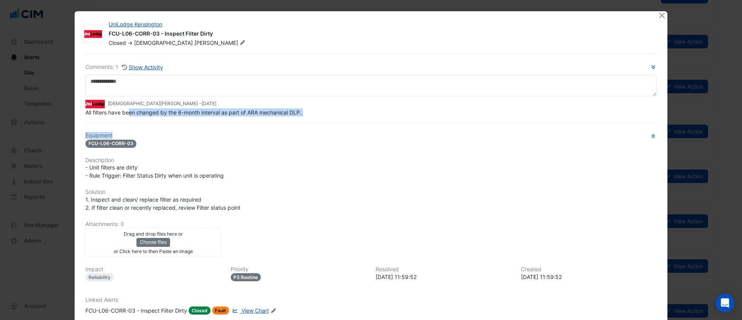
click at [166, 113] on span "All filters have been changed by the 6-month interval as part of ARA mechanical…" at bounding box center [193, 112] width 216 height 7
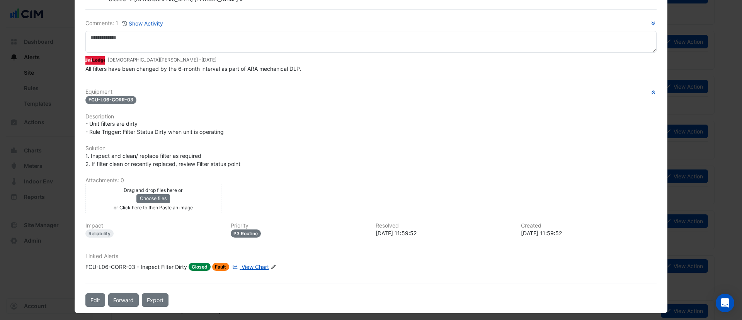
click at [232, 269] on fa-icon at bounding box center [235, 266] width 6 height 7
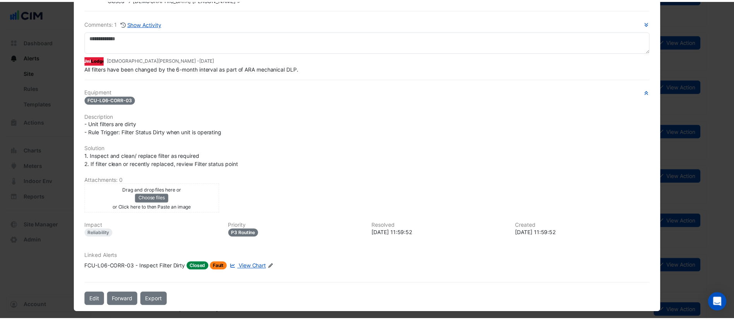
scroll to position [0, 0]
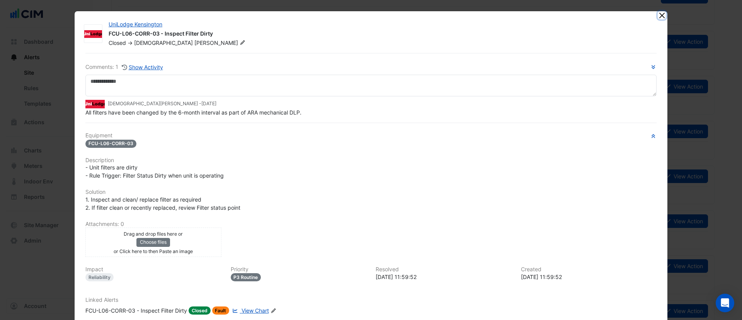
click at [658, 15] on button "Close" at bounding box center [662, 15] width 8 height 8
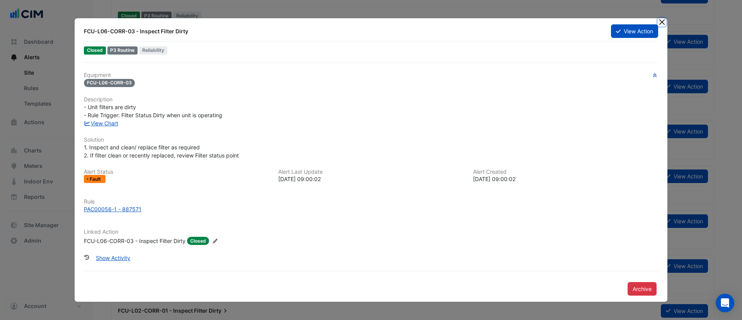
click at [660, 20] on button "Close" at bounding box center [662, 22] width 8 height 8
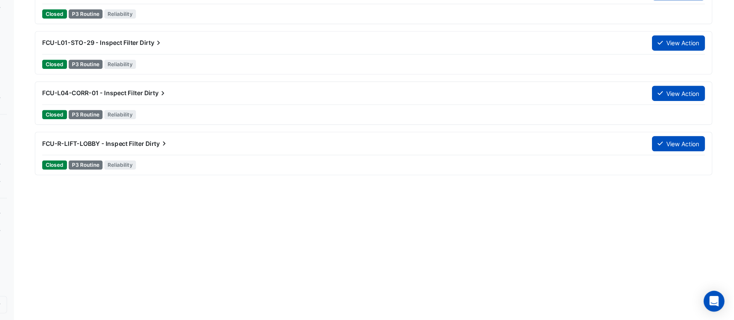
scroll to position [1162, 0]
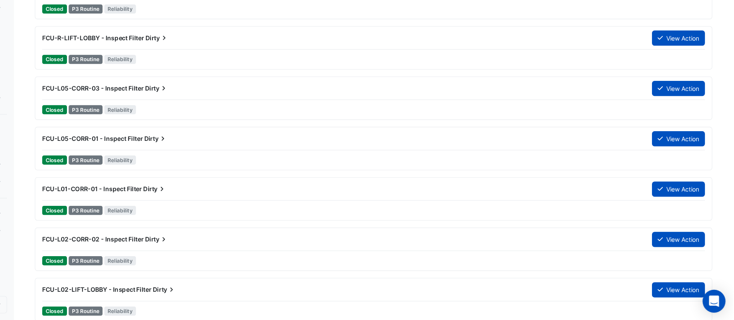
drag, startPoint x: 715, startPoint y: 300, endPoint x: 710, endPoint y: 307, distance: 8.8
click at [710, 307] on div "Open Intercom Messenger" at bounding box center [716, 303] width 20 height 20
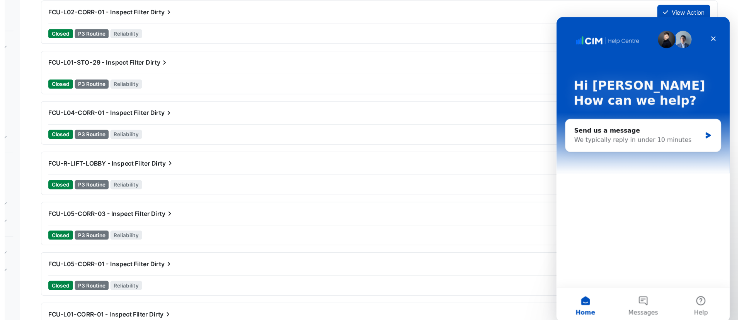
scroll to position [1199, 0]
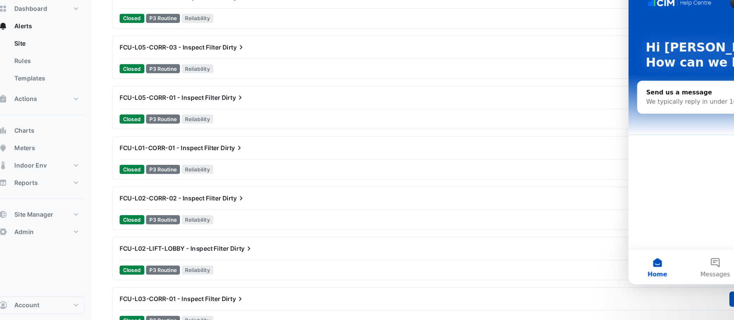
click at [275, 144] on div "Closed P3 Routine Reliability" at bounding box center [413, 140] width 592 height 11
